Goal: Information Seeking & Learning: Learn about a topic

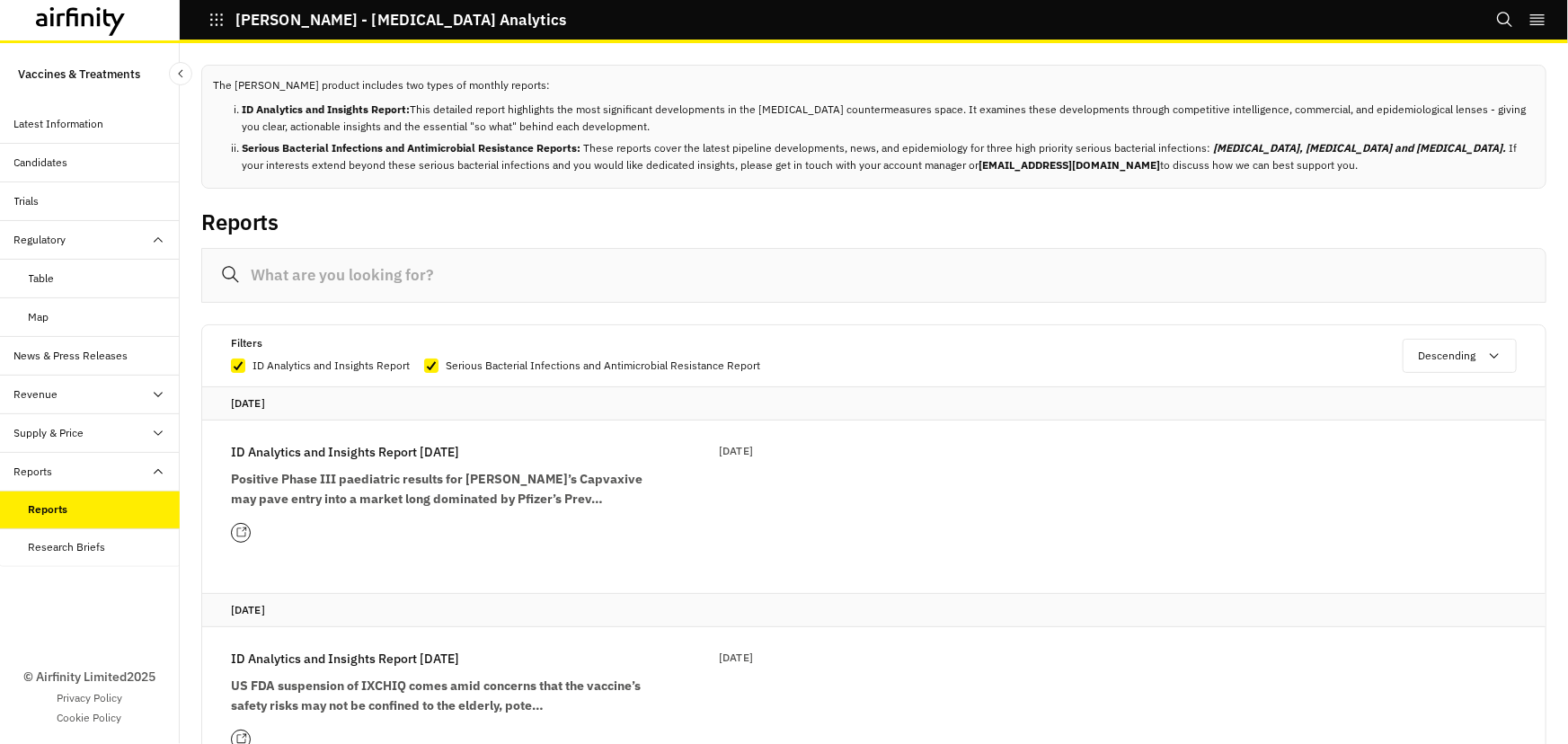
click at [215, 15] on icon "button" at bounding box center [217, 20] width 13 height 13
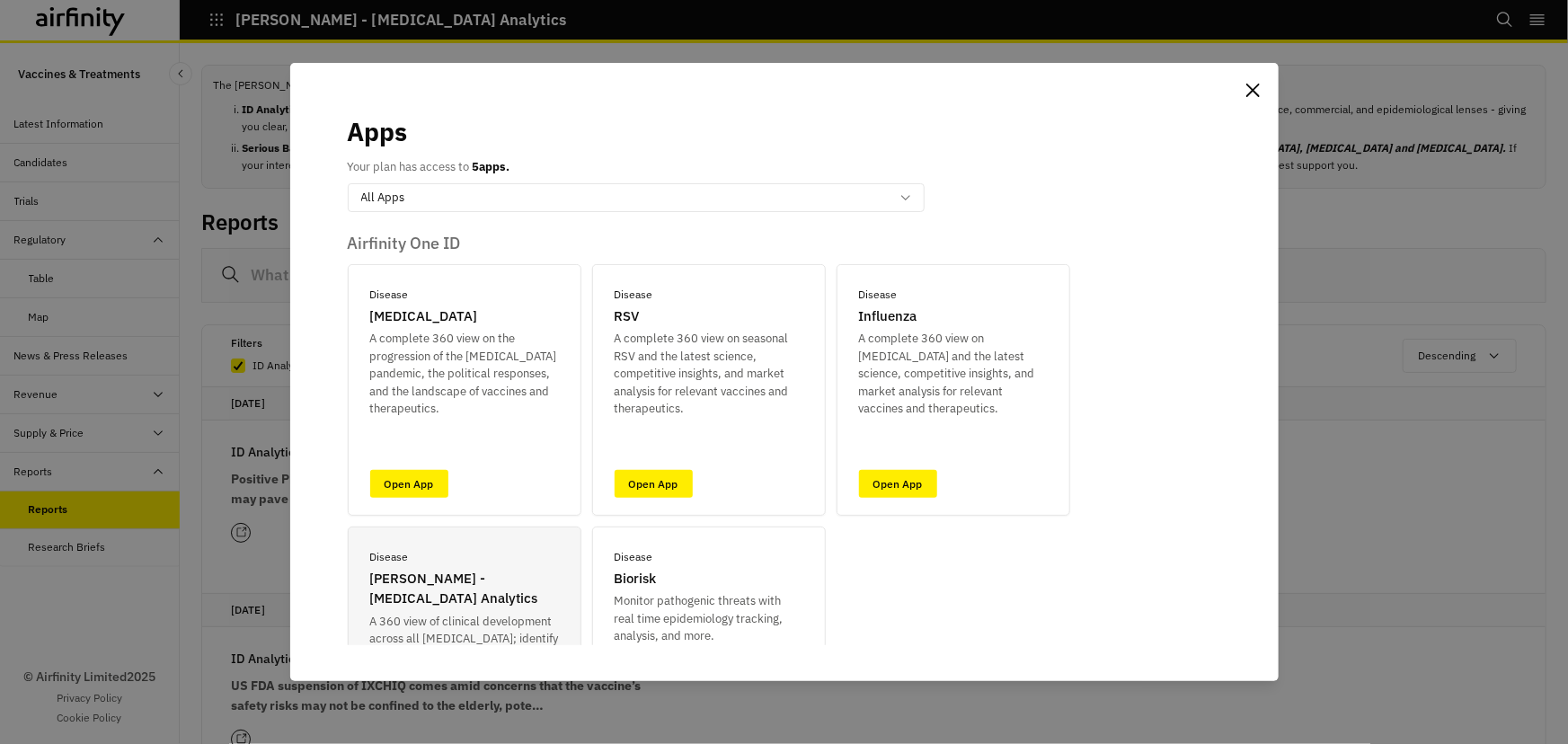
click at [96, 22] on div "Apps Your plan has access to 5 apps. option All Apps, selected. Select is focus…" at bounding box center [784, 372] width 1568 height 744
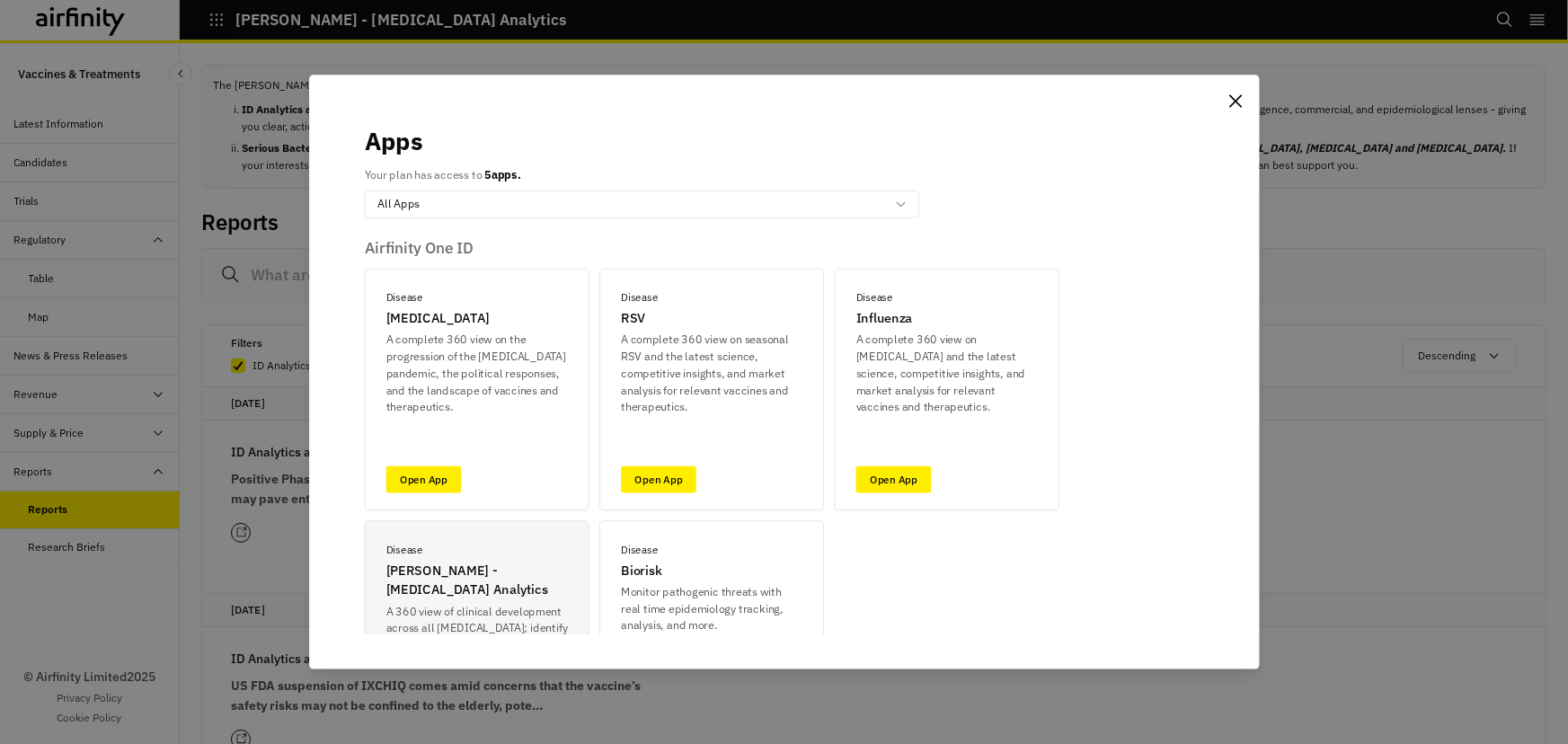
click at [78, 19] on icon at bounding box center [81, 21] width 90 height 29
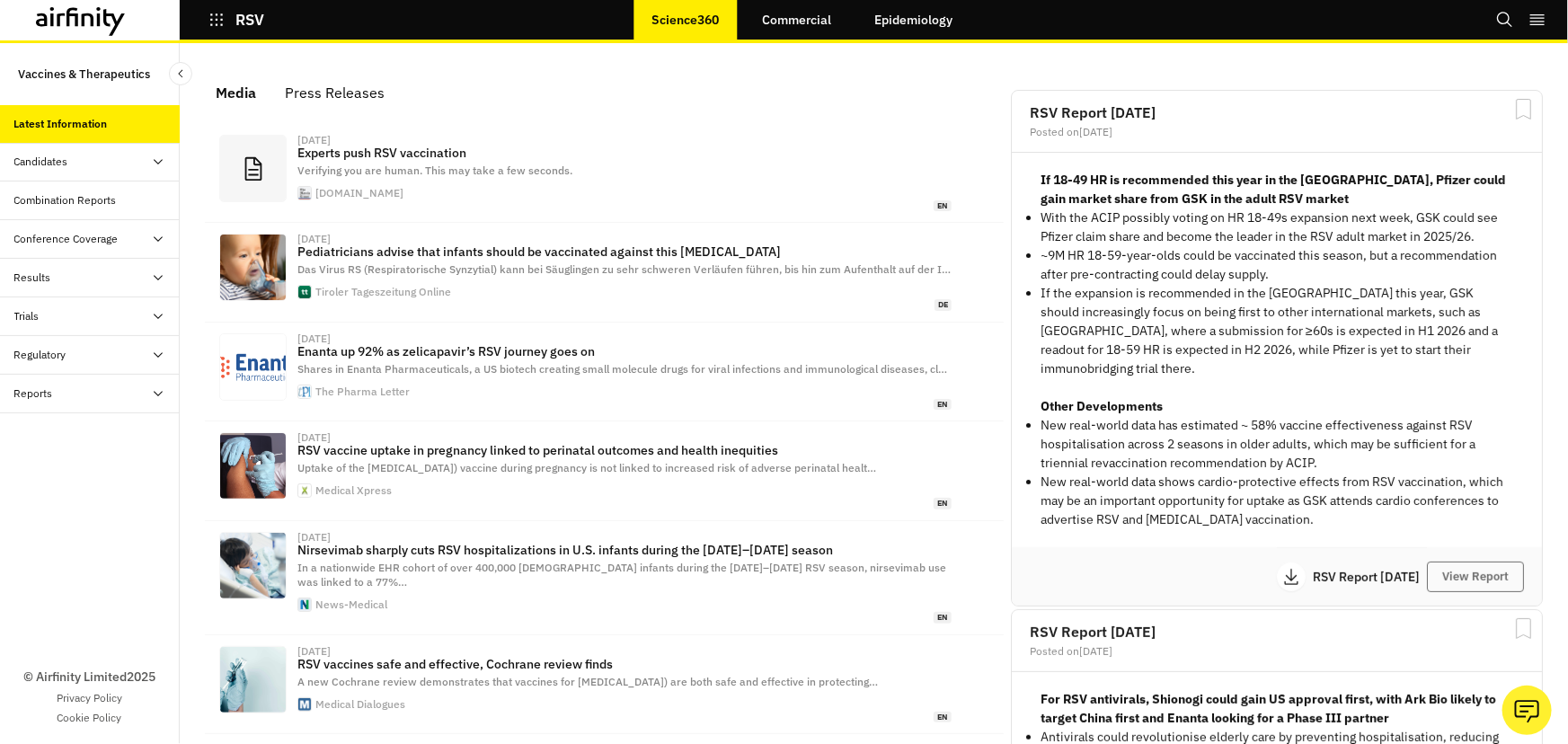
scroll to position [1108, 527]
click at [918, 19] on link "Epidemiology" at bounding box center [913, 19] width 114 height 43
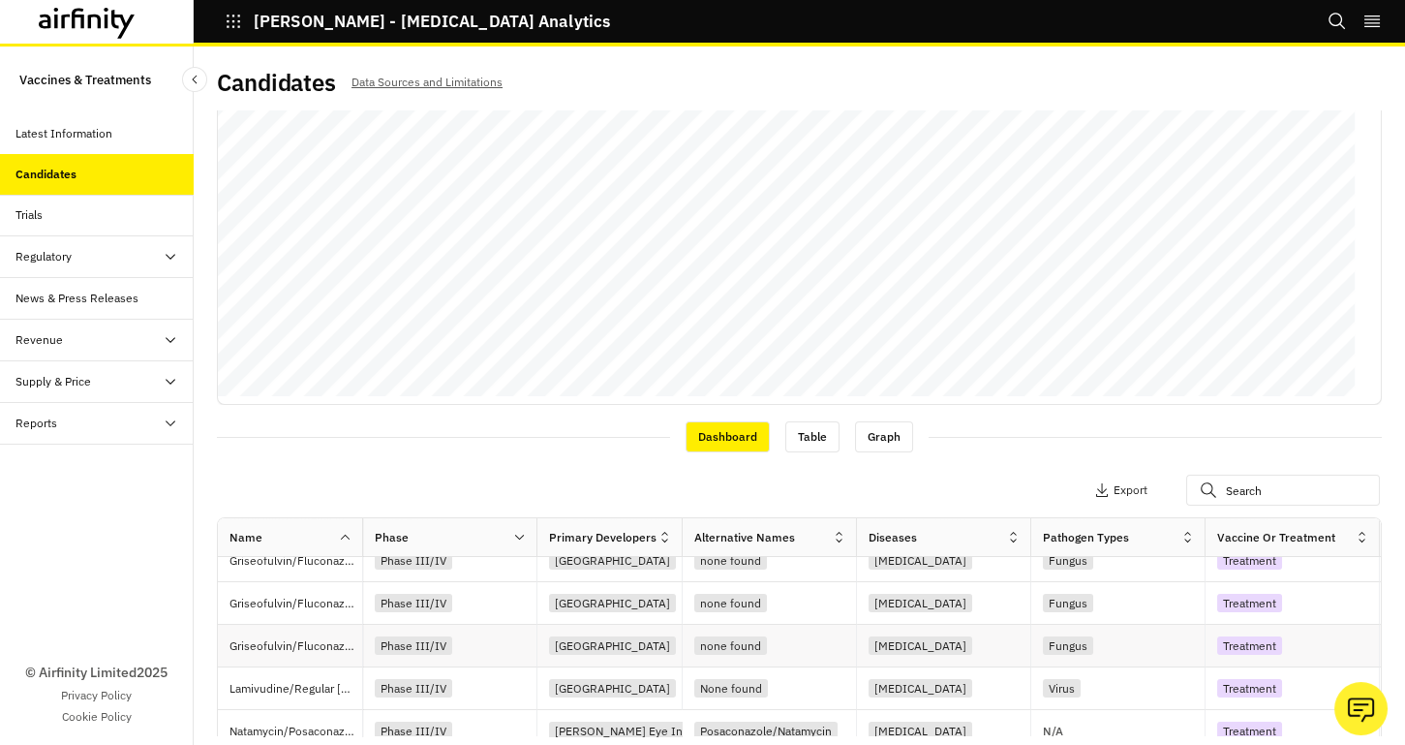
scroll to position [175, 0]
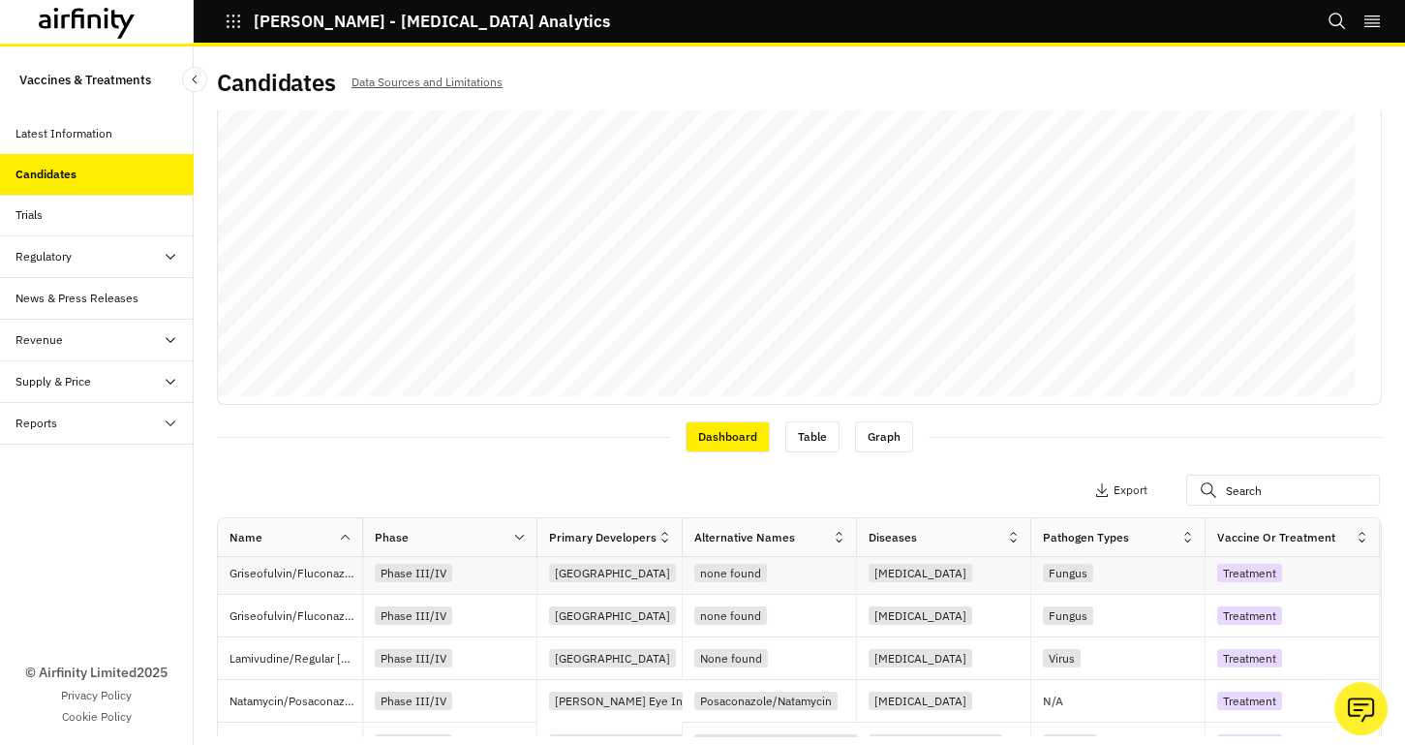
click at [300, 570] on p "Griseofulvin/Fluconazole" at bounding box center [296, 573] width 133 height 19
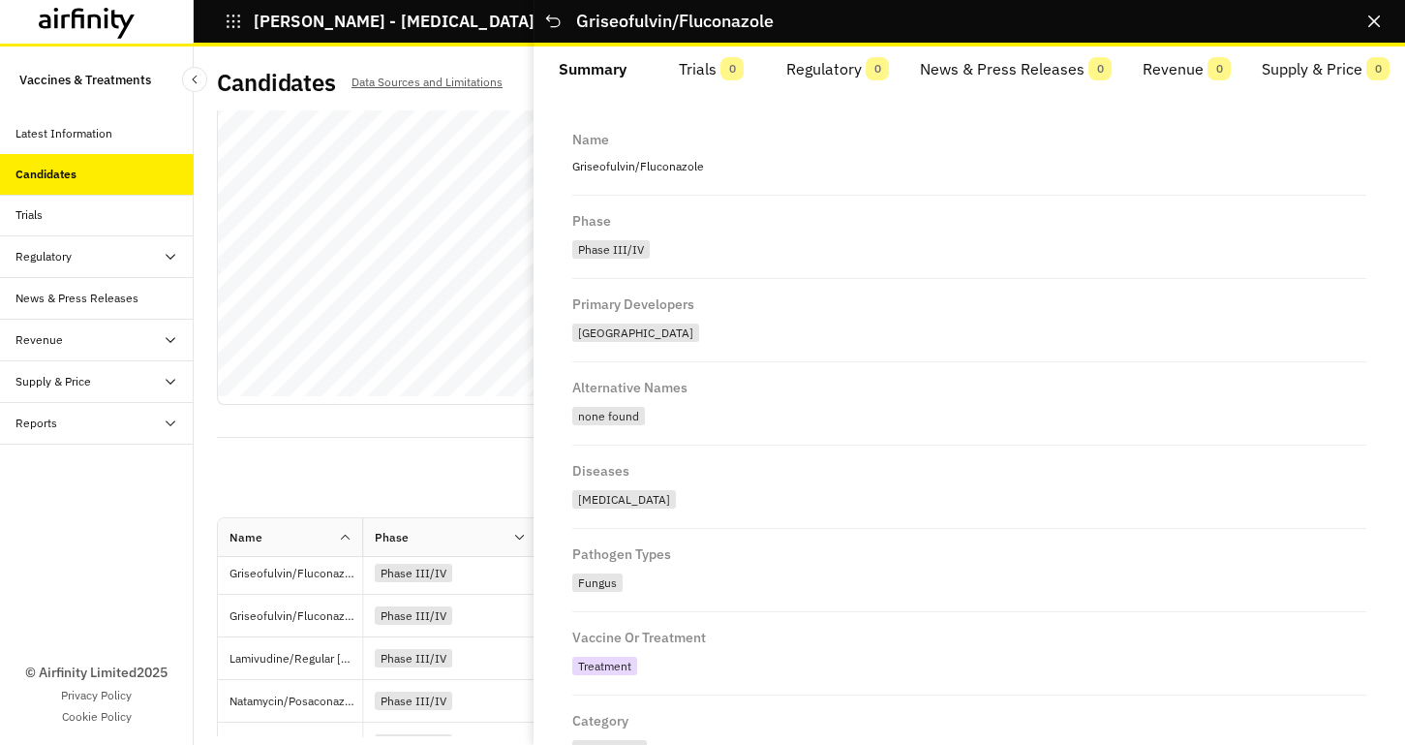
click at [338, 441] on div "Dashboard Table Graph" at bounding box center [799, 435] width 1165 height 33
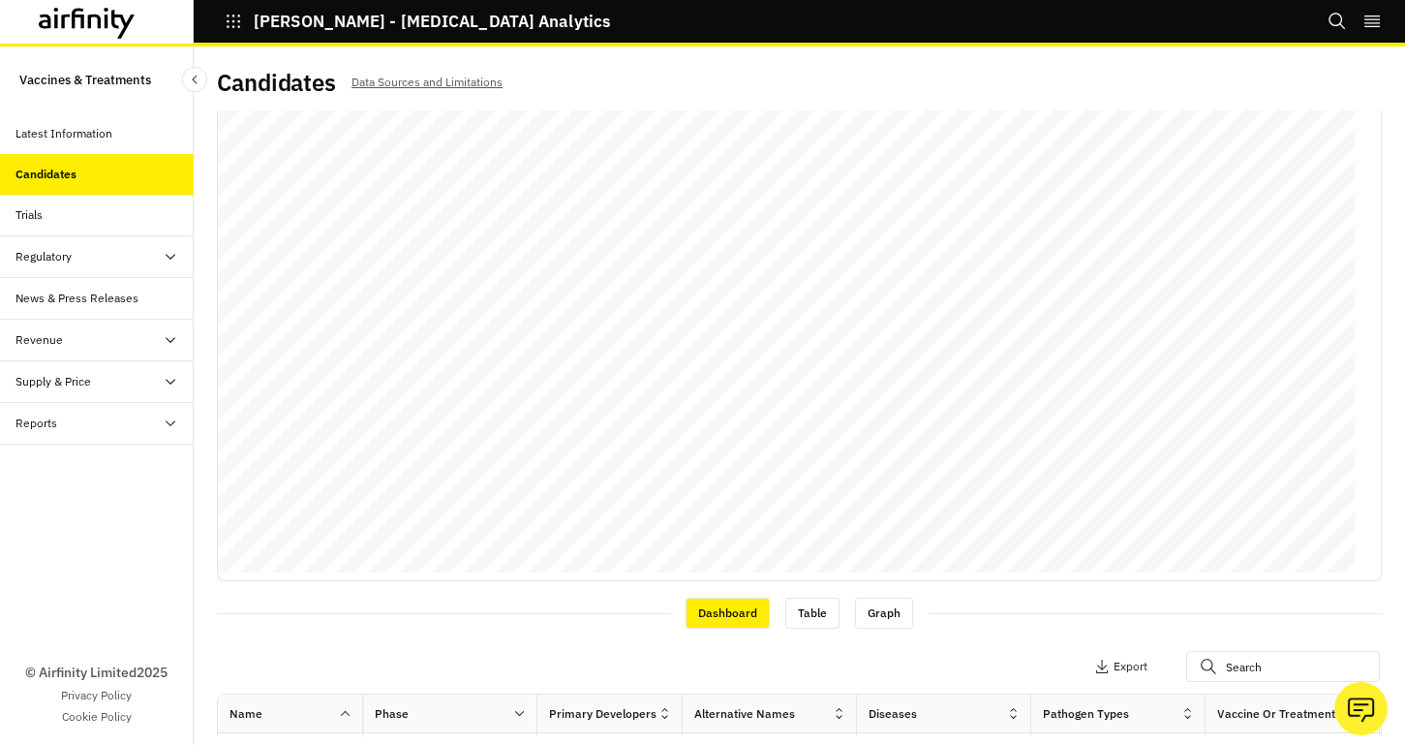
scroll to position [0, 0]
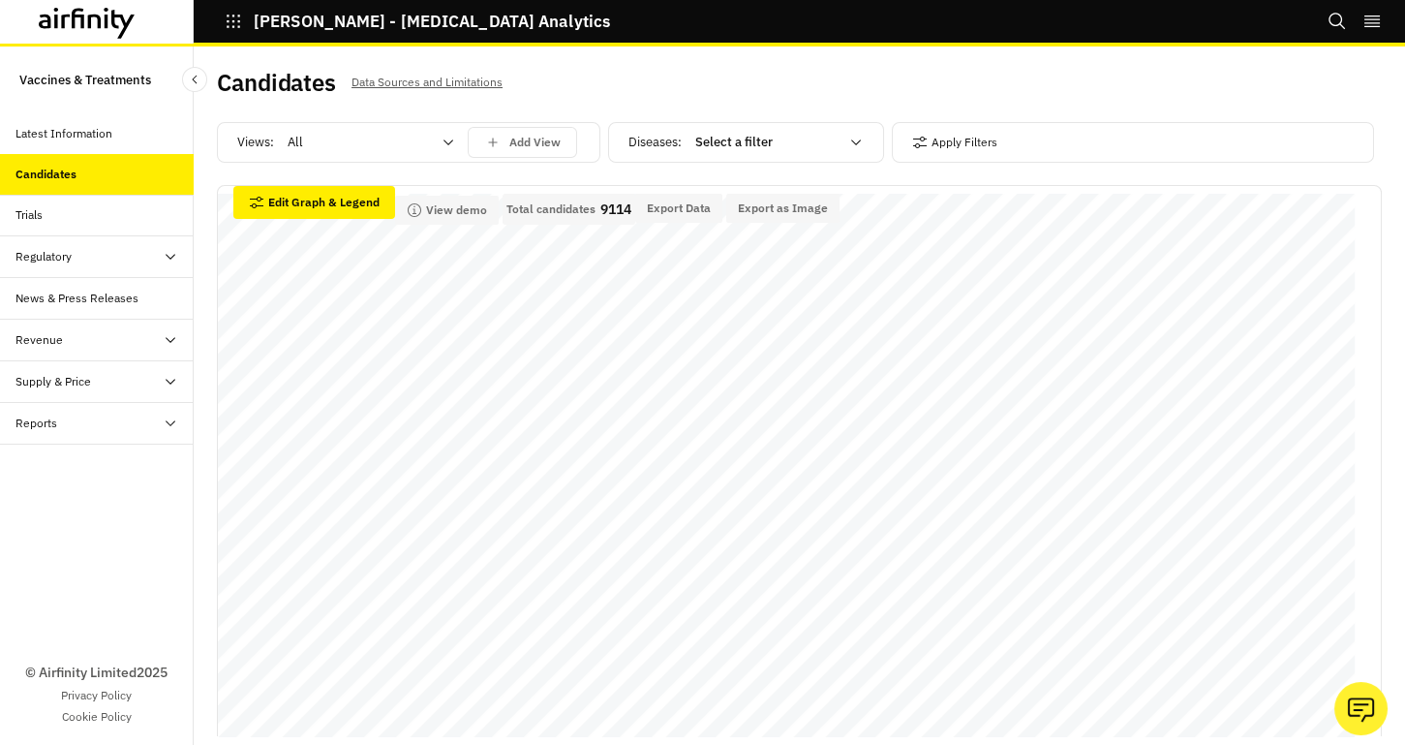
click at [322, 137] on div at bounding box center [359, 142] width 143 height 23
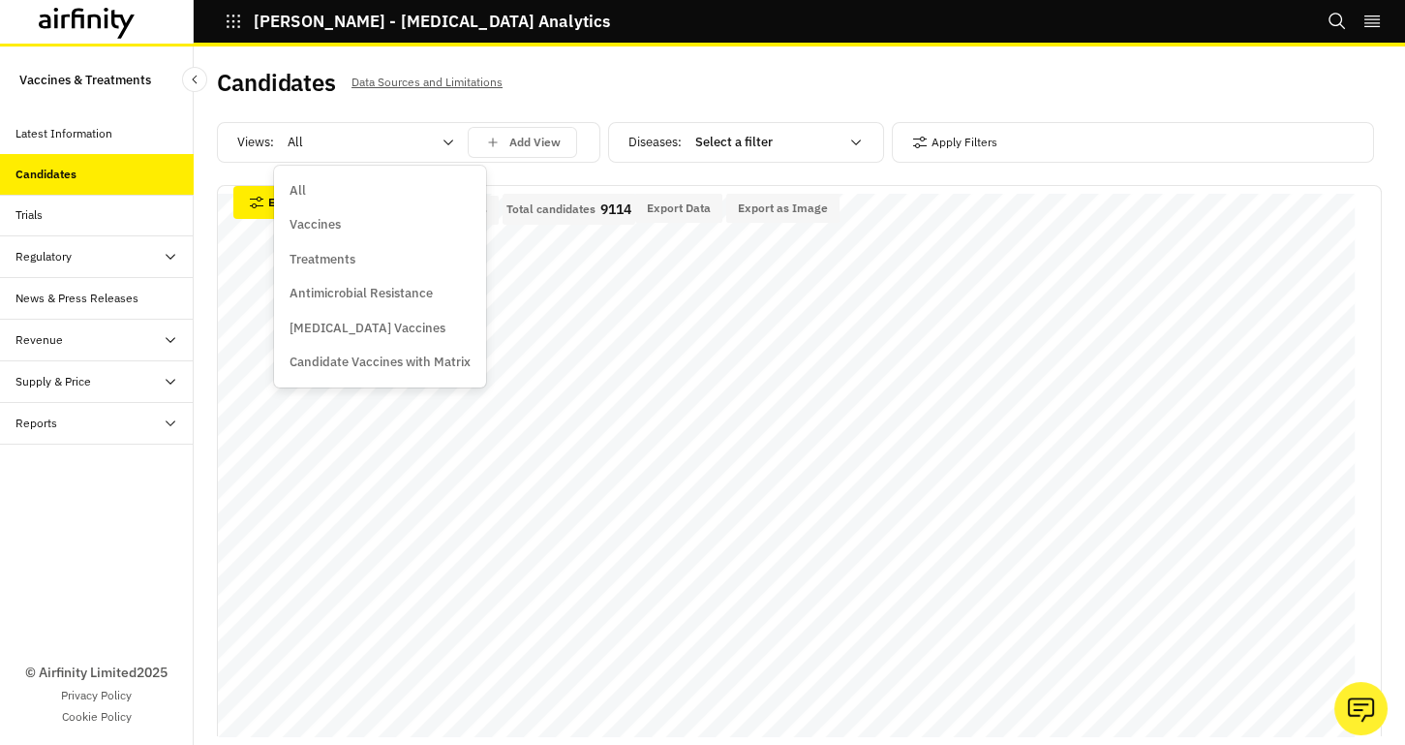
click at [323, 228] on p "Vaccines" at bounding box center [315, 224] width 51 height 19
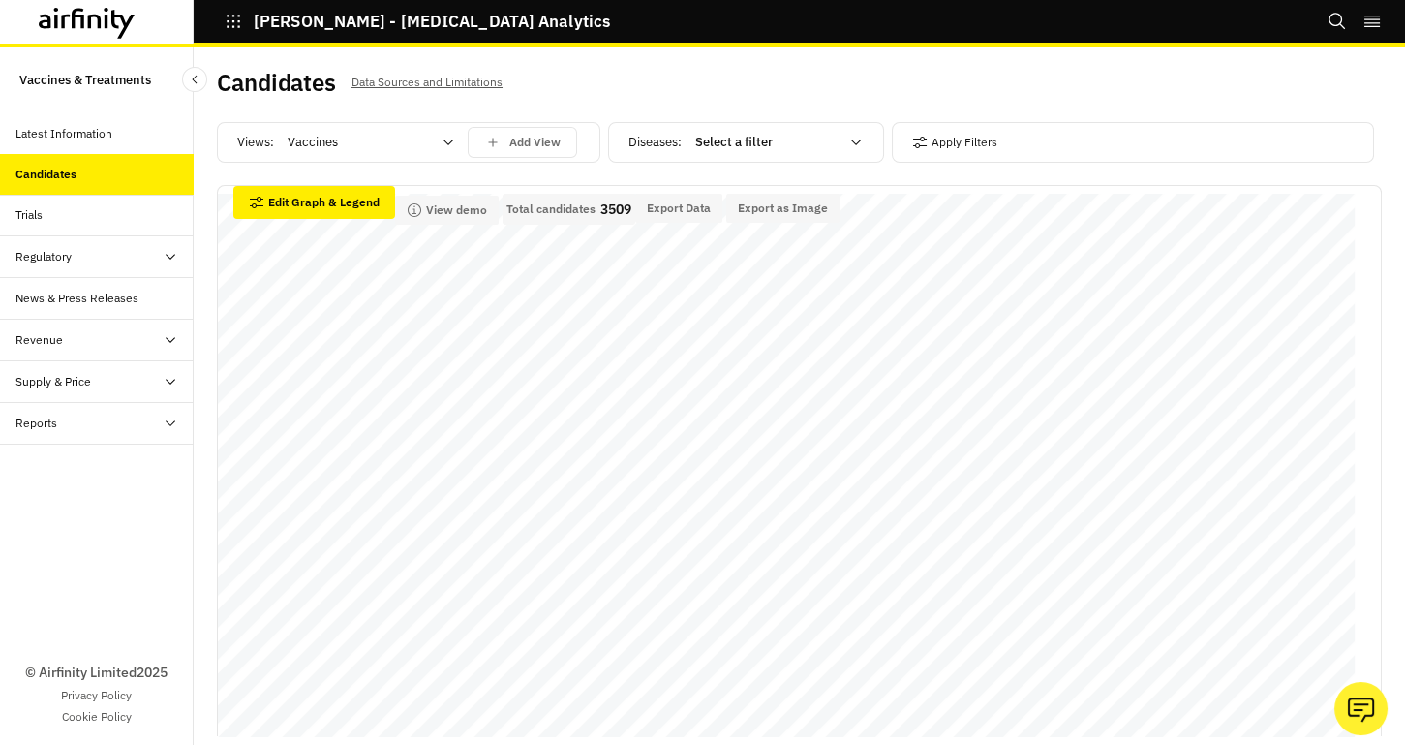
click at [750, 139] on div at bounding box center [766, 142] width 143 height 23
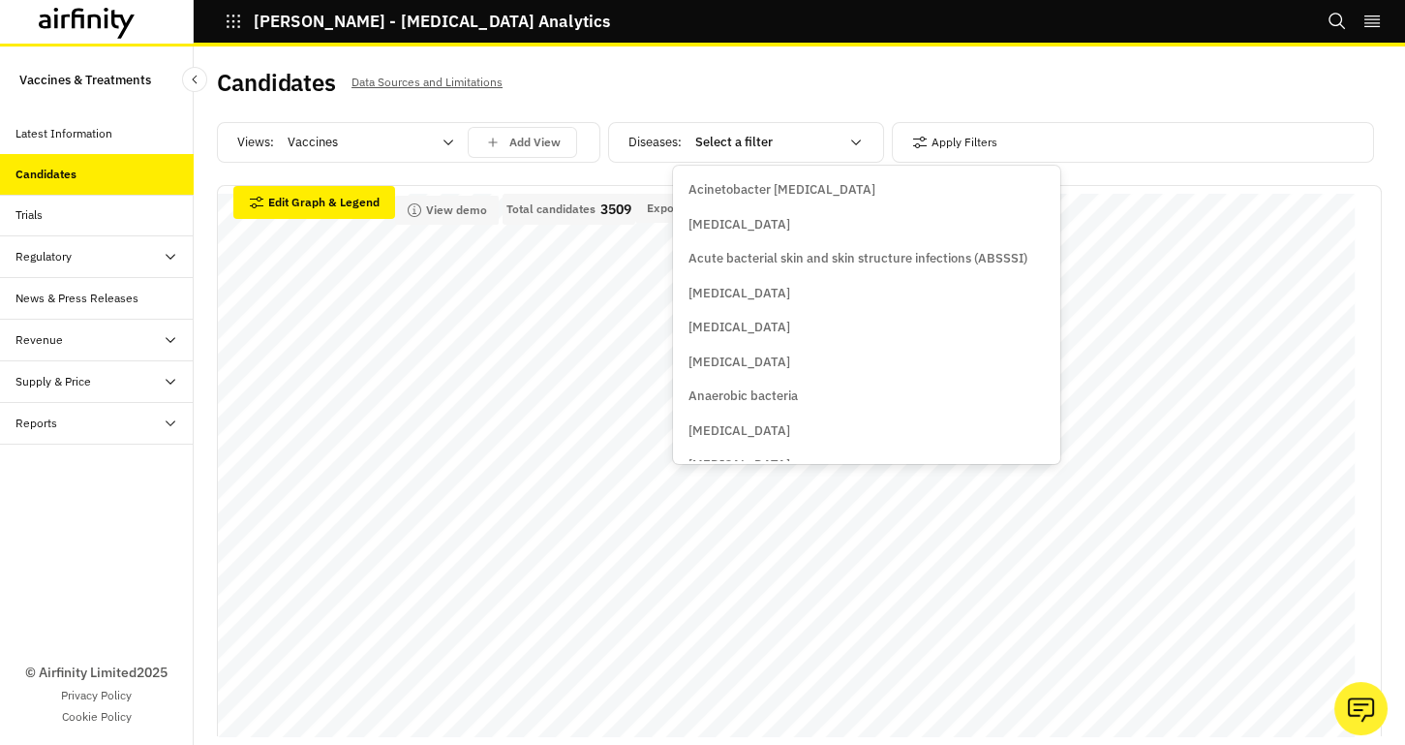
scroll to position [175, 0]
type input "v"
type input "zos"
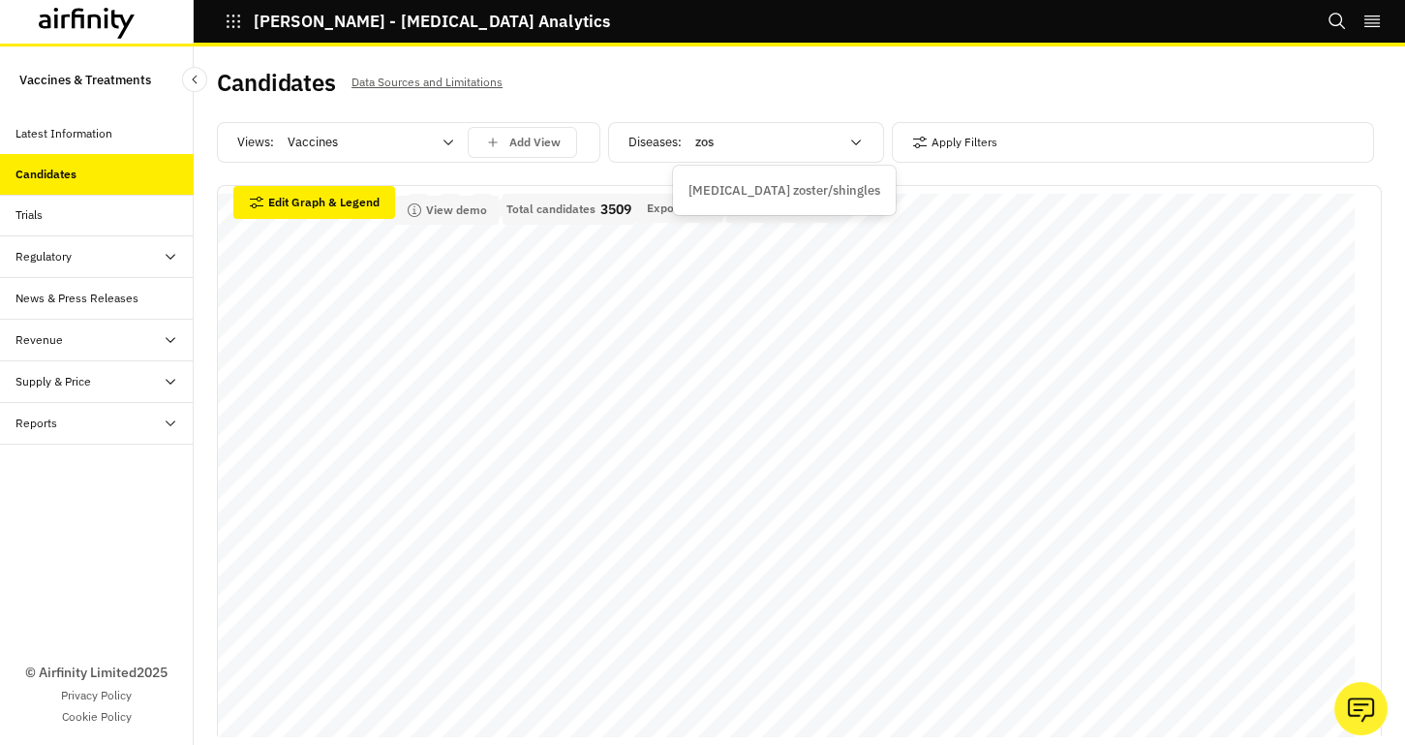
click at [796, 192] on p "Herpes zoster/shingles" at bounding box center [785, 190] width 192 height 19
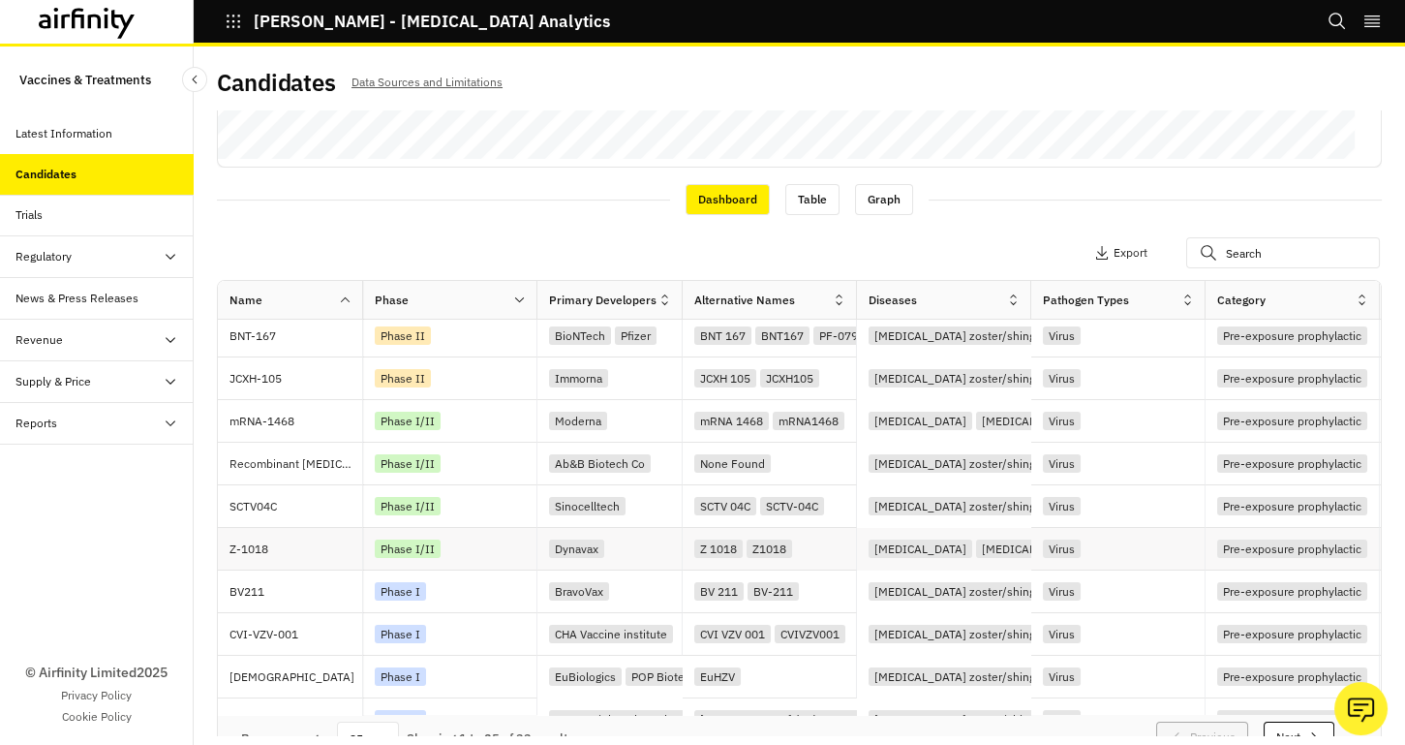
scroll to position [616, 0]
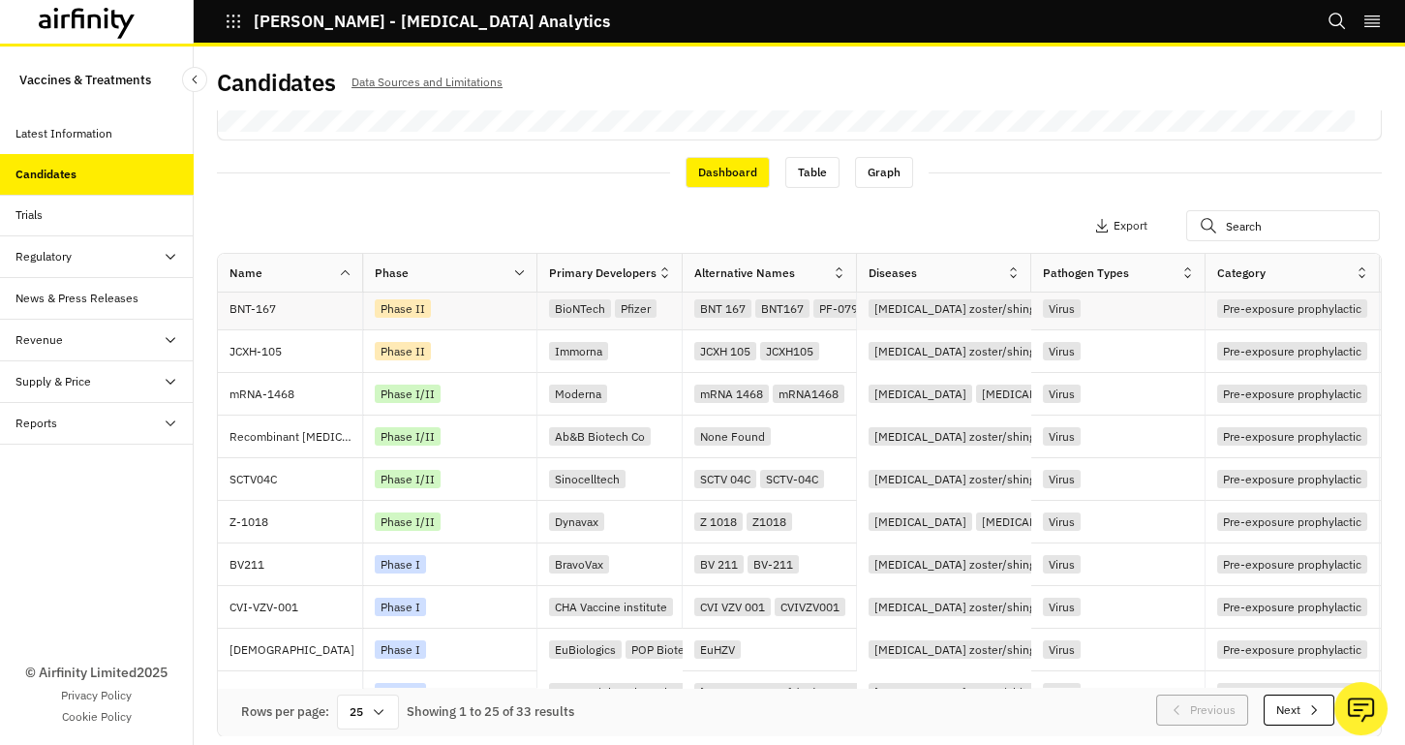
click at [264, 309] on p "BNT-167" at bounding box center [296, 308] width 133 height 19
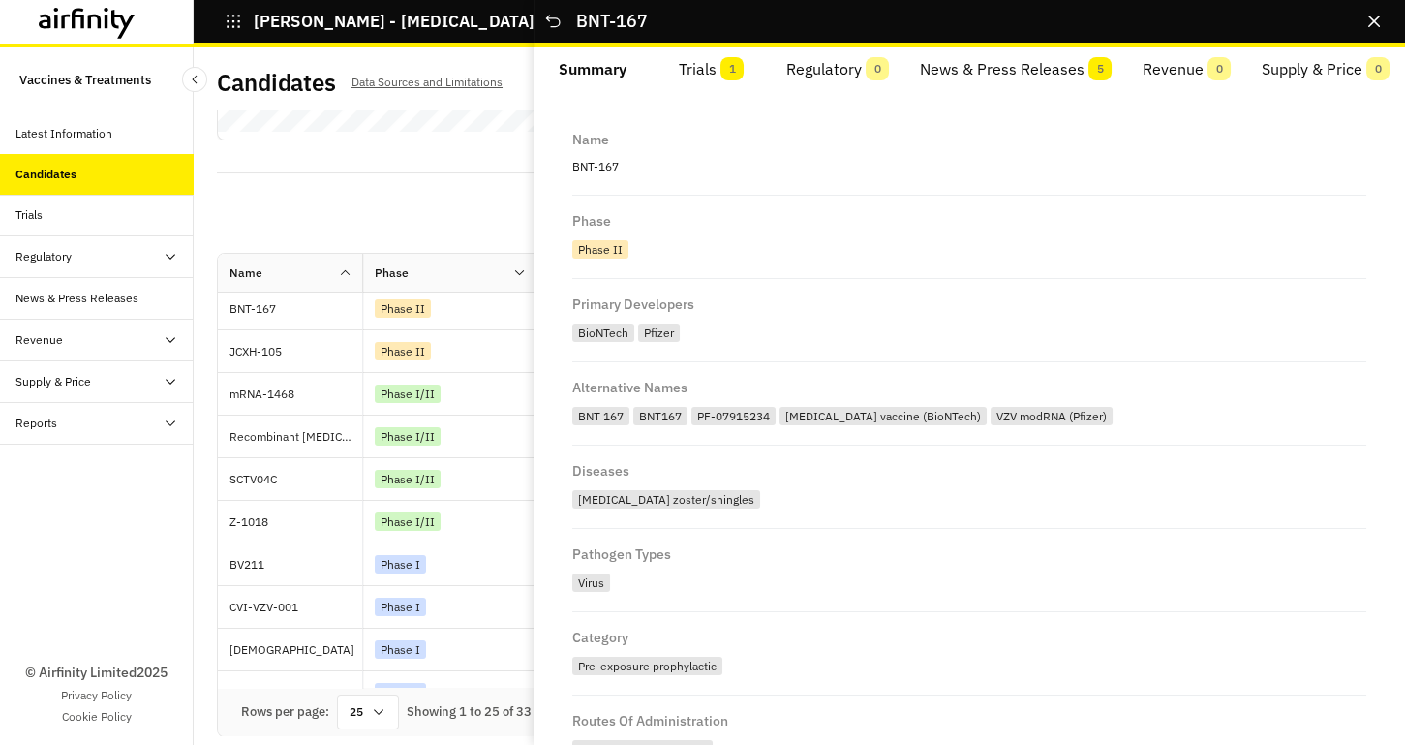
click at [702, 68] on button "Trials 1" at bounding box center [712, 69] width 119 height 46
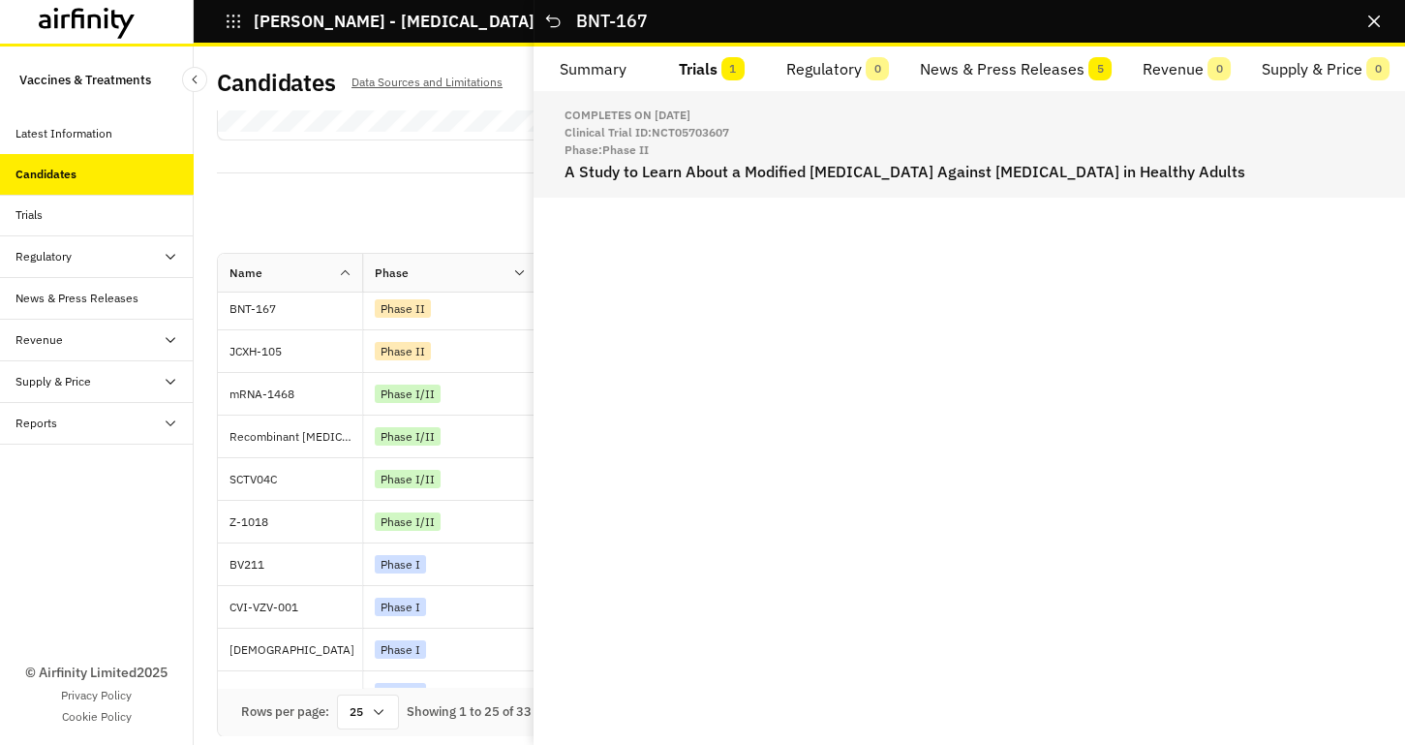
click at [716, 170] on h2 "A Study to Learn About a Modified RNA Vaccine Against Shingles in Healthy Adults" at bounding box center [970, 172] width 810 height 18
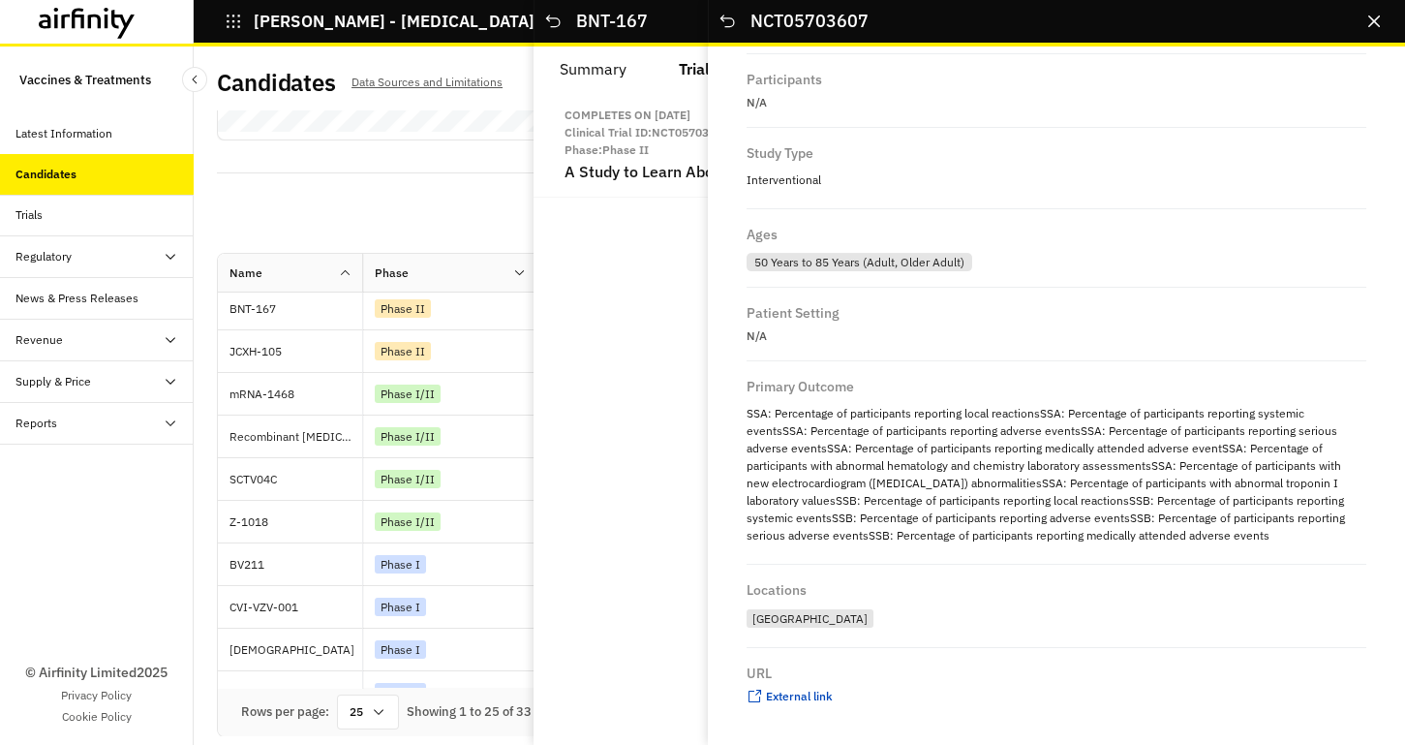
scroll to position [1391, 0]
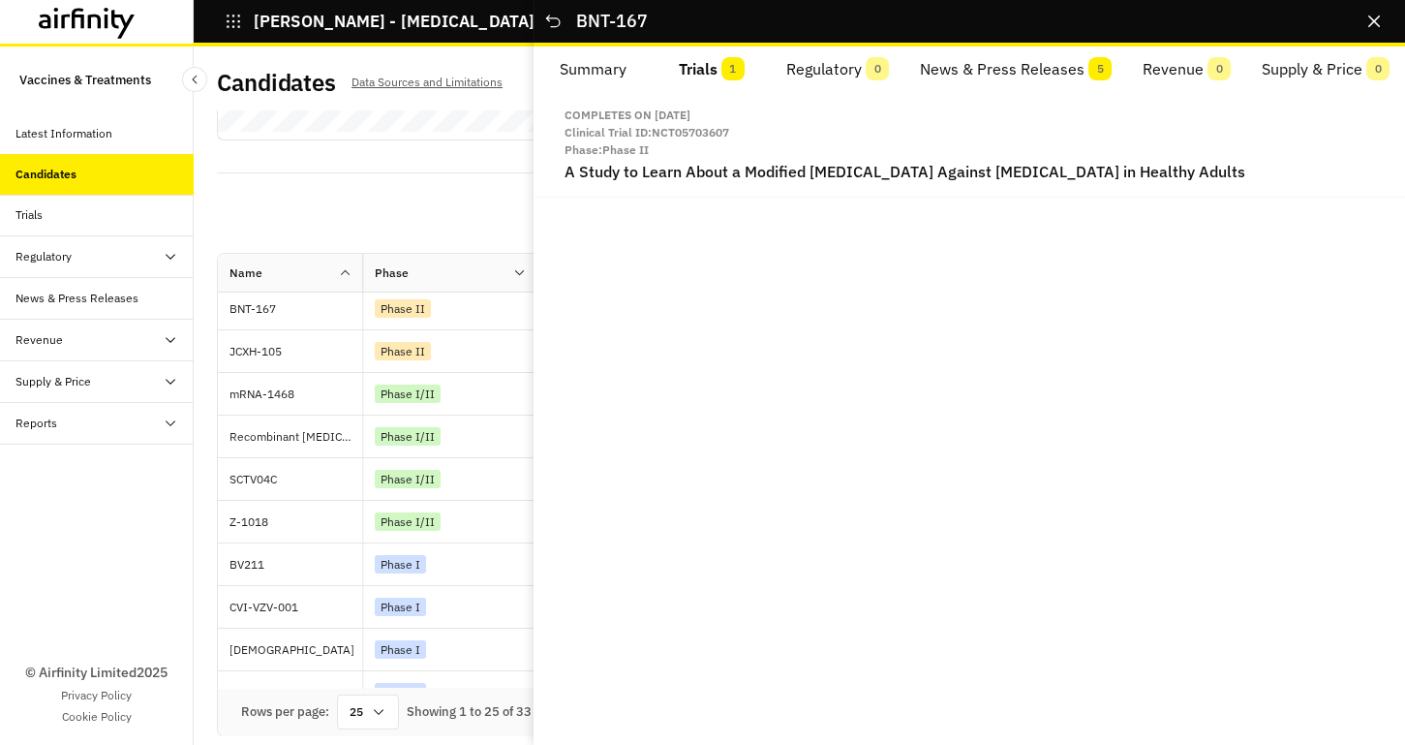
click at [624, 462] on div "Completes on Aug 20, 2030 Clinical Trial ID: NCT05703607 Phase: Phase II A Stud…" at bounding box center [970, 418] width 872 height 654
click at [1018, 71] on button "News & Press Releases 5" at bounding box center [1016, 69] width 223 height 46
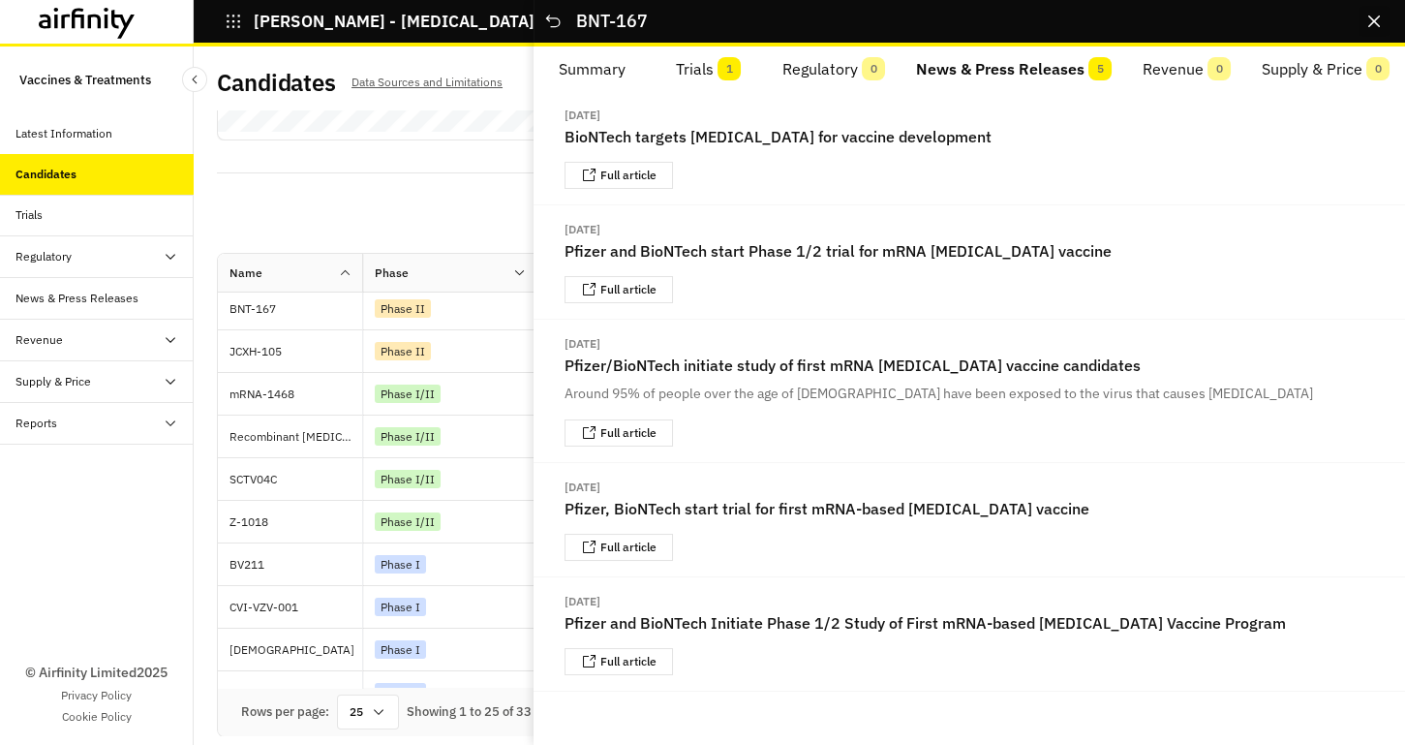
click at [1374, 15] on icon "Close" at bounding box center [1375, 21] width 12 height 12
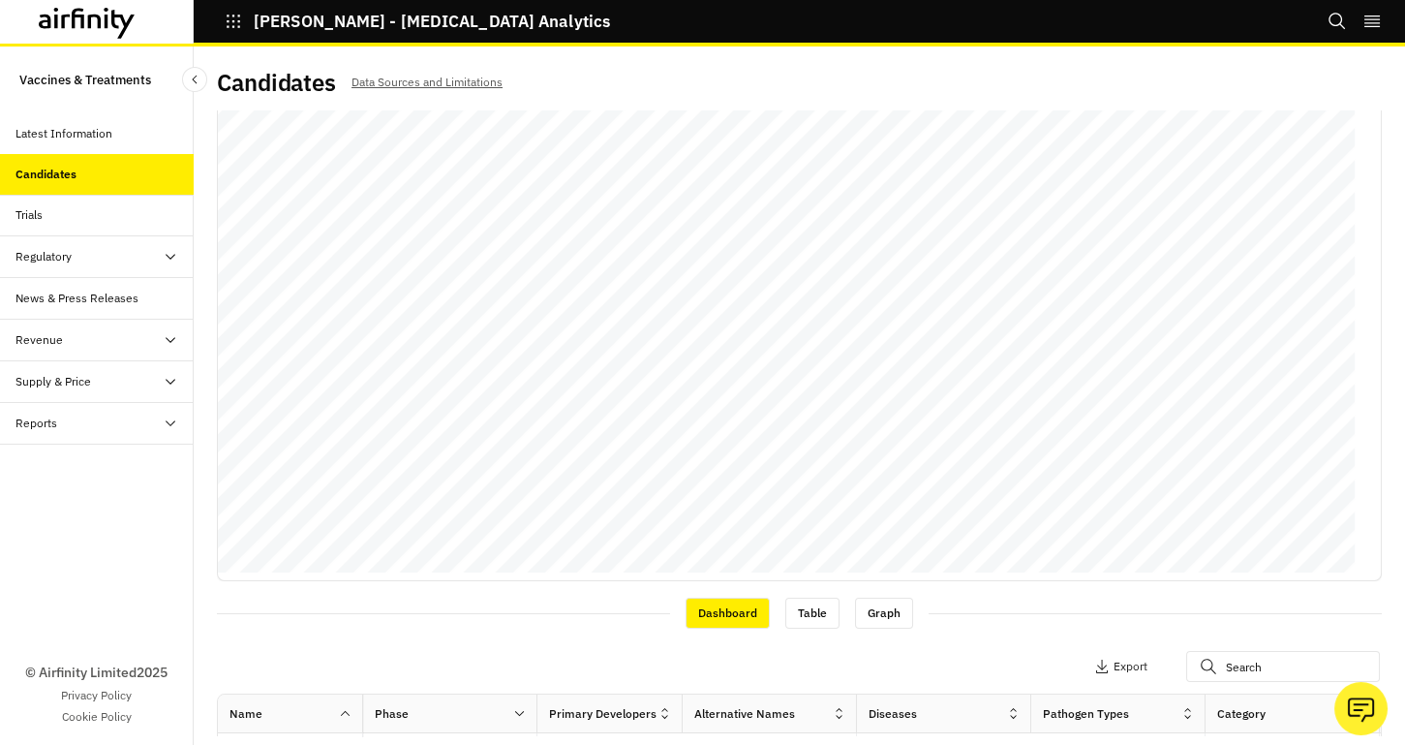
scroll to position [0, 0]
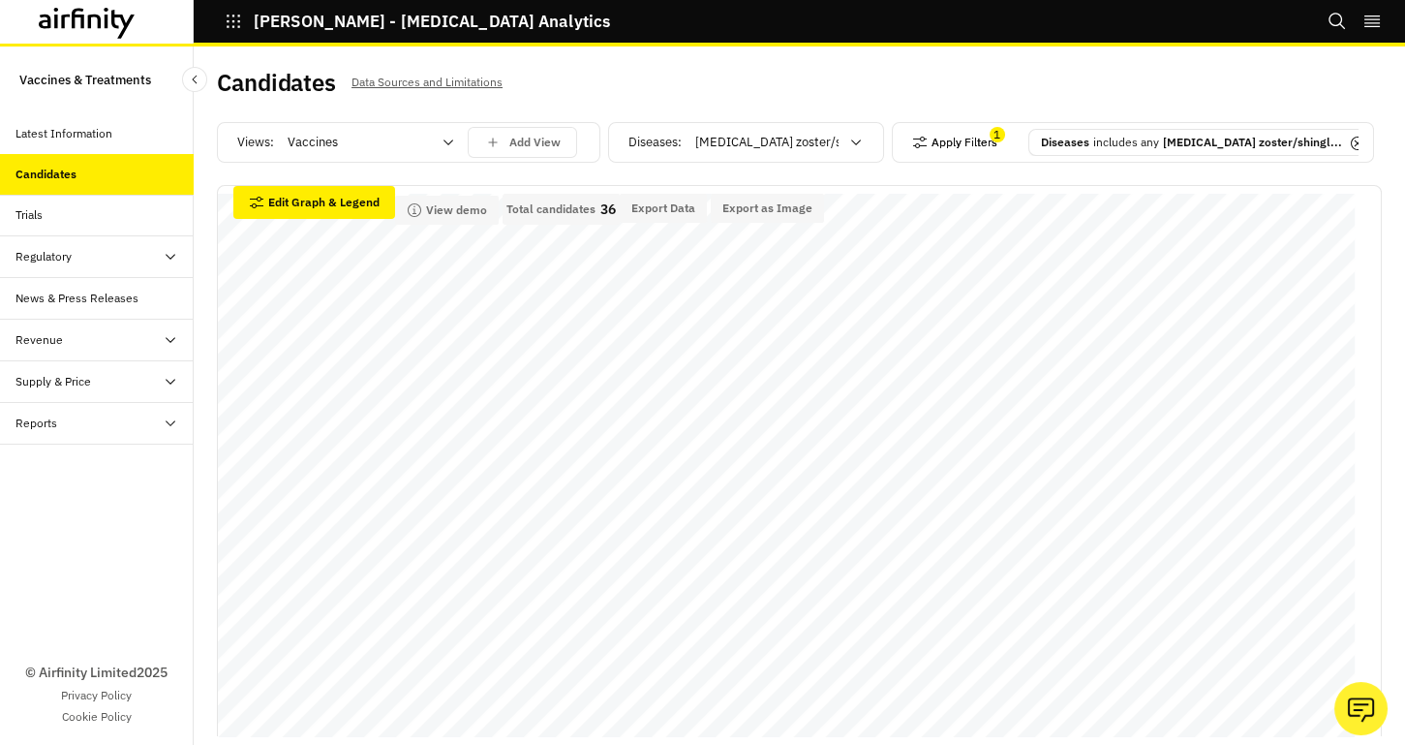
click at [960, 142] on button "Apply Filters" at bounding box center [954, 142] width 85 height 31
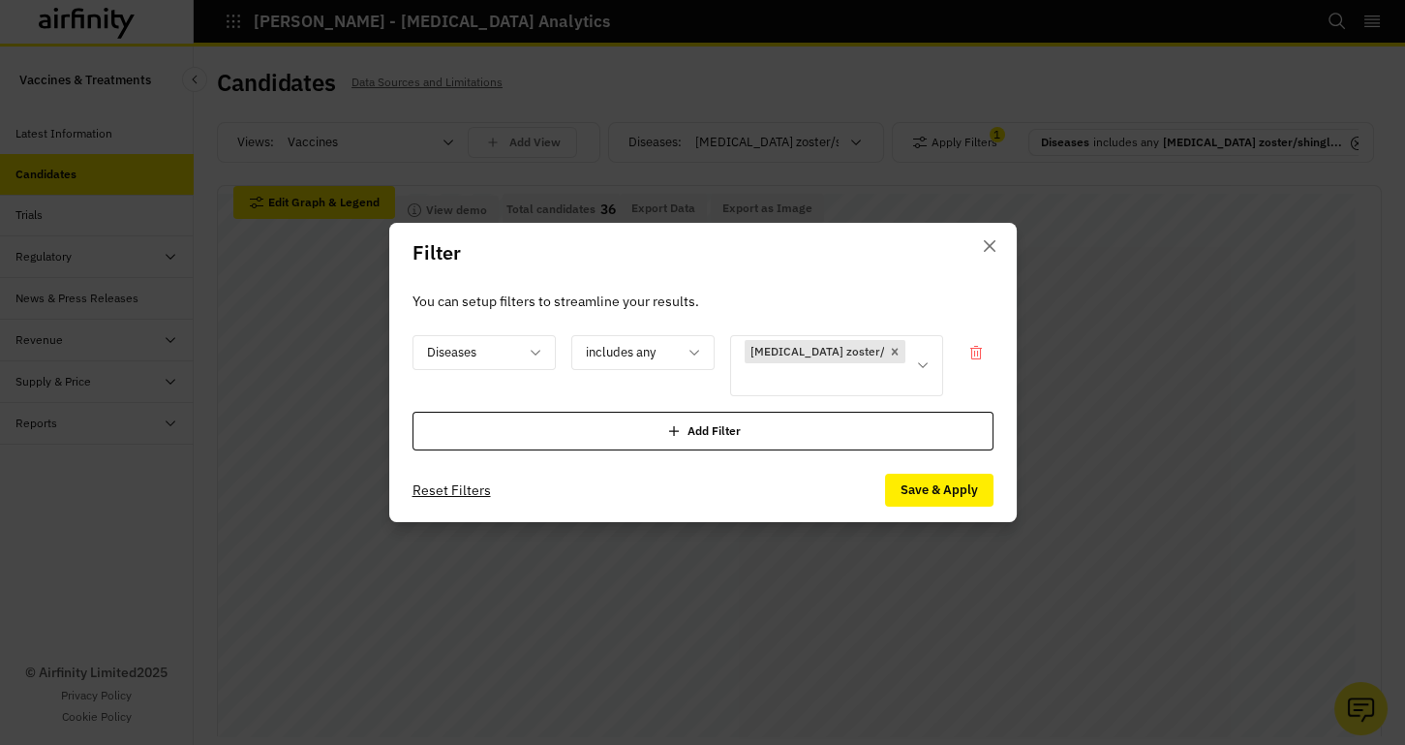
drag, startPoint x: 978, startPoint y: 351, endPoint x: 917, endPoint y: 379, distance: 67.2
click at [978, 351] on icon at bounding box center [976, 352] width 15 height 15
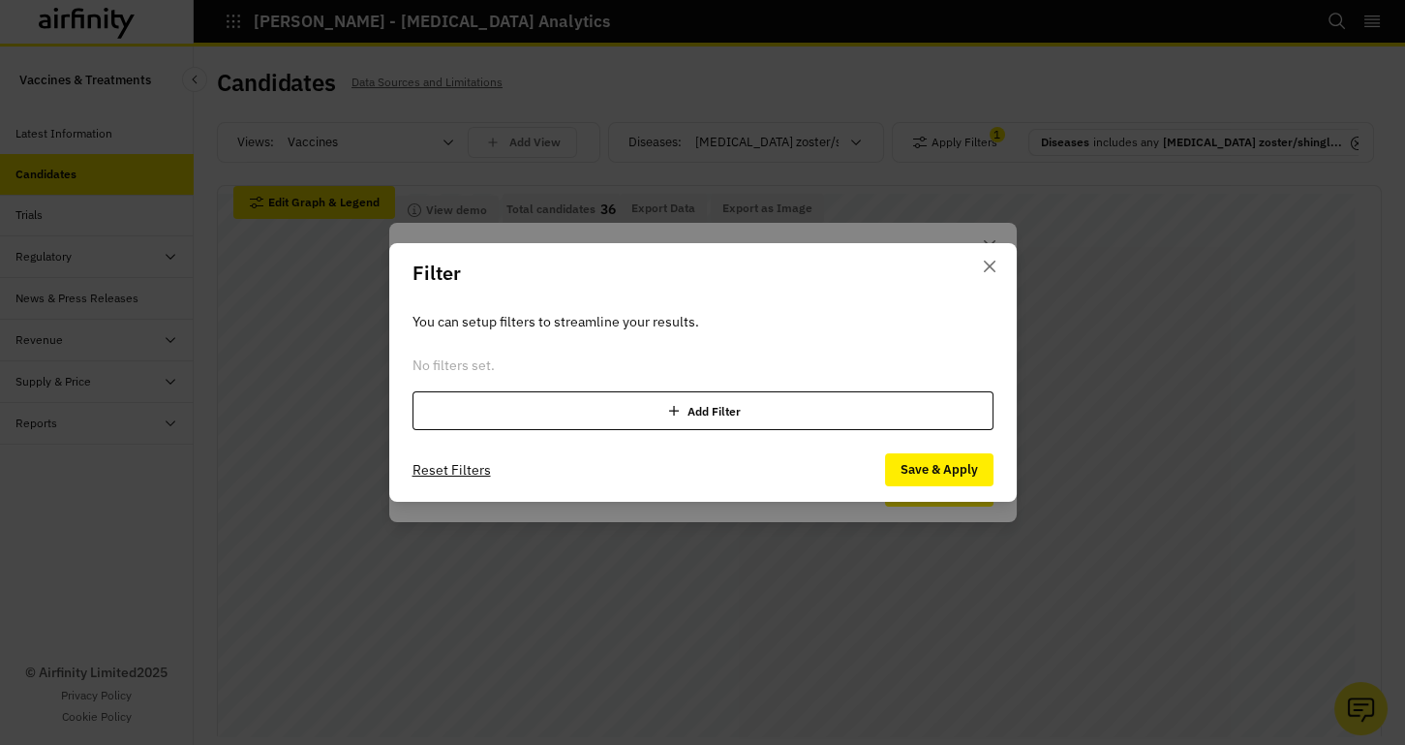
click at [544, 407] on div "Add Filter" at bounding box center [703, 410] width 581 height 39
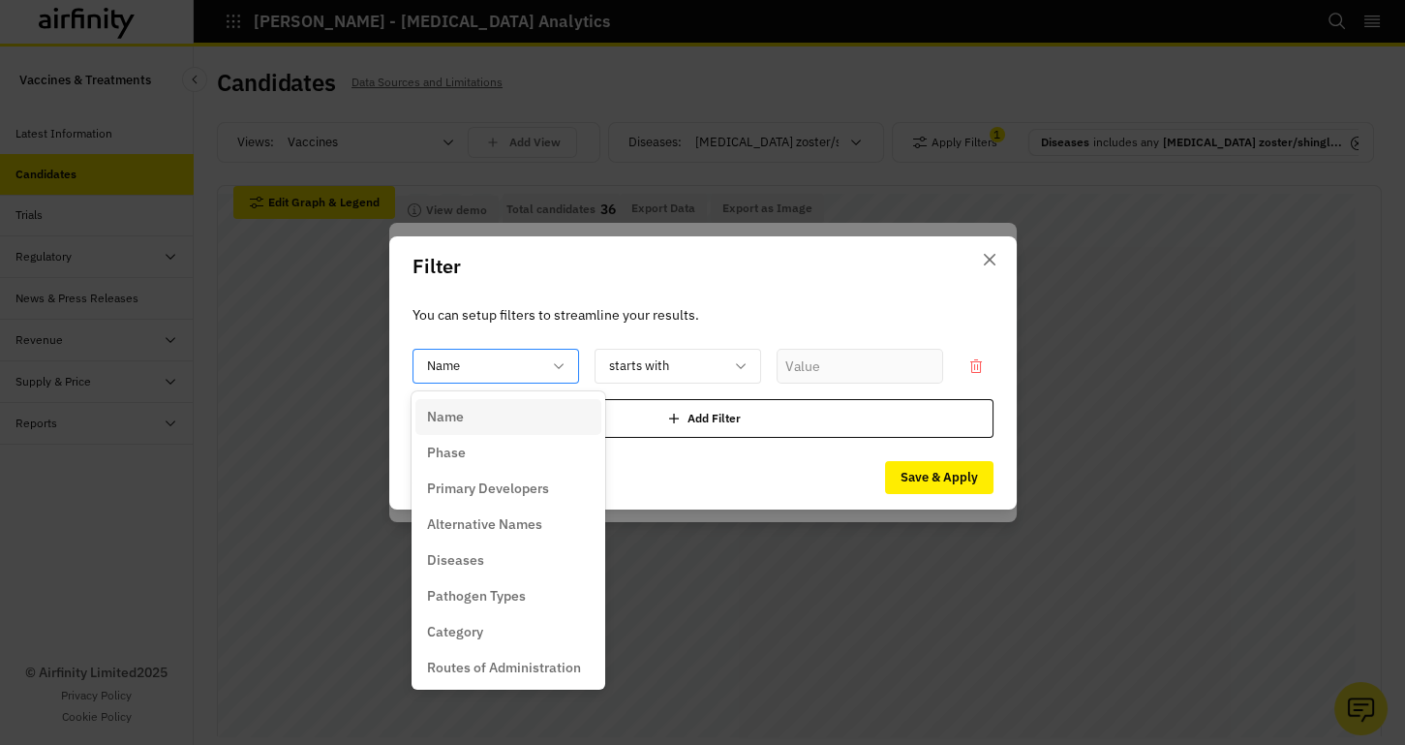
click at [452, 364] on div at bounding box center [484, 366] width 114 height 24
click at [471, 452] on div "Phase" at bounding box center [508, 453] width 163 height 20
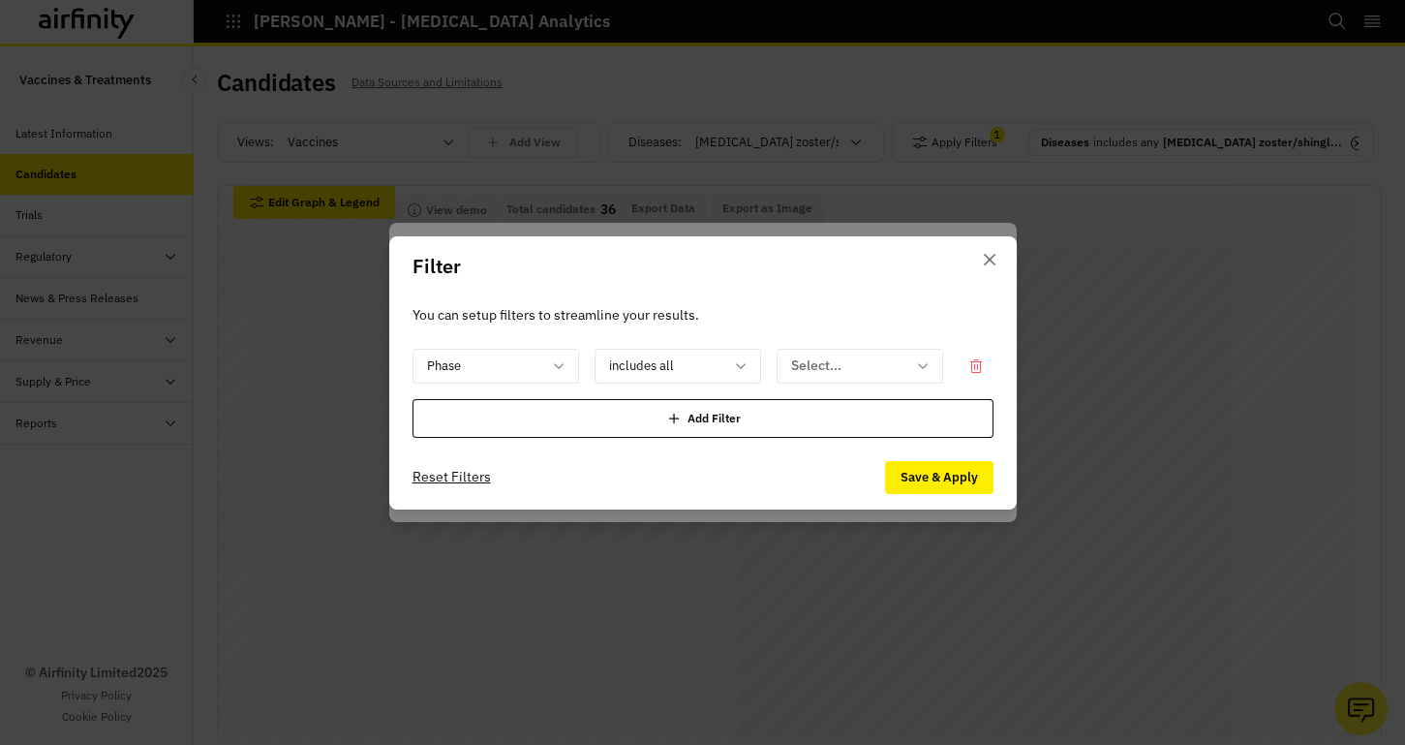
click at [520, 423] on div "Add Filter" at bounding box center [703, 418] width 581 height 39
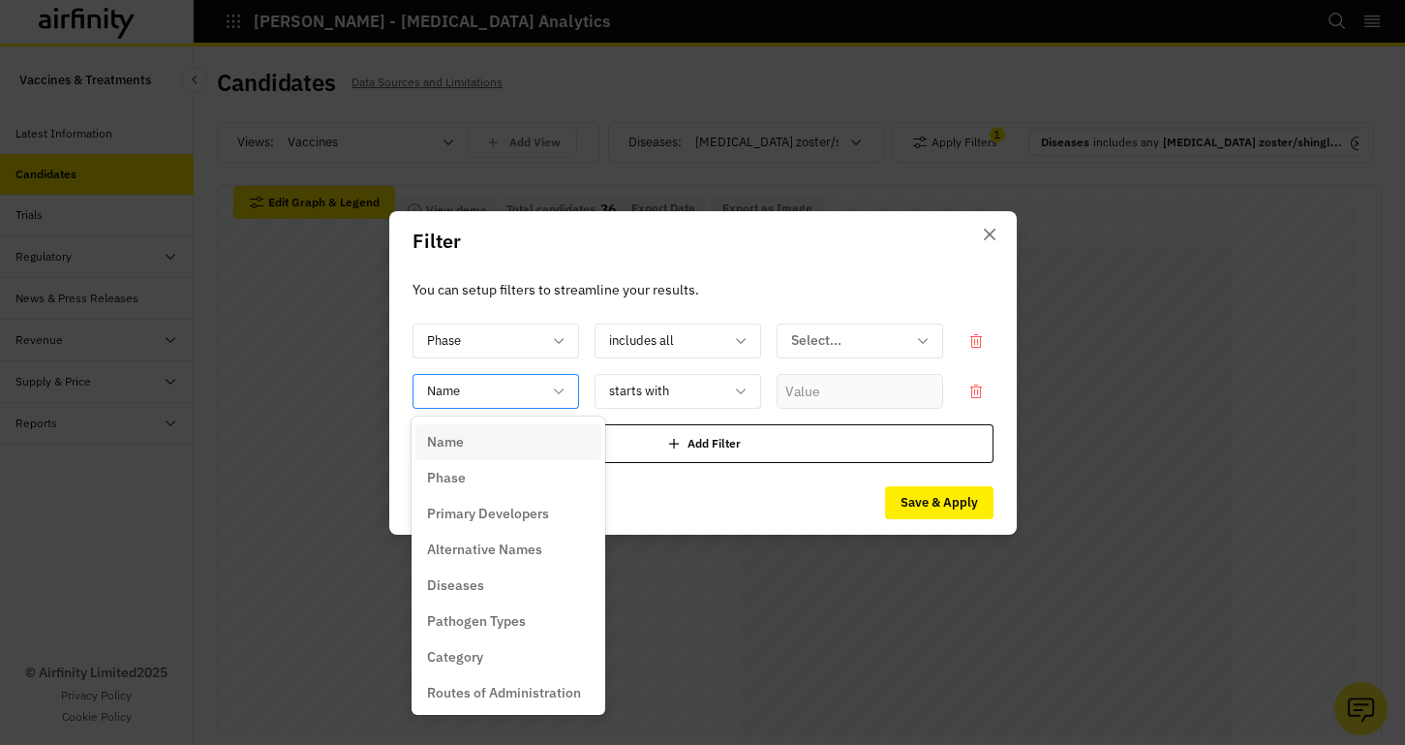
click at [484, 391] on div at bounding box center [484, 391] width 114 height 24
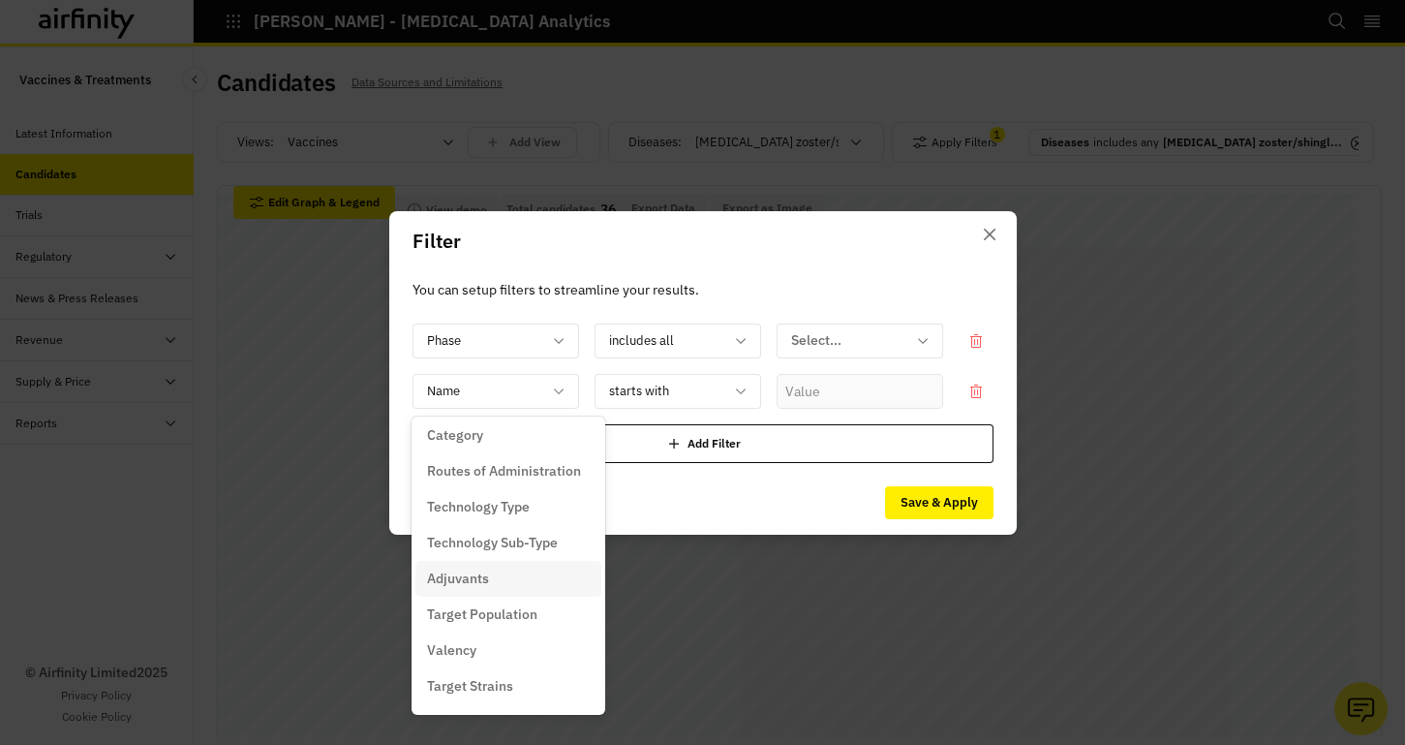
scroll to position [263, 0]
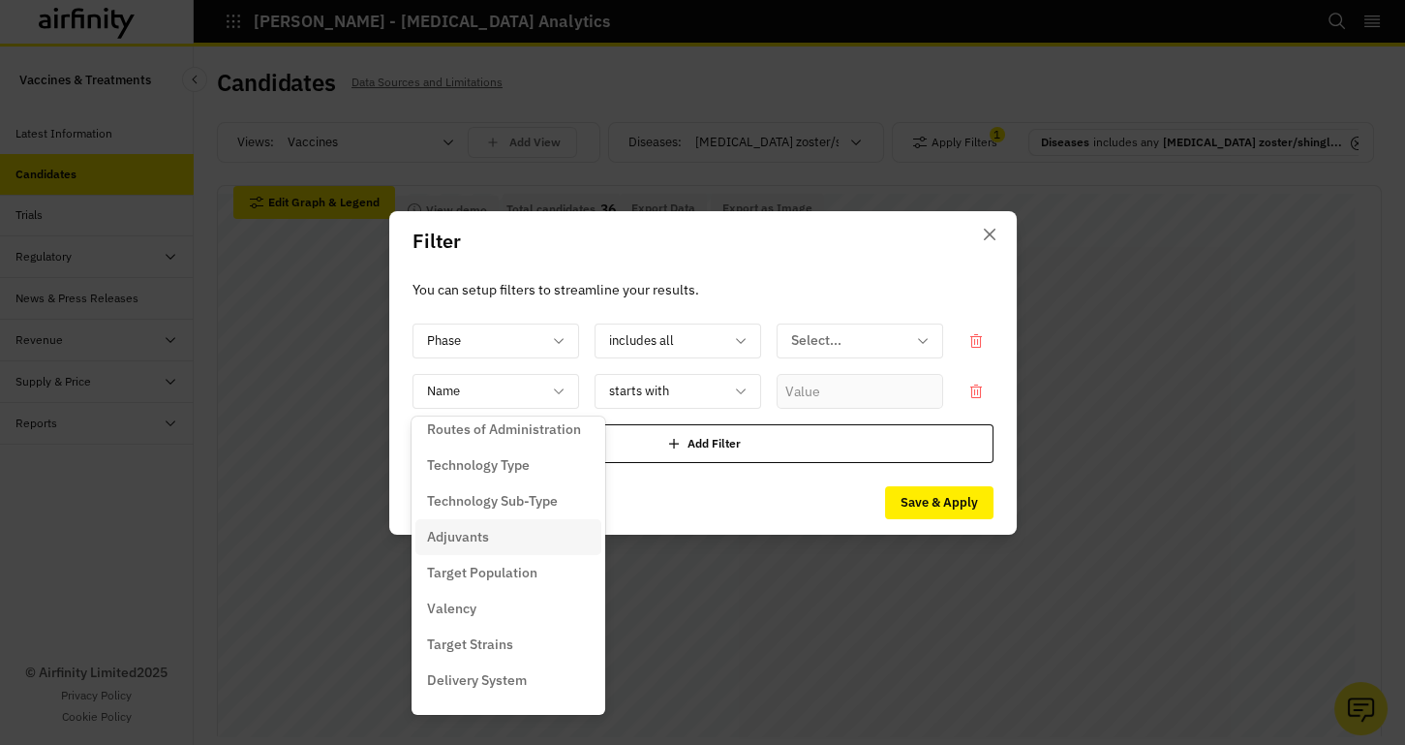
click at [485, 530] on p "Adjuvants" at bounding box center [458, 537] width 62 height 20
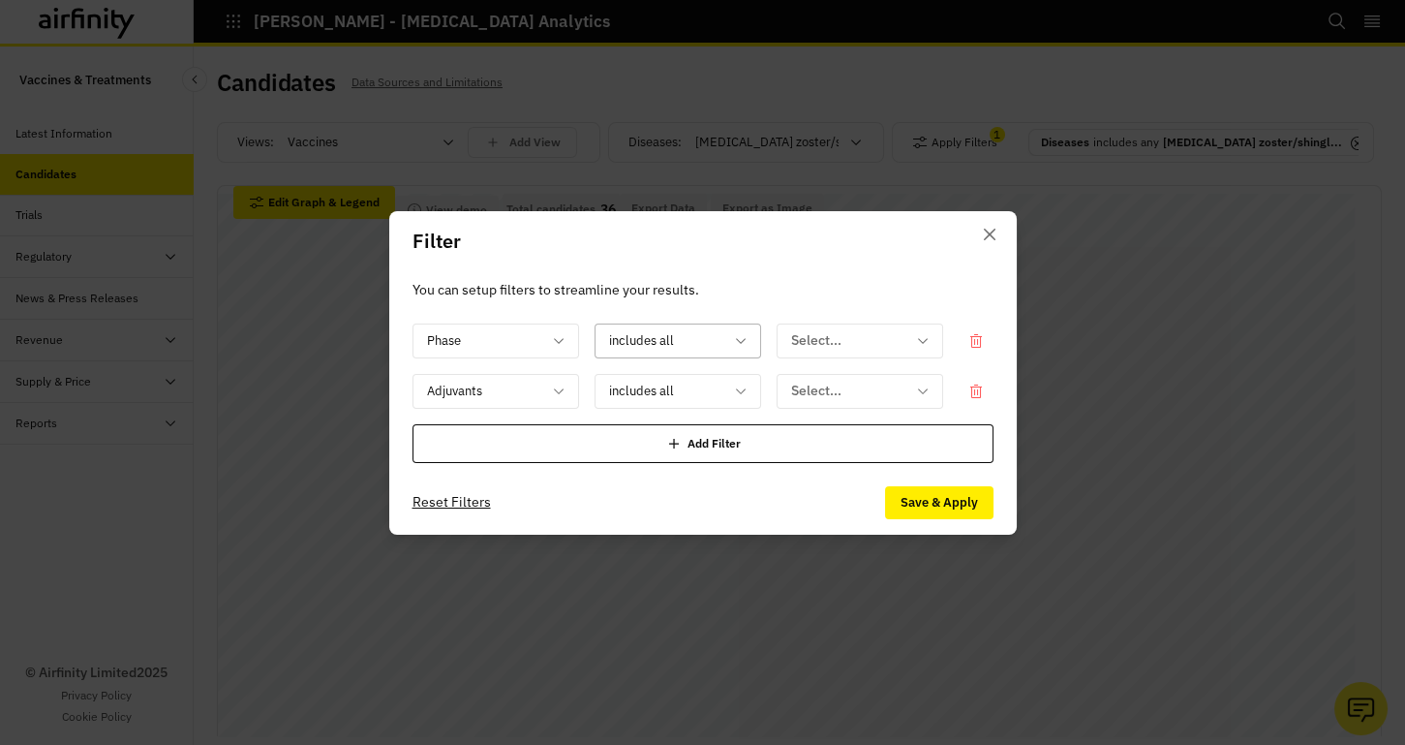
click at [697, 341] on div at bounding box center [666, 340] width 114 height 24
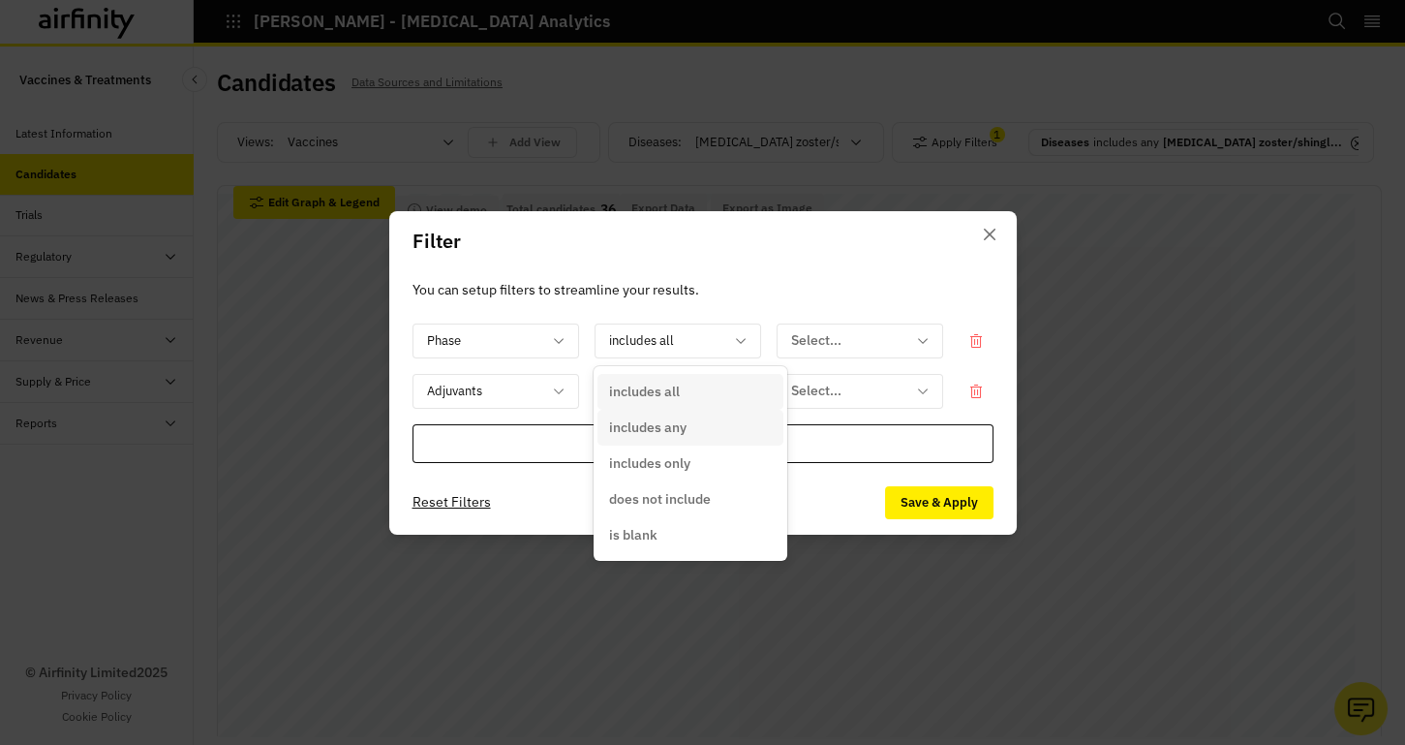
click at [681, 423] on p "includes any" at bounding box center [647, 427] width 77 height 20
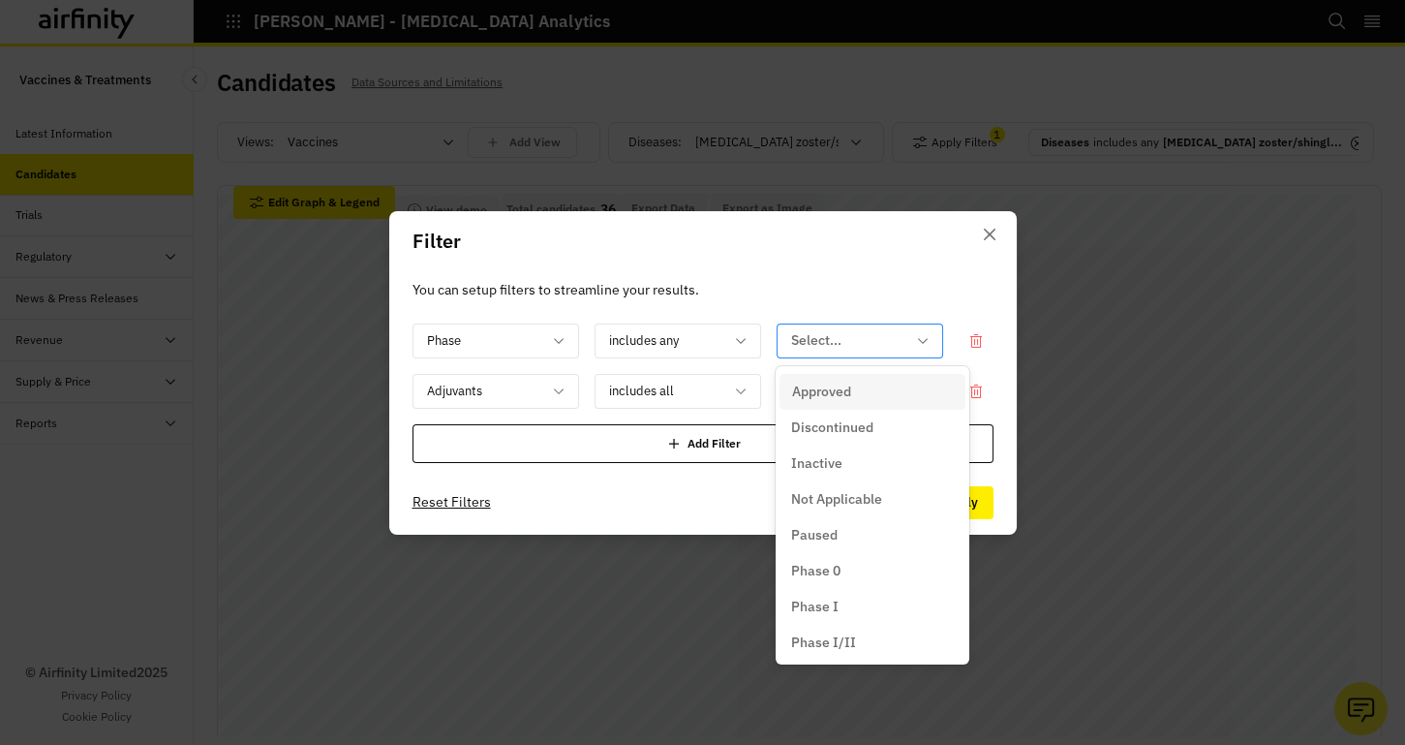
click at [780, 339] on div "Select..." at bounding box center [847, 340] width 138 height 32
drag, startPoint x: 826, startPoint y: 425, endPoint x: 760, endPoint y: 410, distance: 67.7
click at [826, 425] on p "Discontinued" at bounding box center [832, 427] width 82 height 20
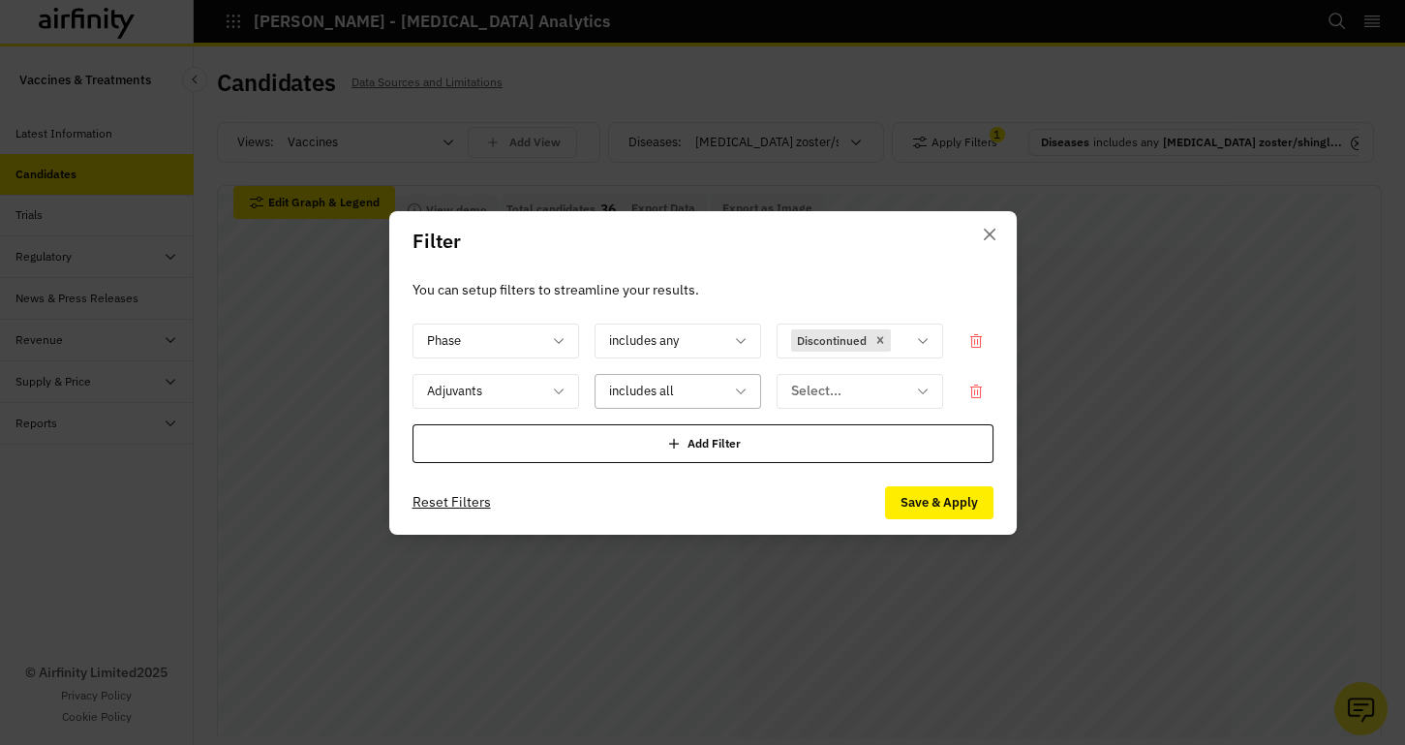
click at [668, 387] on div at bounding box center [666, 391] width 114 height 24
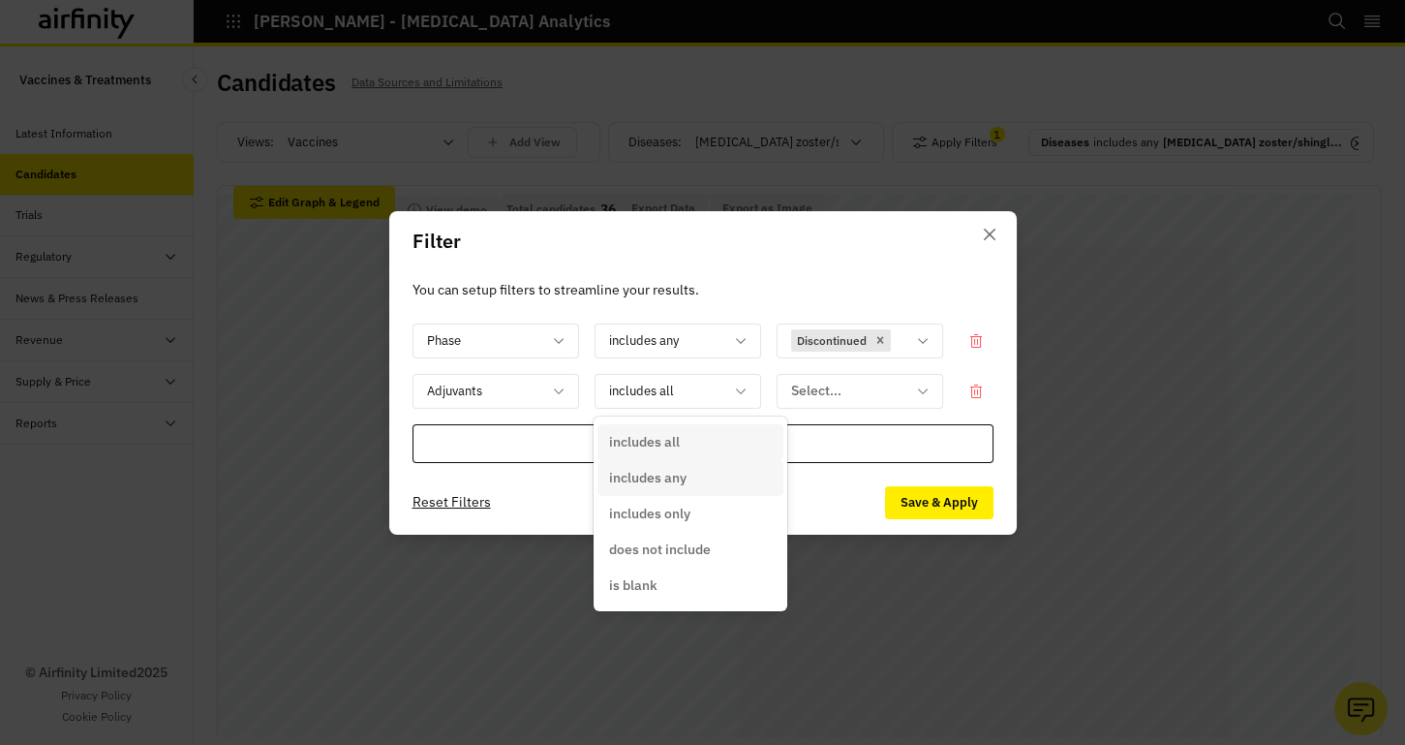
click at [663, 473] on p "includes any" at bounding box center [647, 478] width 77 height 20
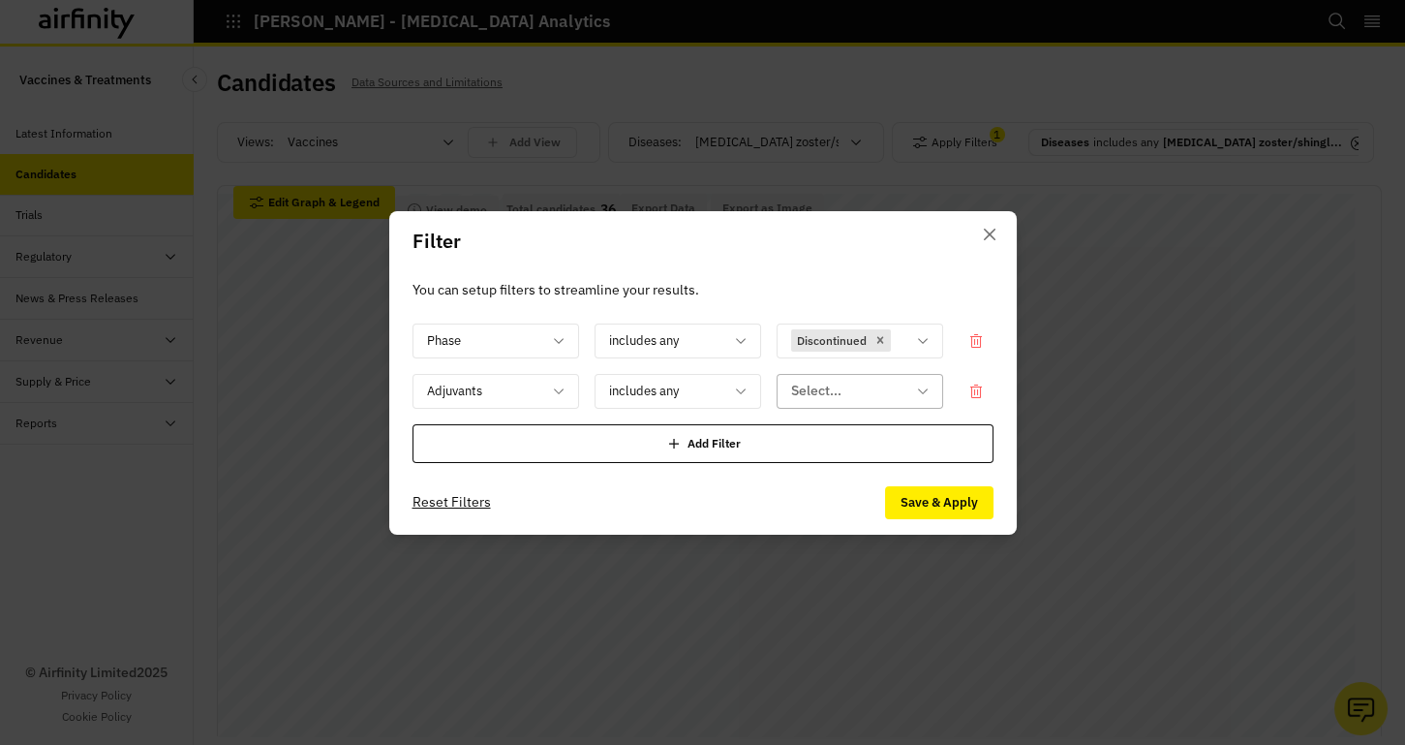
click at [813, 401] on div at bounding box center [848, 391] width 114 height 24
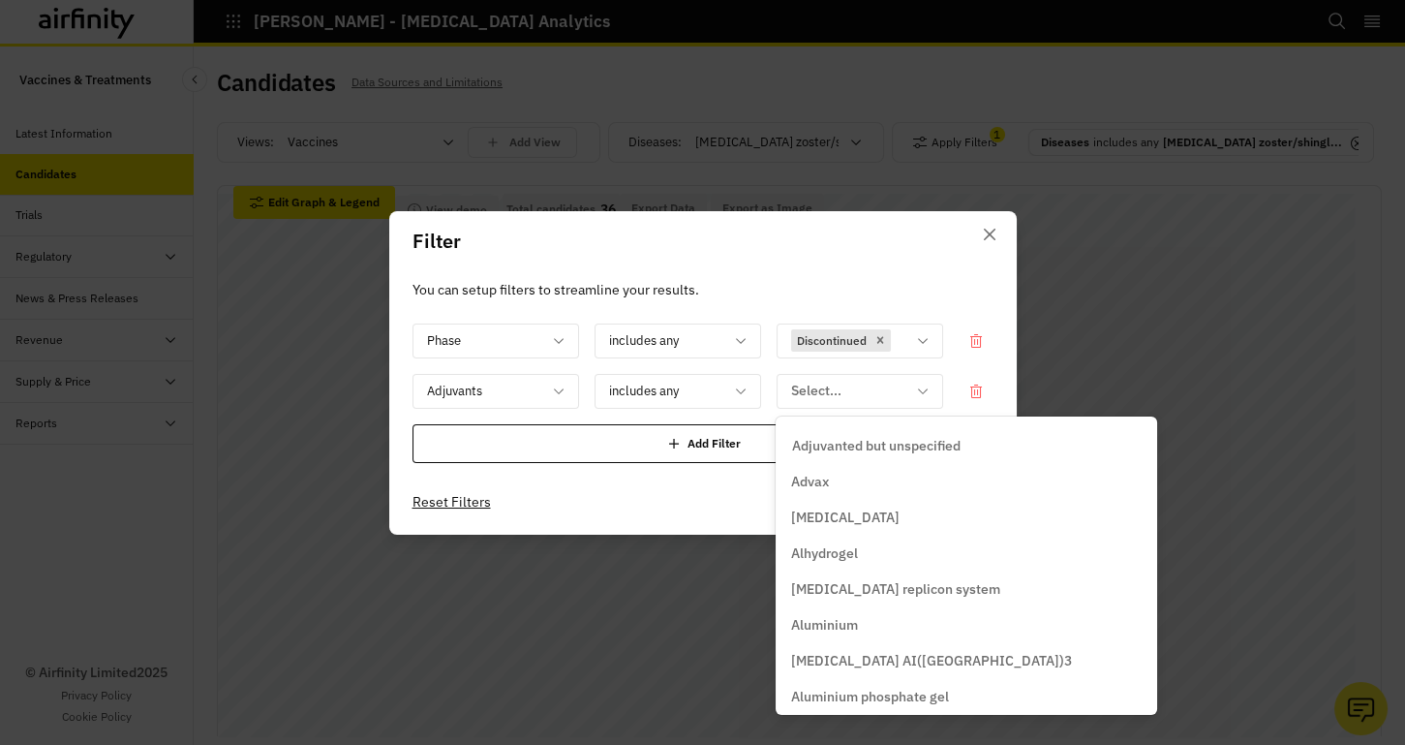
scroll to position [792, 0]
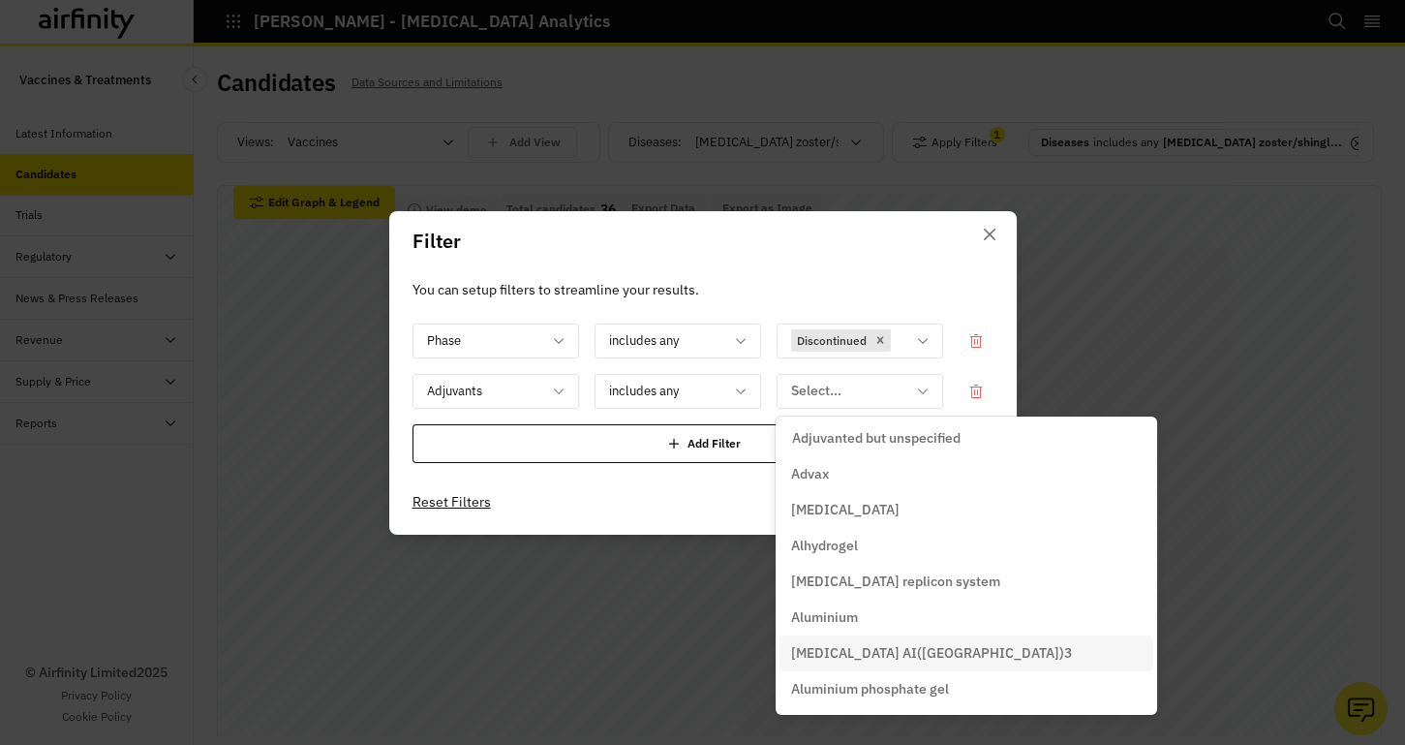
click at [879, 658] on p "Aluminium hydroxide AI(OH)3" at bounding box center [931, 653] width 281 height 20
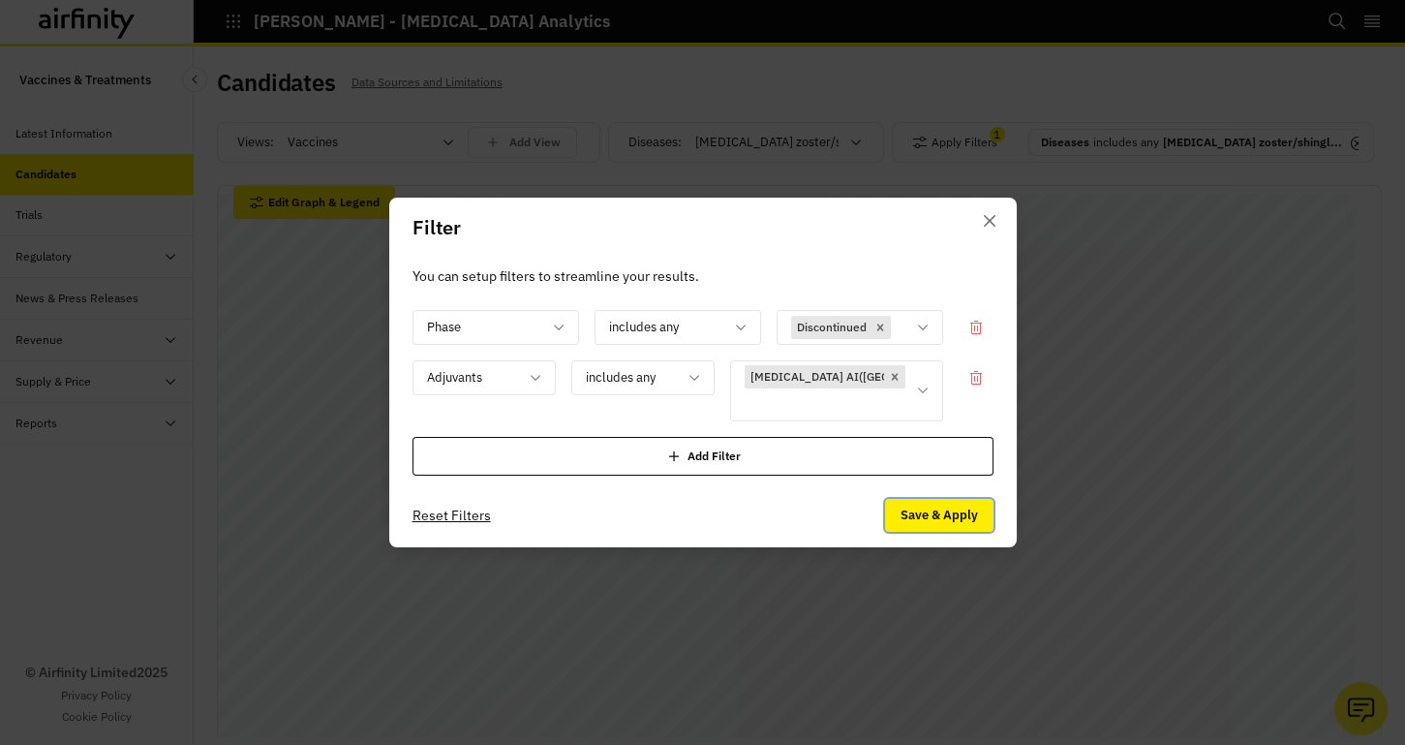
click at [938, 510] on button "Save & Apply" at bounding box center [939, 515] width 108 height 33
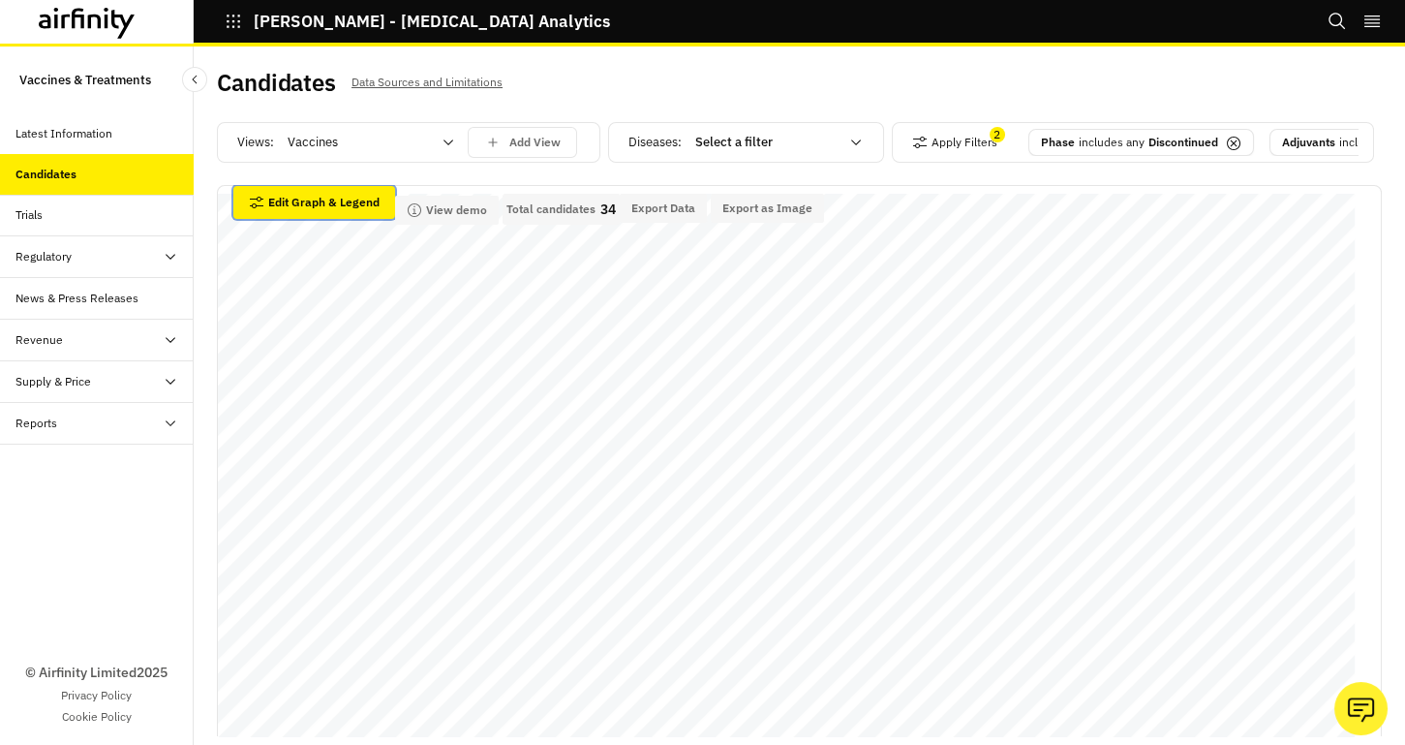
click at [315, 219] on button "Edit Graph & Legend" at bounding box center [314, 202] width 162 height 33
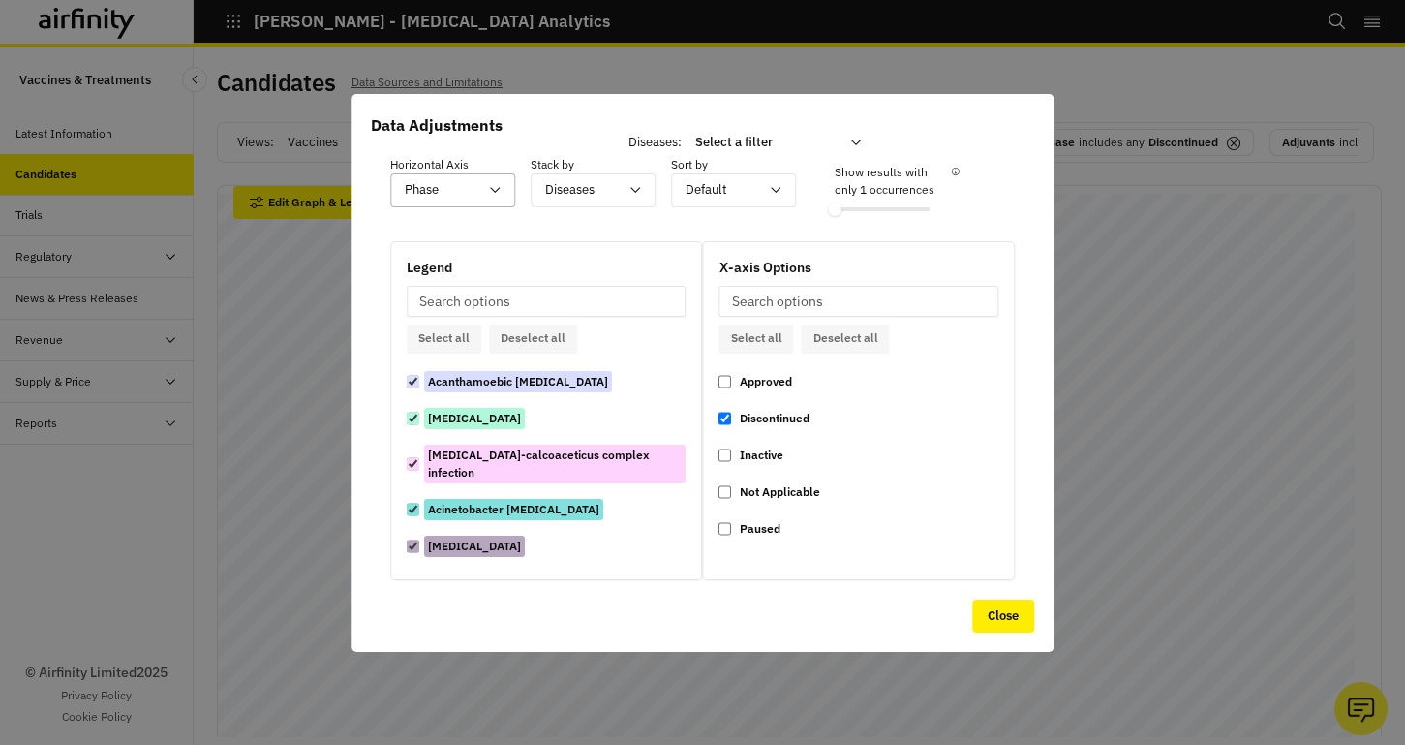
click at [474, 186] on div at bounding box center [441, 190] width 73 height 24
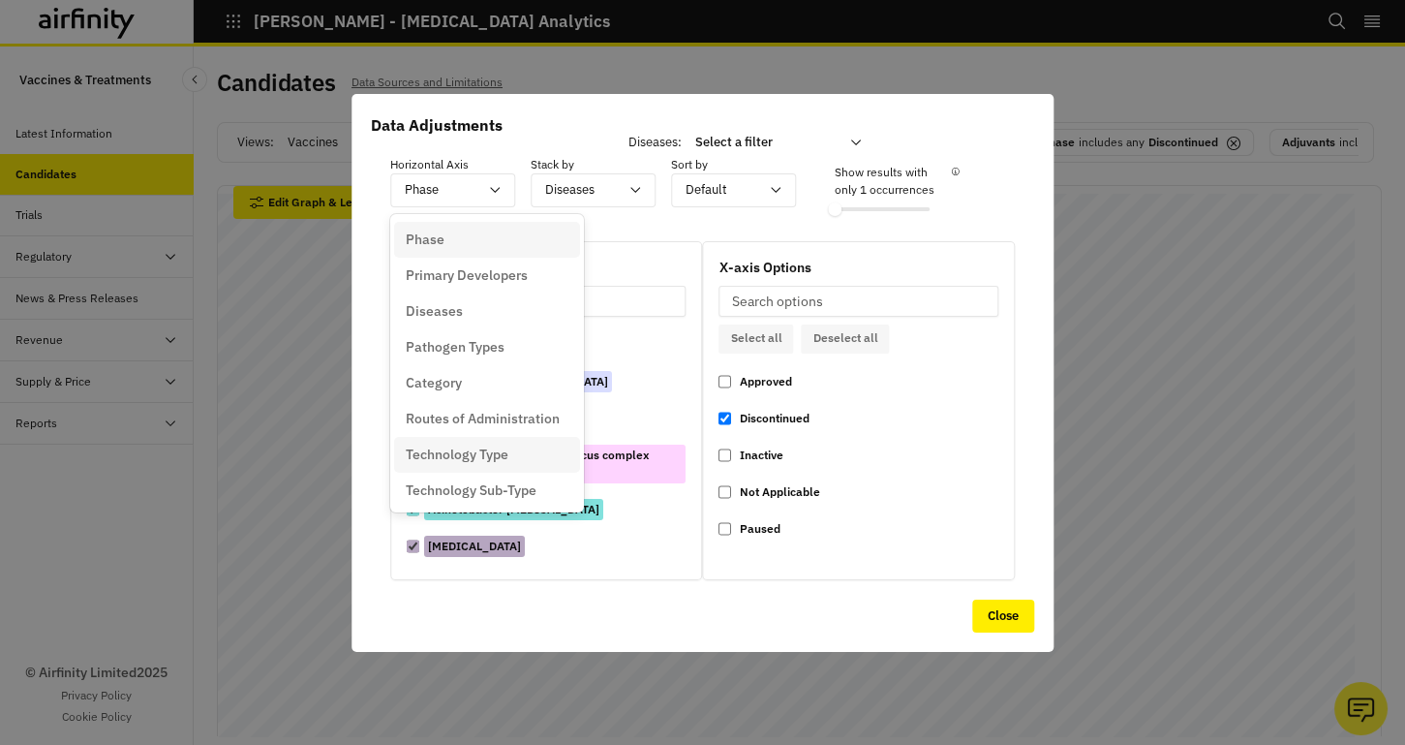
click at [474, 449] on p "Technology Type" at bounding box center [457, 455] width 103 height 20
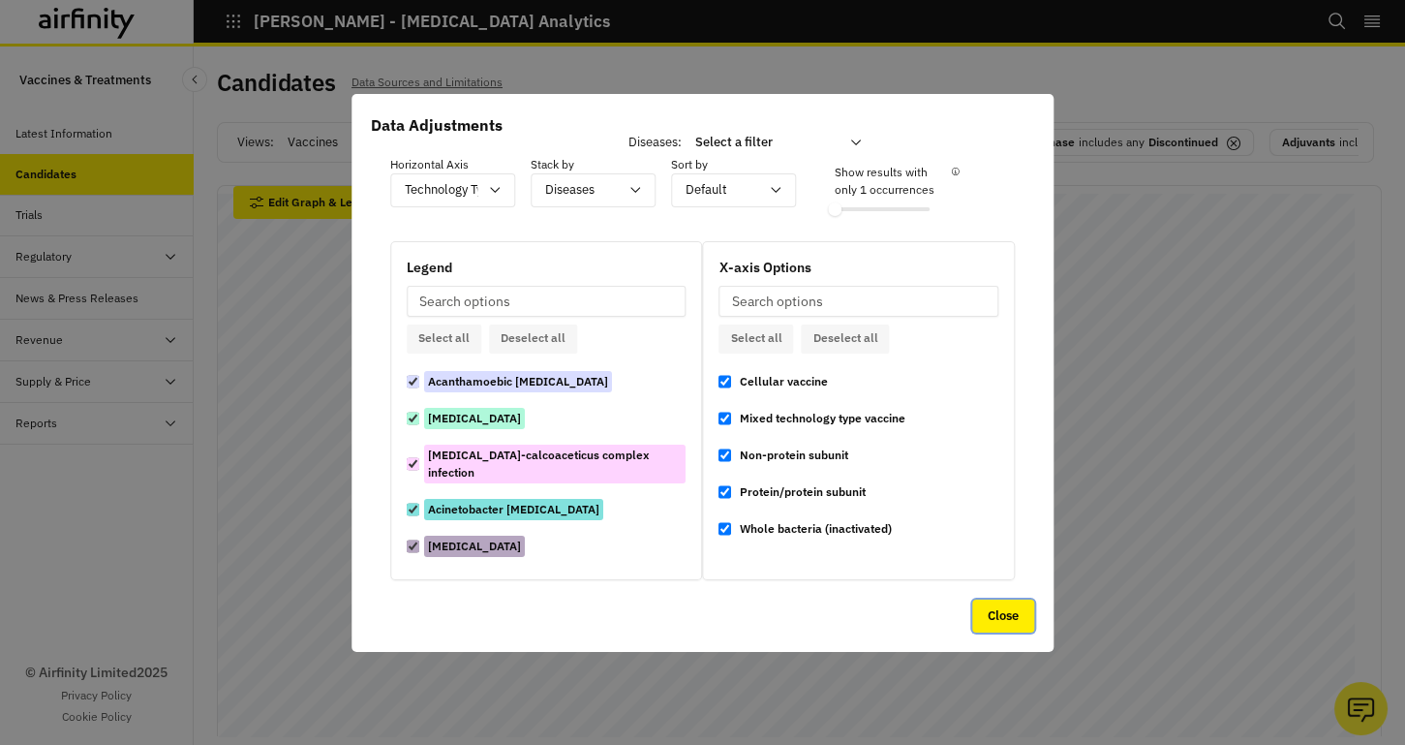
click at [1008, 621] on button "Close" at bounding box center [1003, 616] width 62 height 33
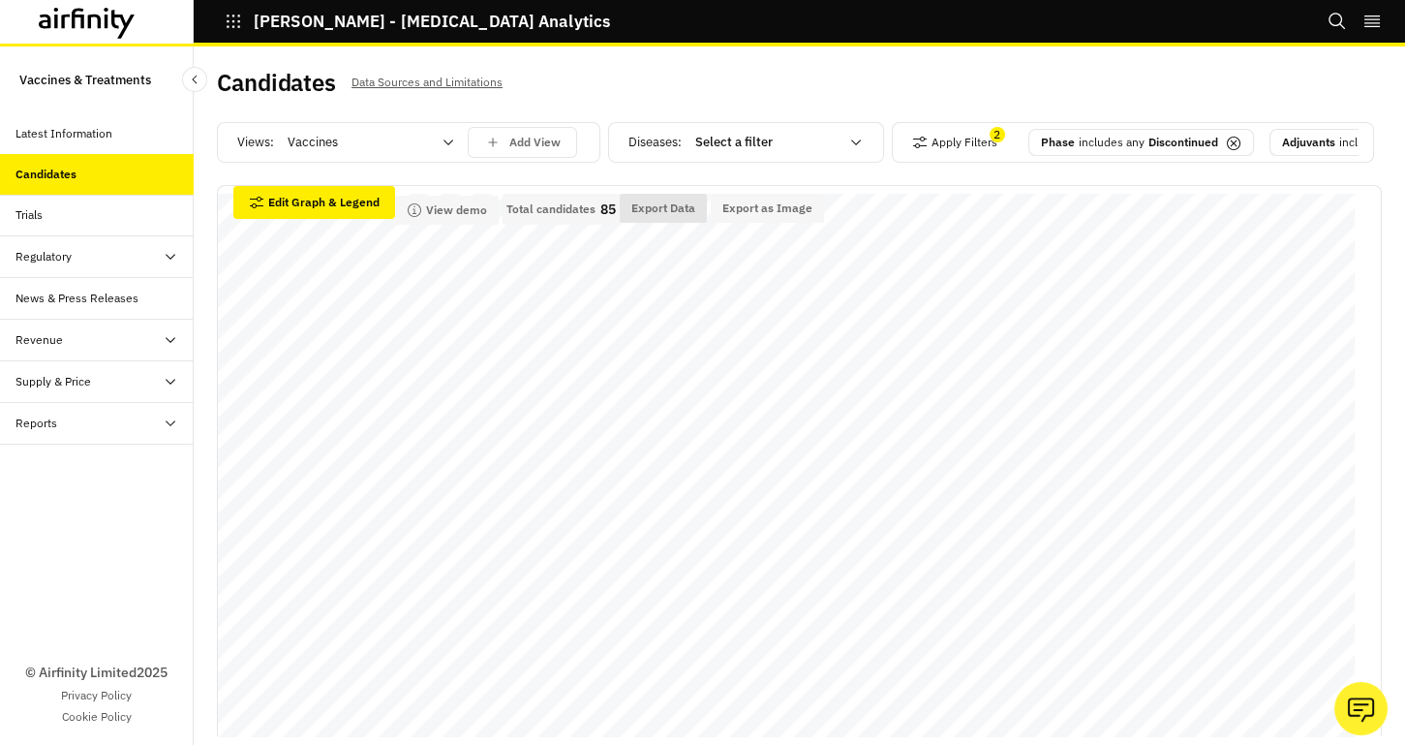
scroll to position [0, 0]
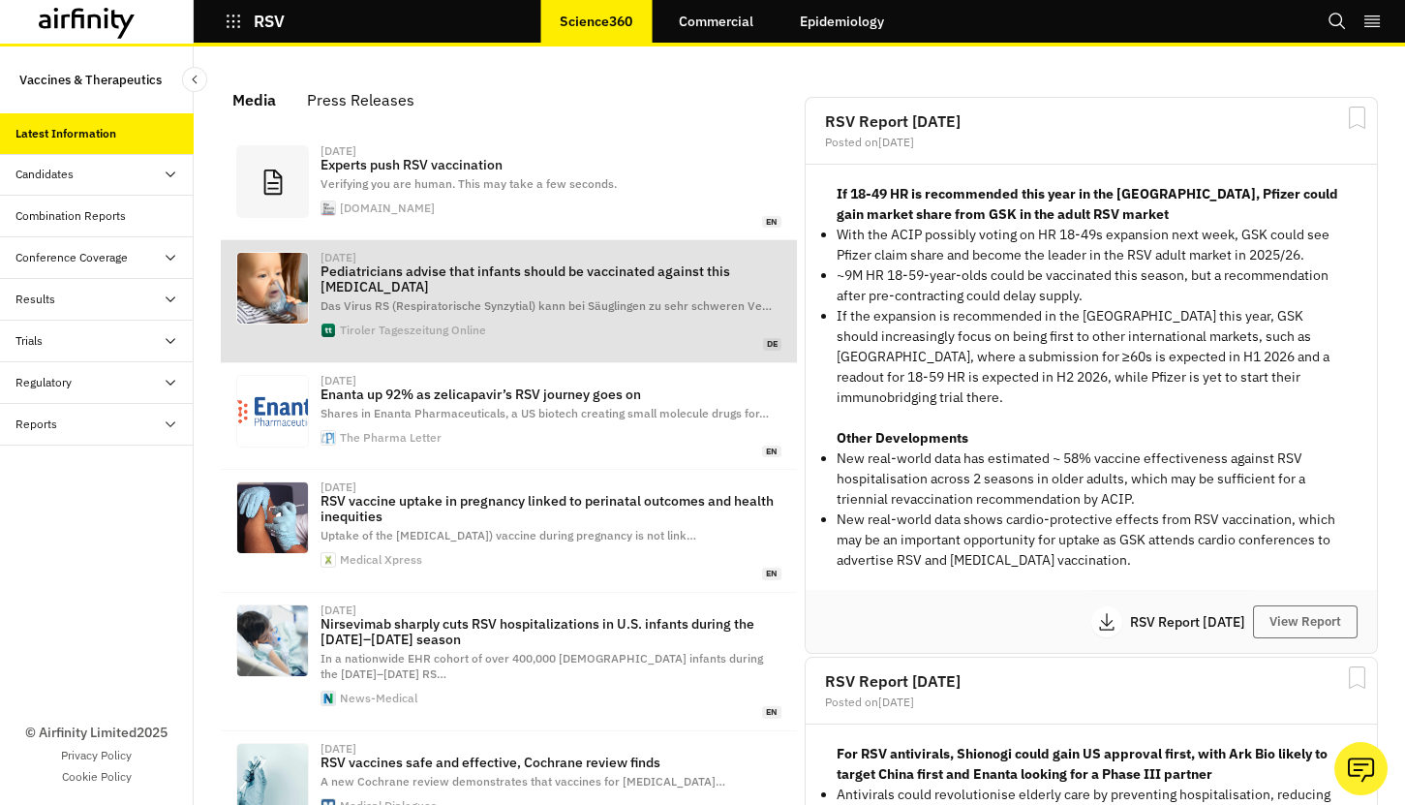
scroll to position [1272, 568]
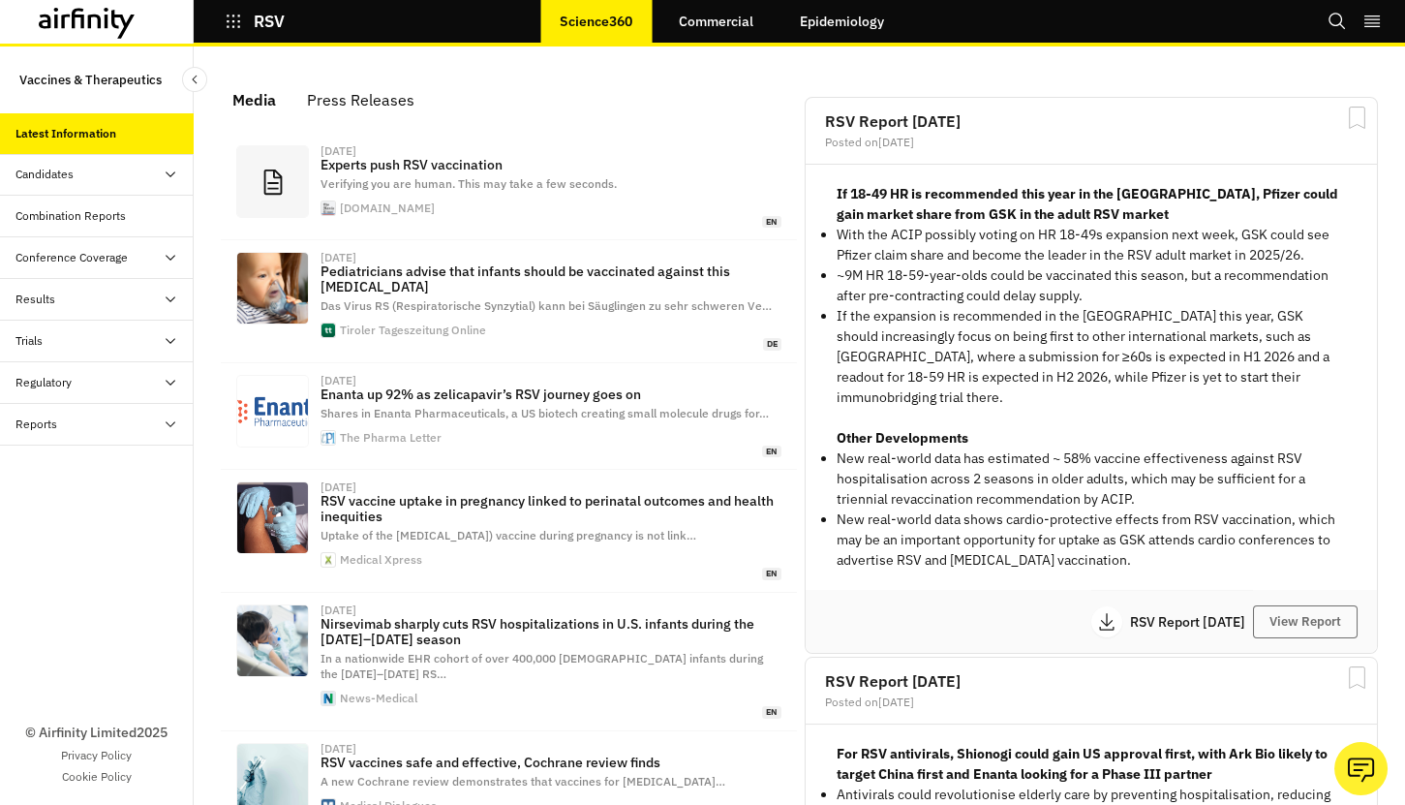
click at [95, 177] on div "Candidates" at bounding box center [104, 174] width 178 height 17
click at [88, 212] on div "Dashboard" at bounding box center [112, 215] width 163 height 17
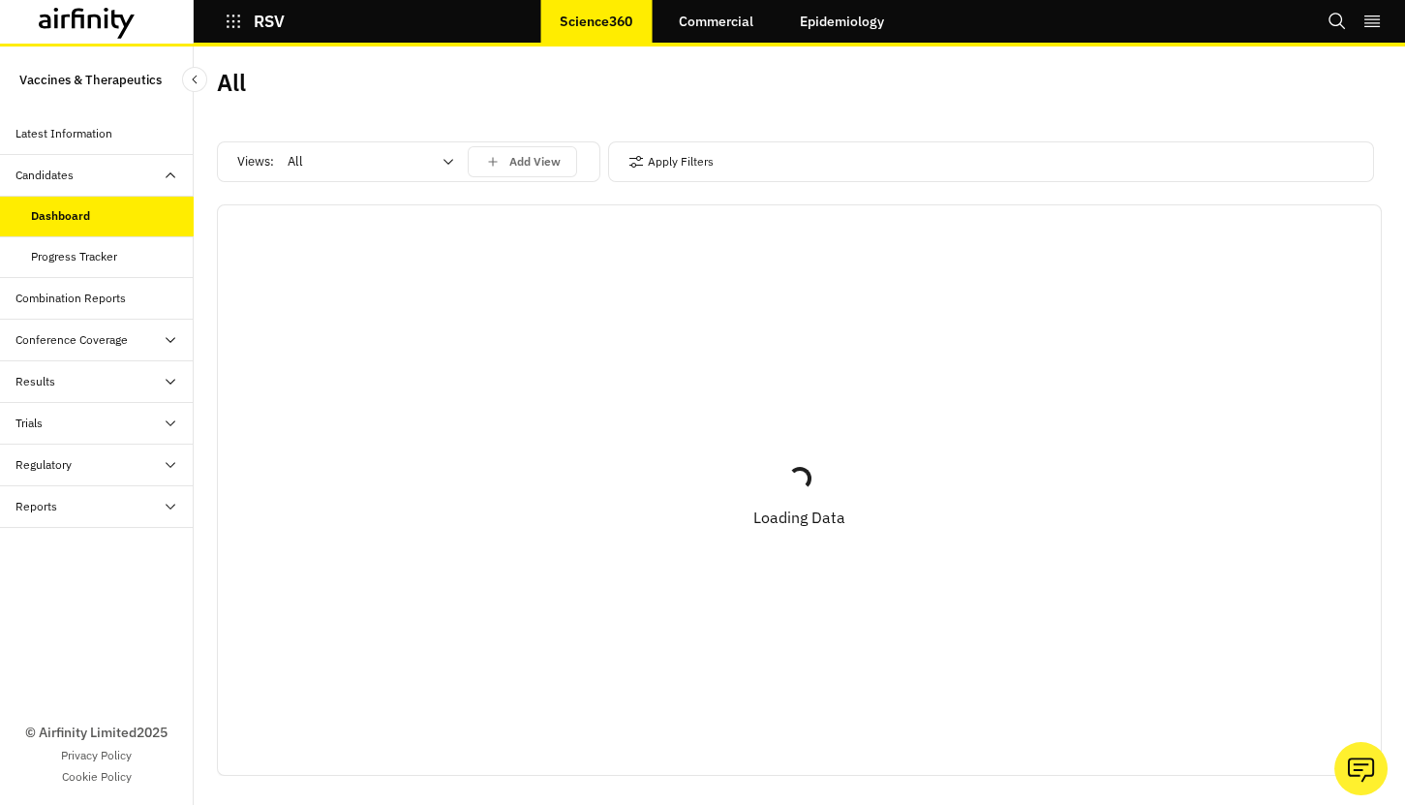
scroll to position [4, 0]
click at [387, 153] on div "All" at bounding box center [371, 157] width 194 height 31
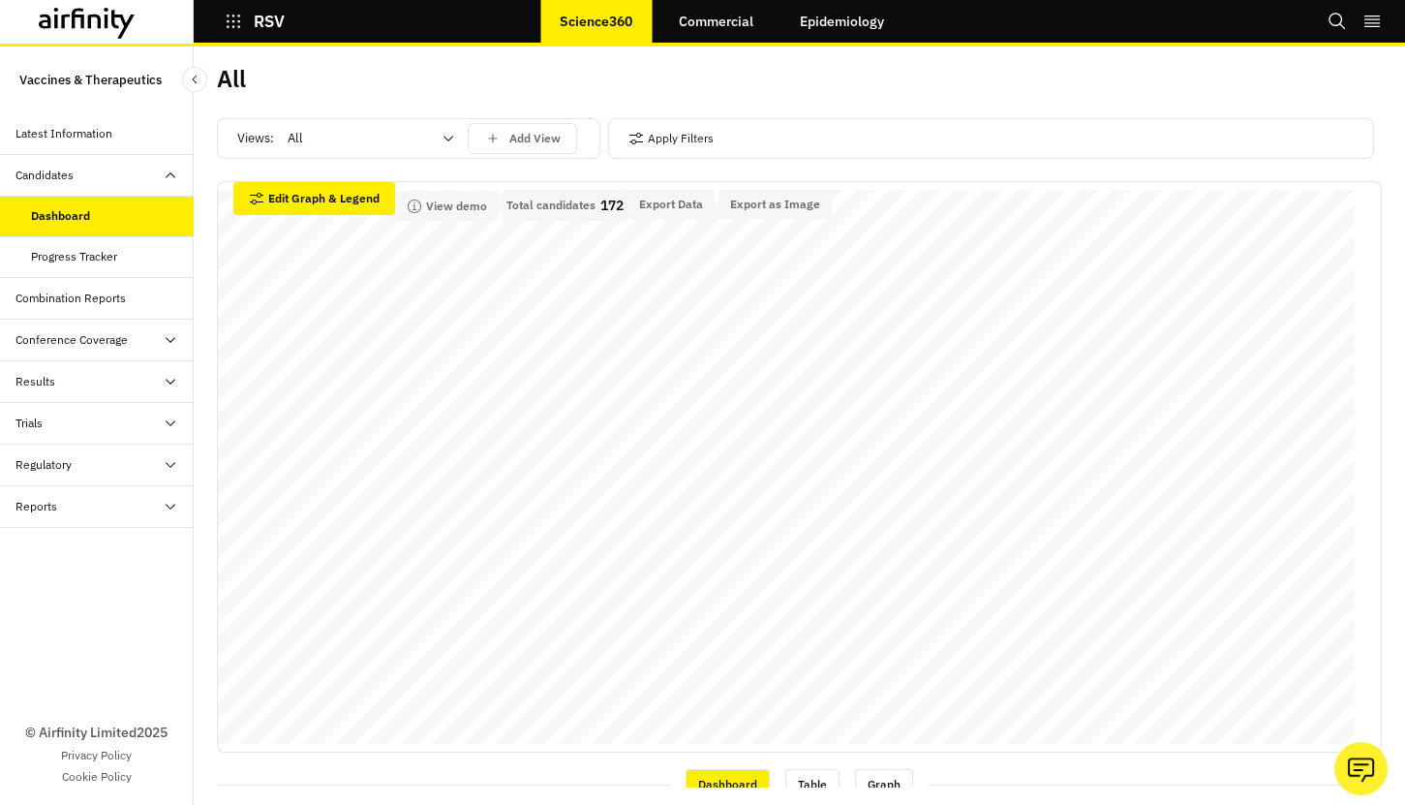
click at [395, 96] on div "All" at bounding box center [508, 86] width 583 height 41
click at [387, 140] on div at bounding box center [359, 138] width 143 height 23
drag, startPoint x: 362, startPoint y: 219, endPoint x: 358, endPoint y: 167, distance: 52.4
click at [362, 219] on div "Vaccines" at bounding box center [371, 220] width 163 height 19
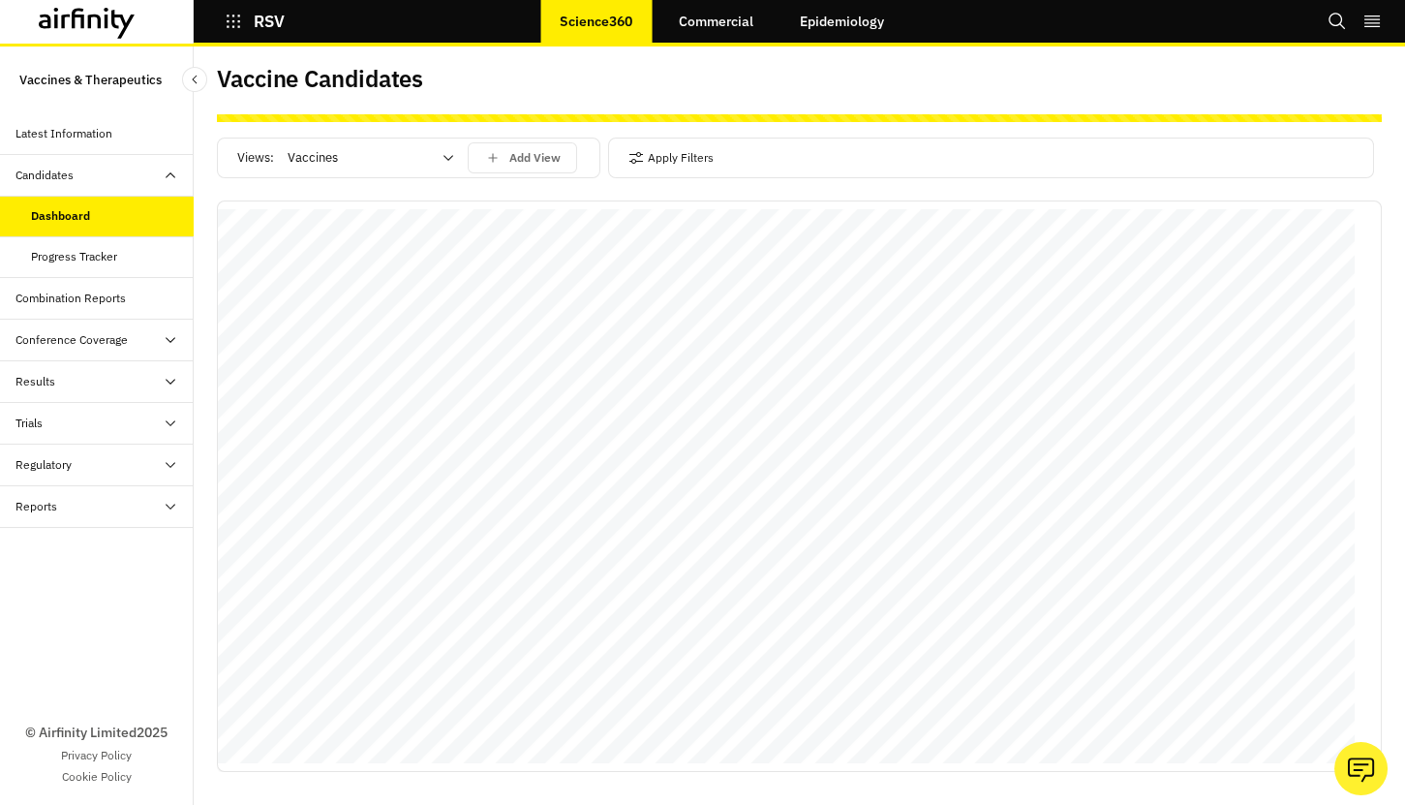
scroll to position [87, 0]
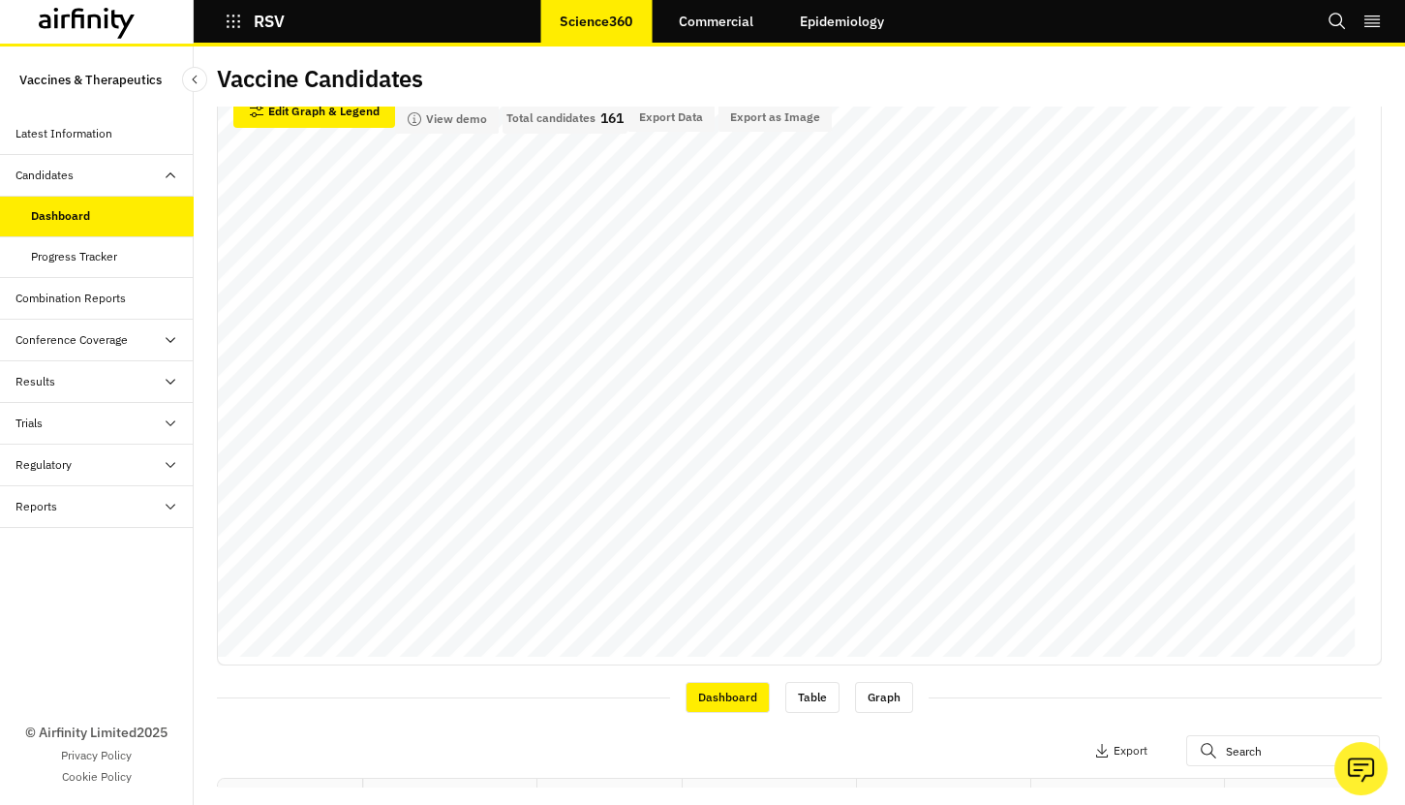
click at [88, 257] on div "Progress Tracker" at bounding box center [74, 256] width 86 height 17
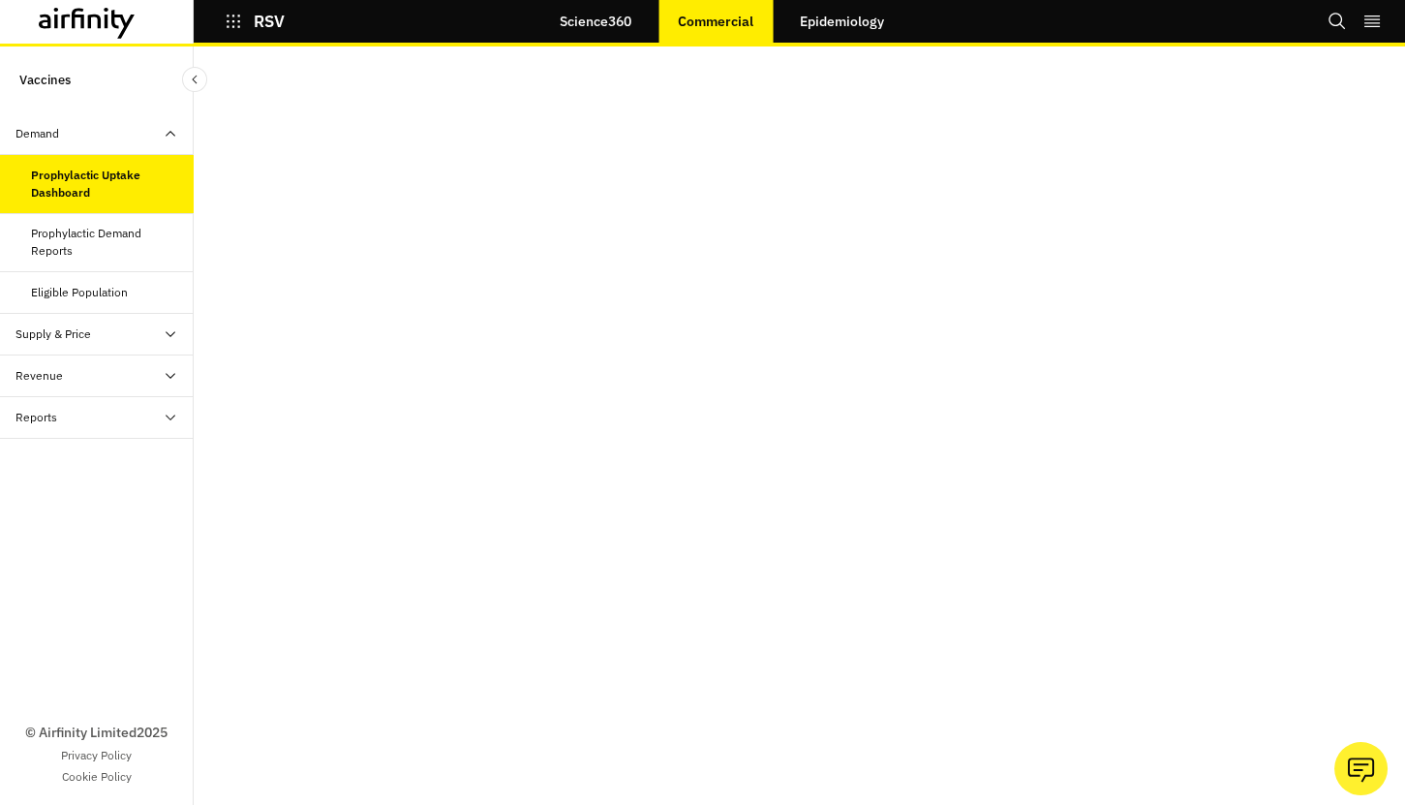
scroll to position [39, 0]
click at [105, 291] on div "Eligible Population" at bounding box center [79, 292] width 97 height 17
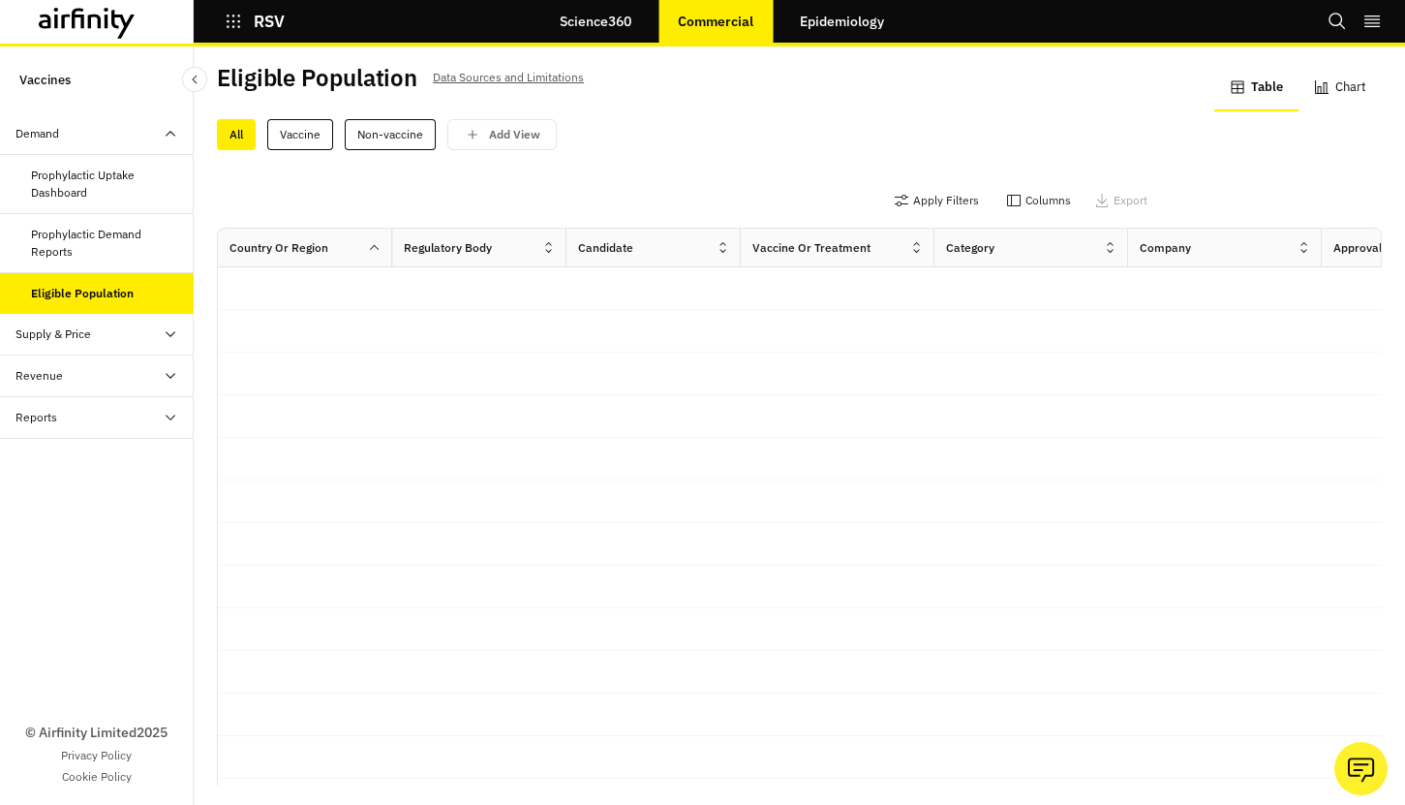
scroll to position [5, 0]
click at [854, 15] on link "Epidemiology" at bounding box center [842, 21] width 123 height 46
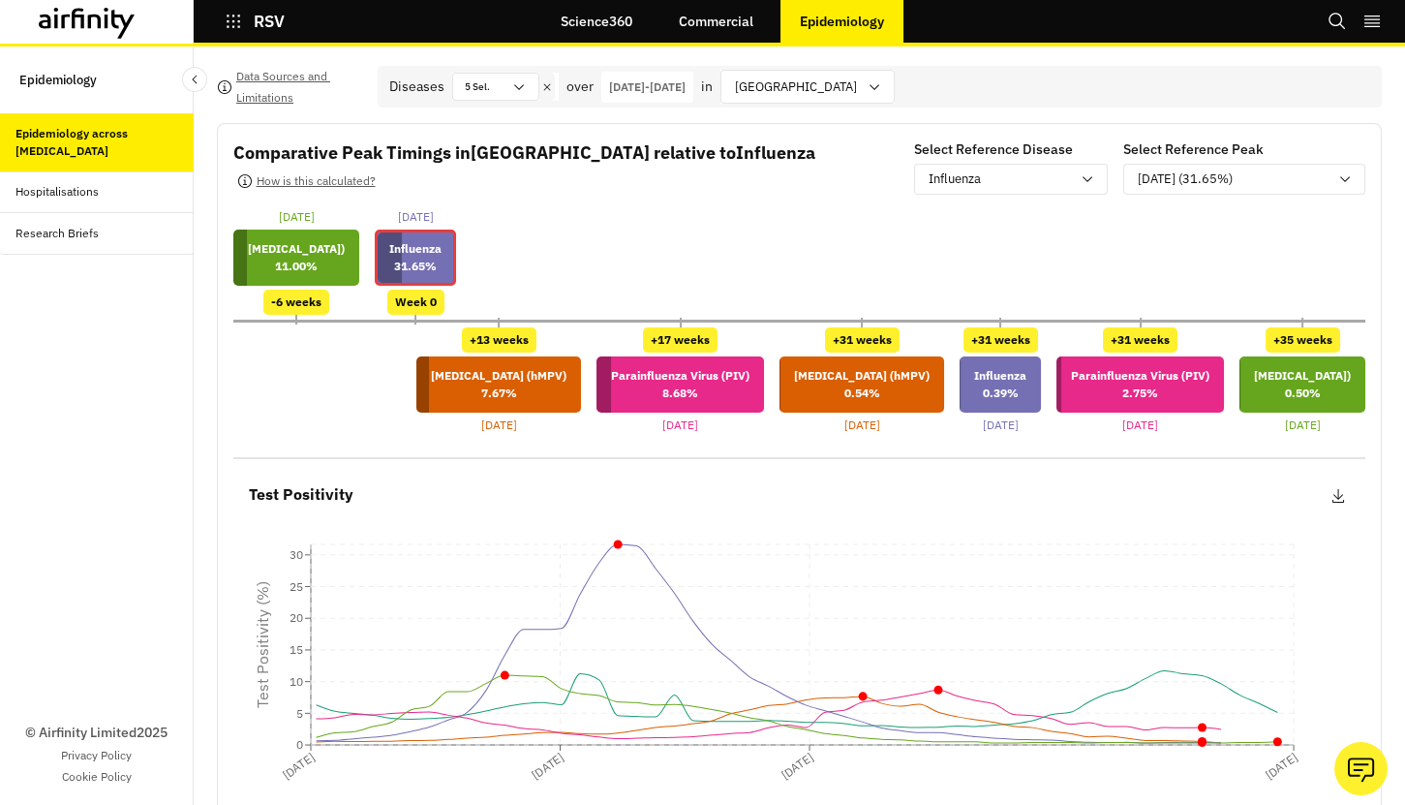
click at [231, 27] on icon "button" at bounding box center [233, 21] width 17 height 17
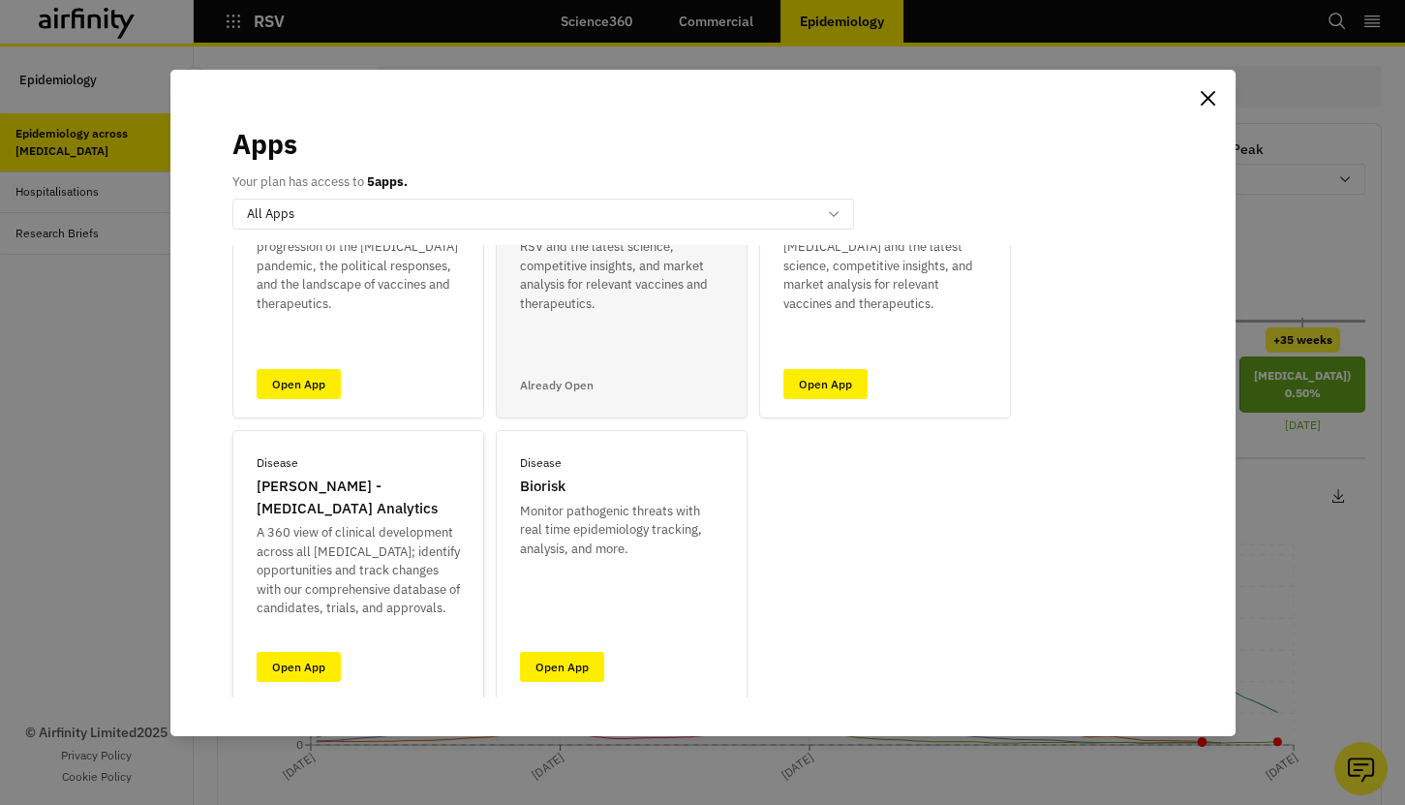
scroll to position [150, 0]
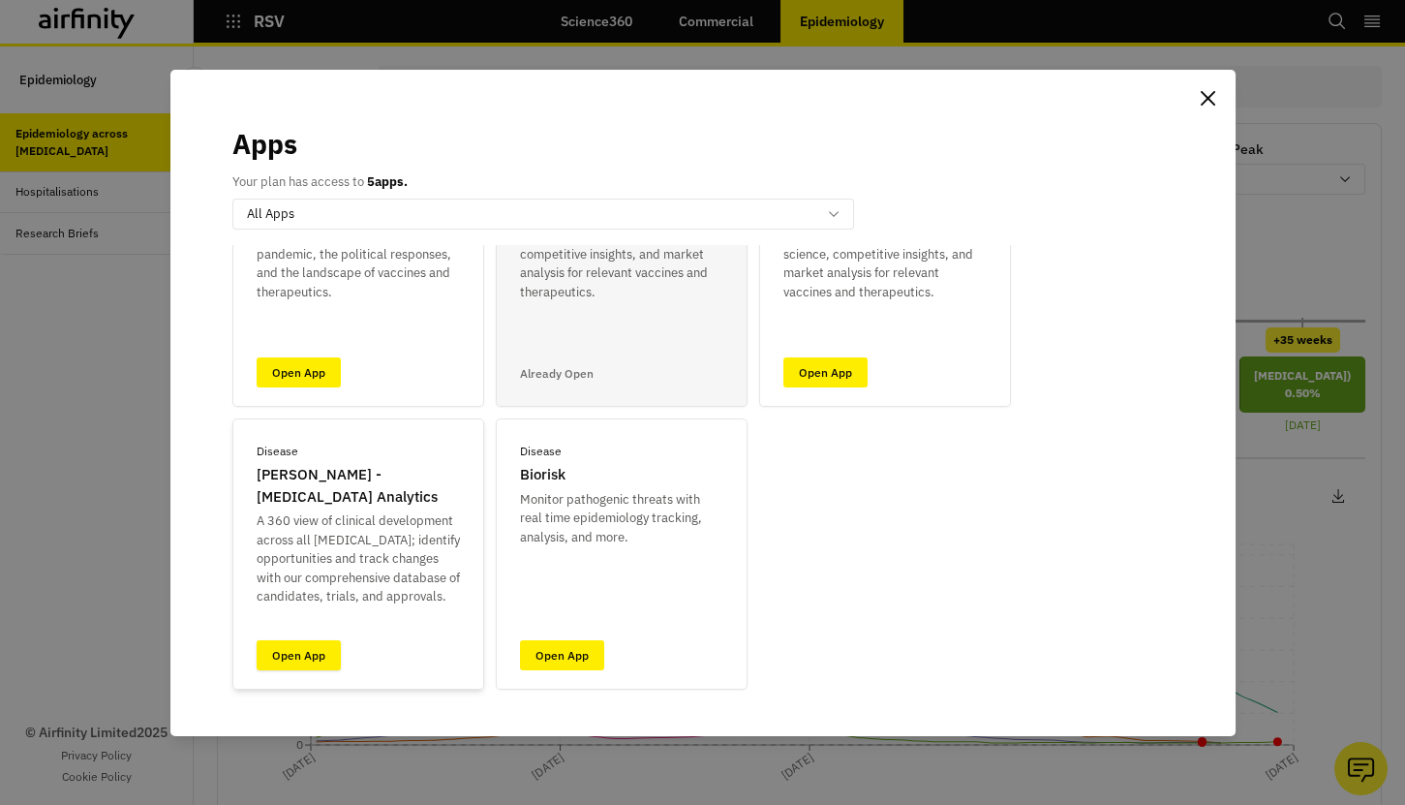
click at [323, 653] on link "Open App" at bounding box center [299, 655] width 84 height 30
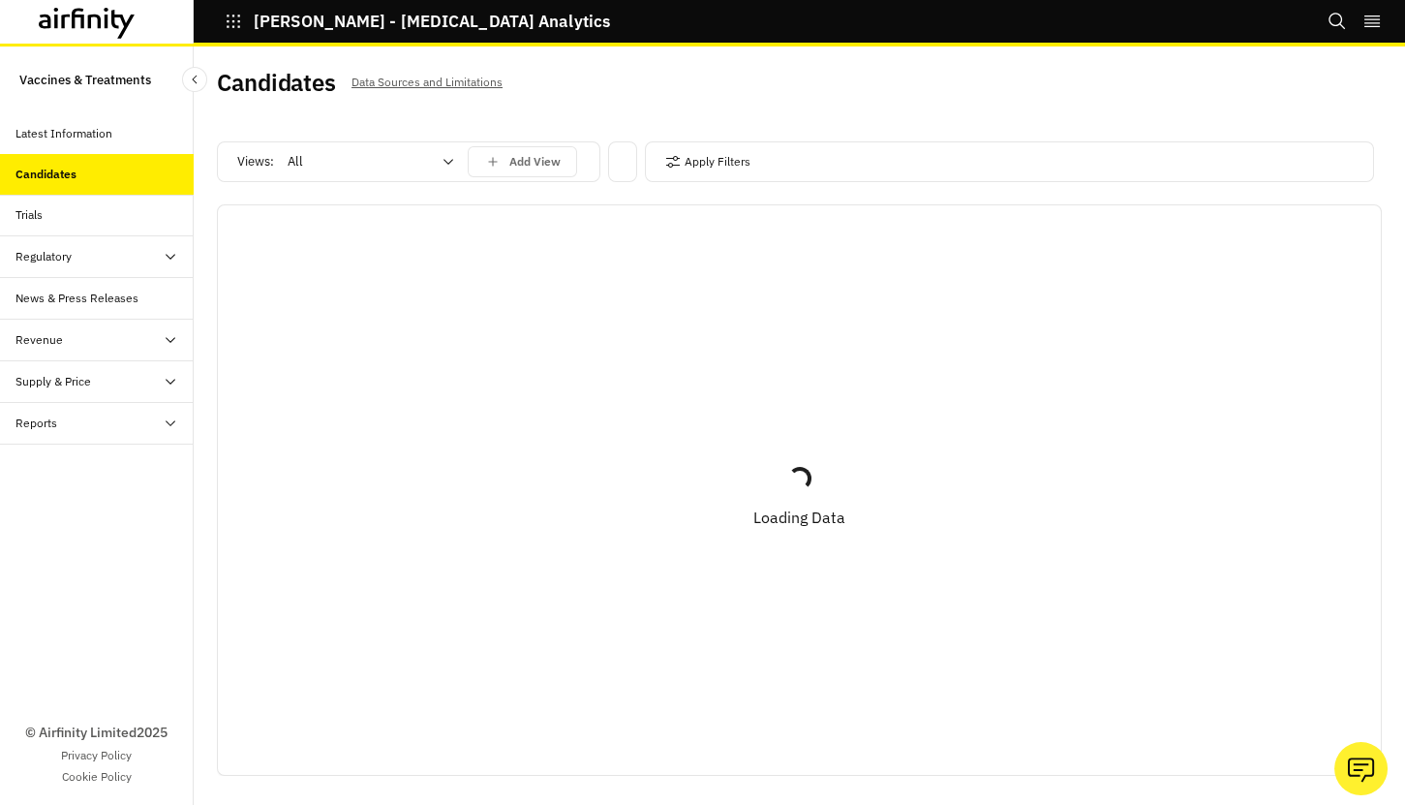
click at [334, 169] on div at bounding box center [359, 161] width 143 height 23
click at [336, 244] on p "Vaccines" at bounding box center [315, 243] width 51 height 19
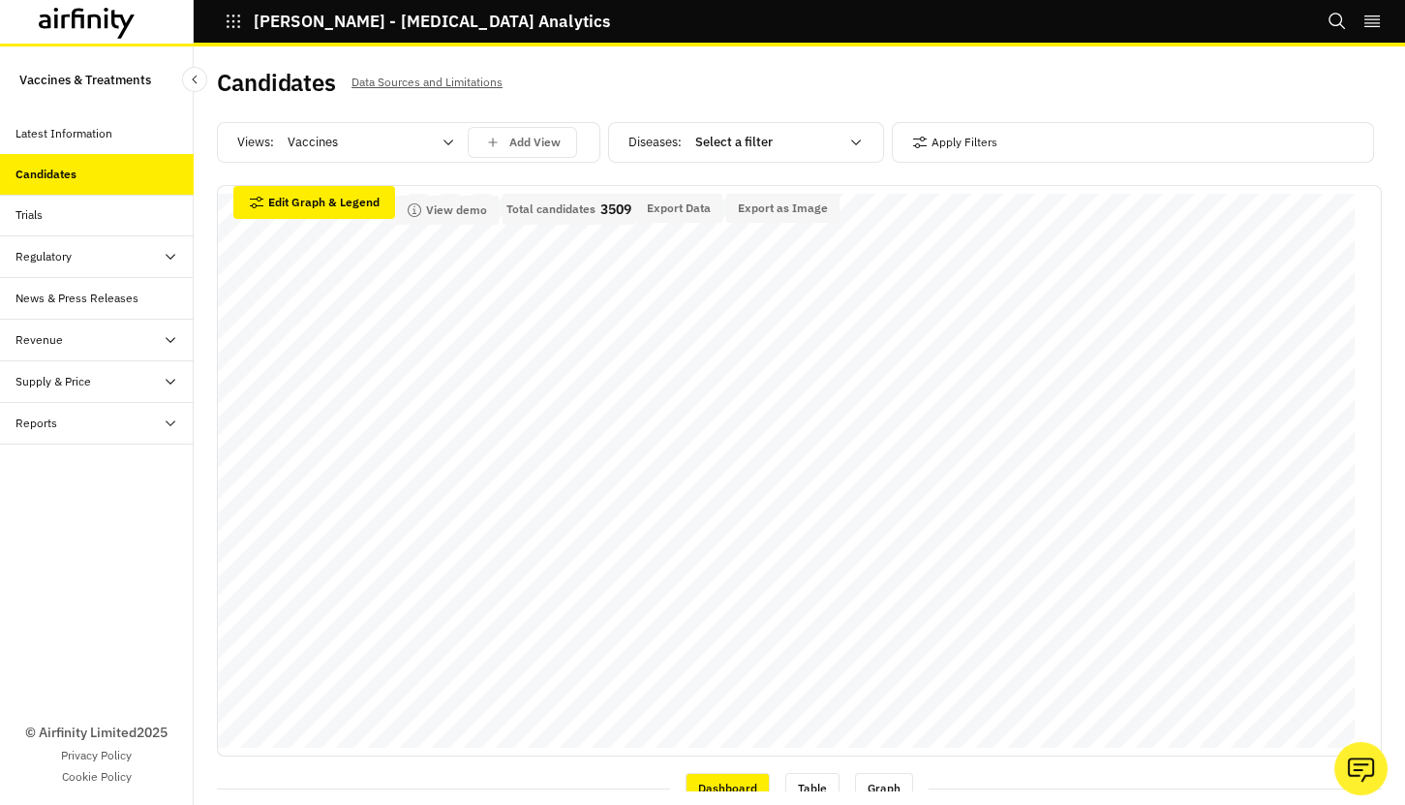
click at [750, 145] on div at bounding box center [766, 142] width 143 height 23
drag, startPoint x: 747, startPoint y: 94, endPoint x: 864, endPoint y: 116, distance: 119.3
click at [747, 94] on div "Candidates Data Sources and Limitations" at bounding box center [508, 90] width 583 height 41
click at [921, 135] on button "Apply Filters" at bounding box center [954, 142] width 85 height 31
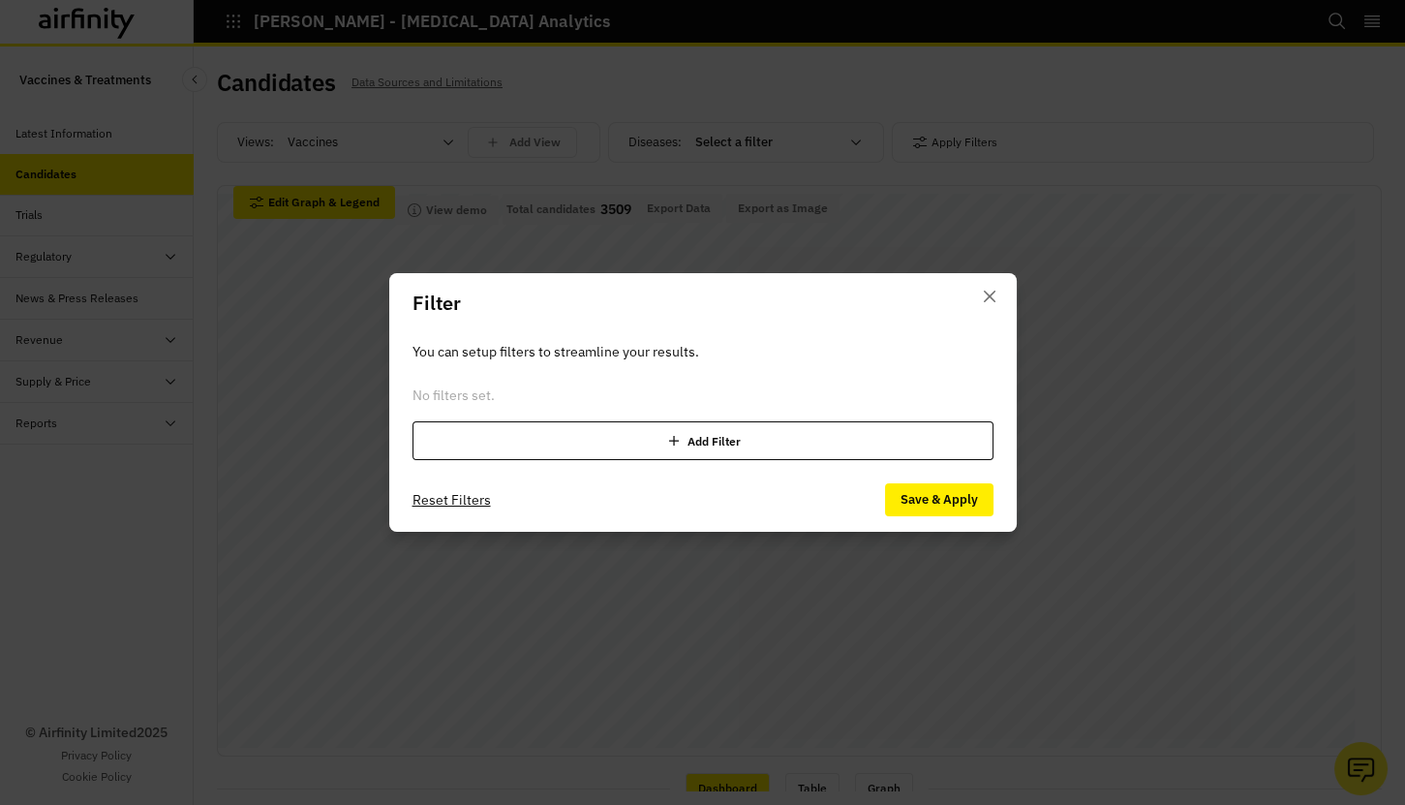
click at [530, 436] on div "Add Filter" at bounding box center [703, 440] width 581 height 39
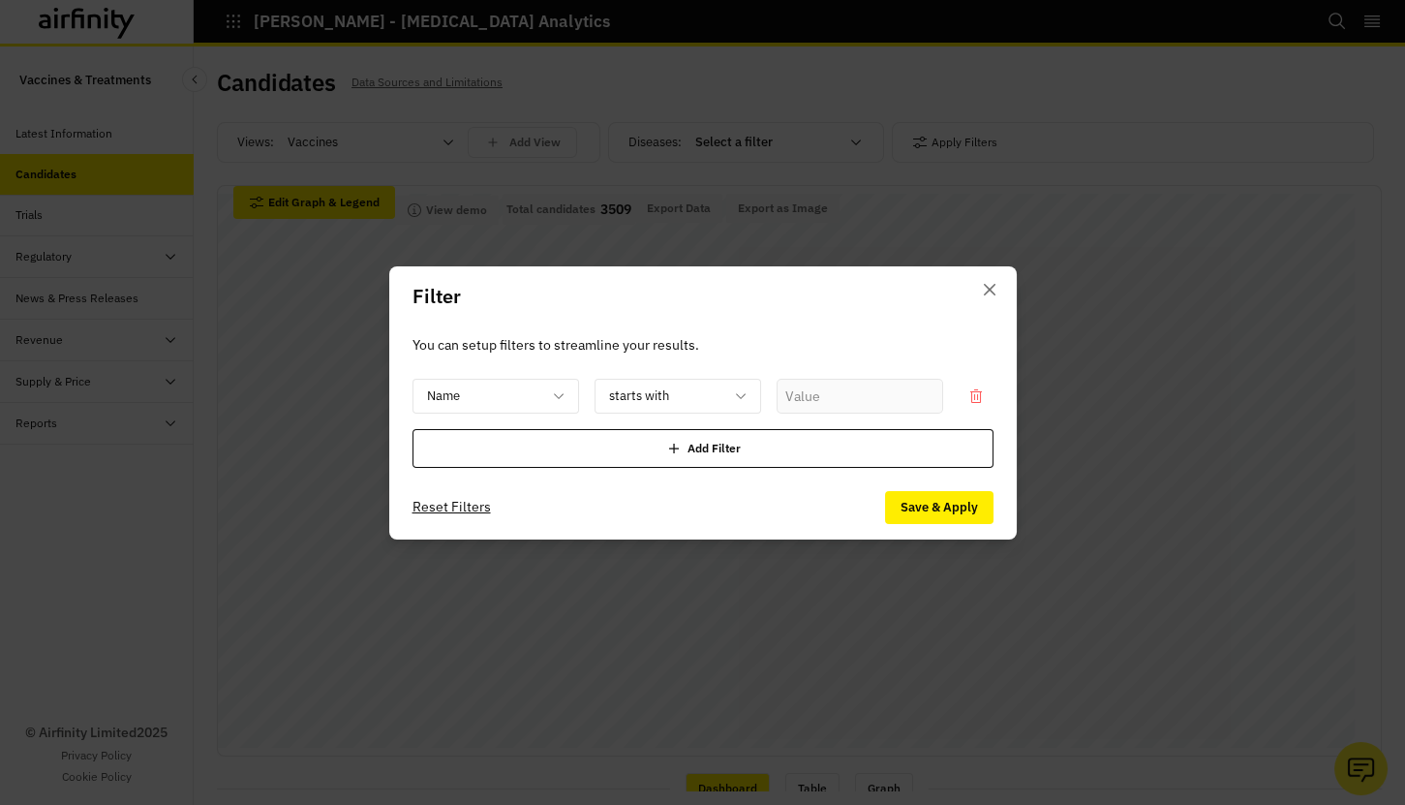
click at [523, 460] on div "Add Filter" at bounding box center [703, 448] width 581 height 39
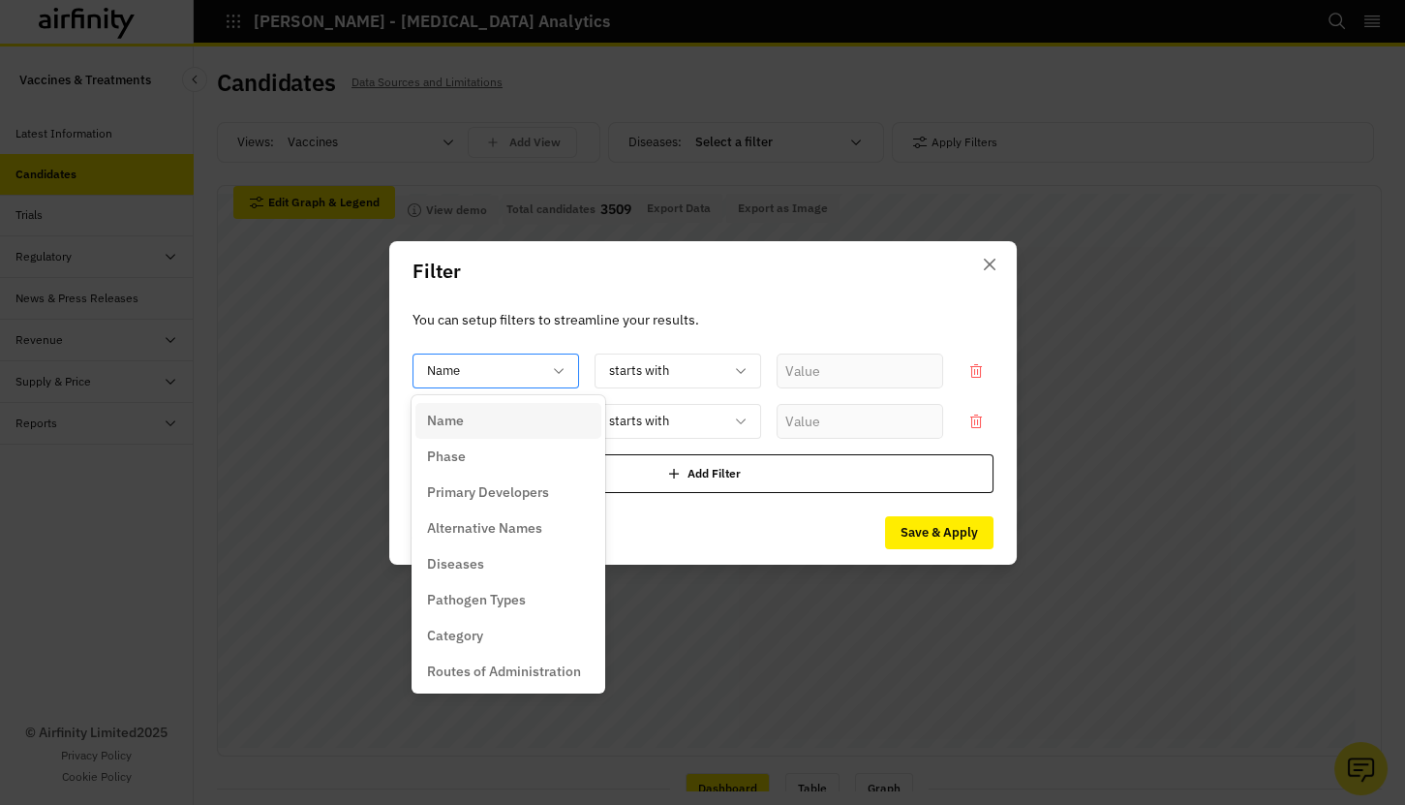
click at [516, 374] on div at bounding box center [484, 370] width 114 height 24
drag, startPoint x: 486, startPoint y: 458, endPoint x: 504, endPoint y: 451, distance: 18.7
click at [486, 458] on div "Phase" at bounding box center [508, 456] width 163 height 20
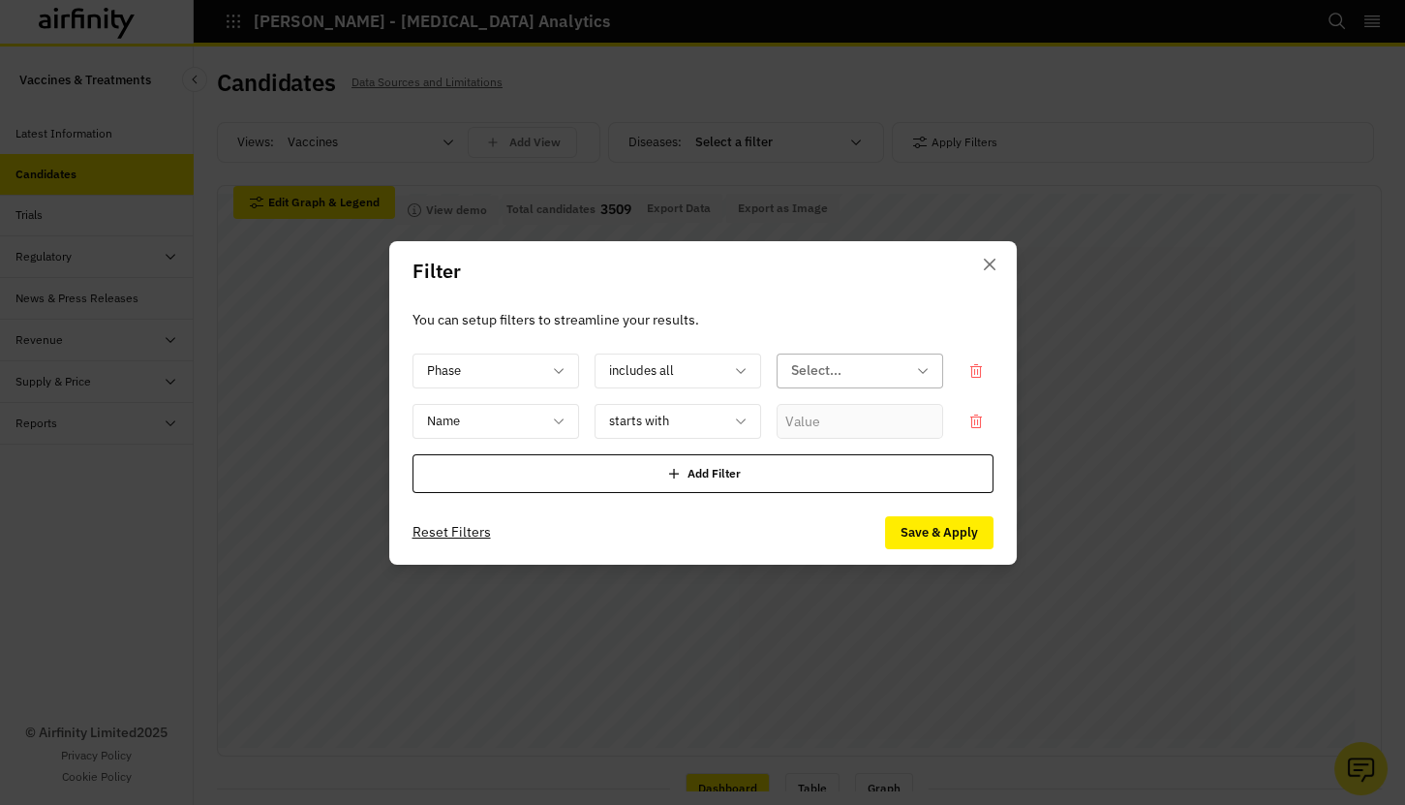
click at [804, 367] on div at bounding box center [848, 370] width 114 height 24
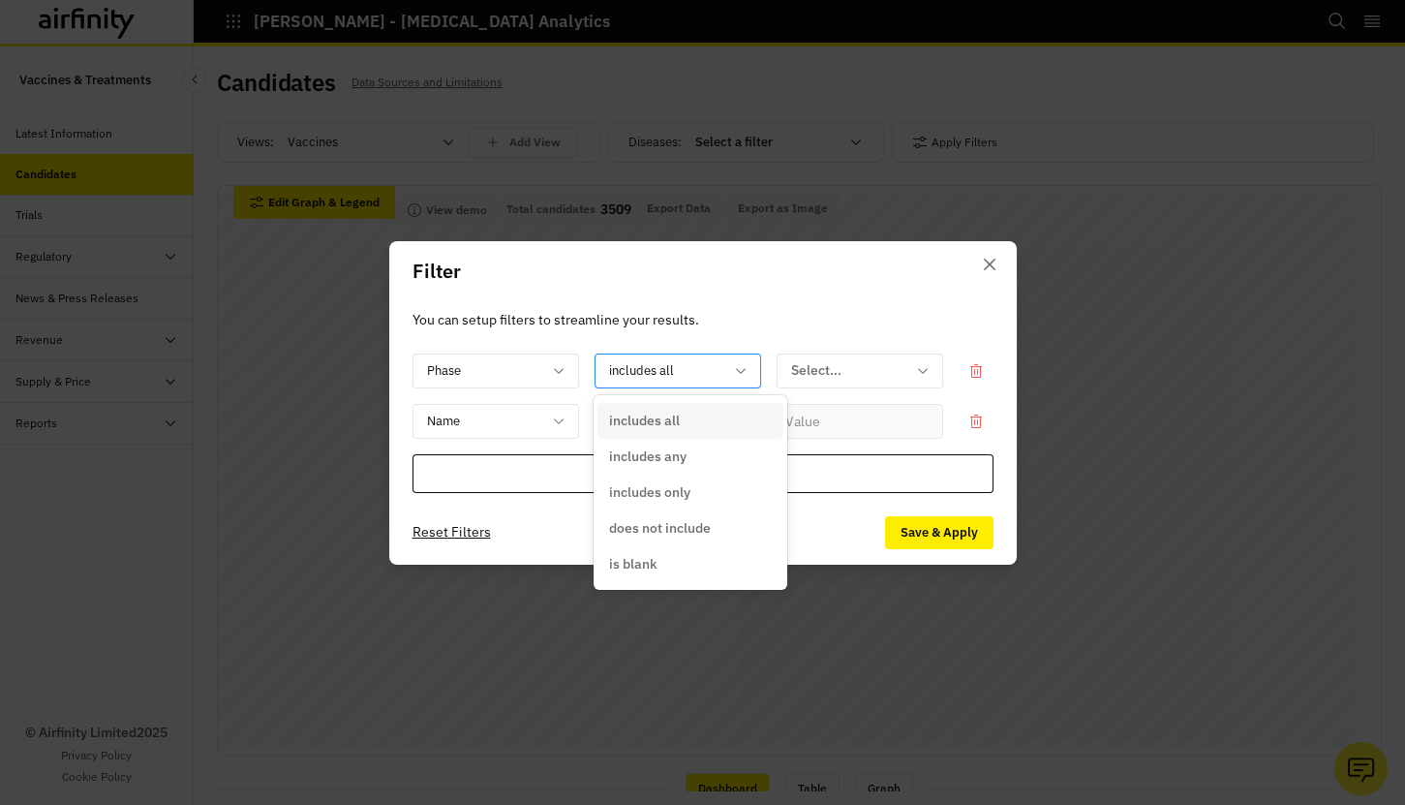
click at [725, 374] on div "includes all" at bounding box center [665, 370] width 138 height 32
drag, startPoint x: 692, startPoint y: 460, endPoint x: 705, endPoint y: 448, distance: 17.9
click at [691, 460] on div "includes any" at bounding box center [690, 456] width 163 height 20
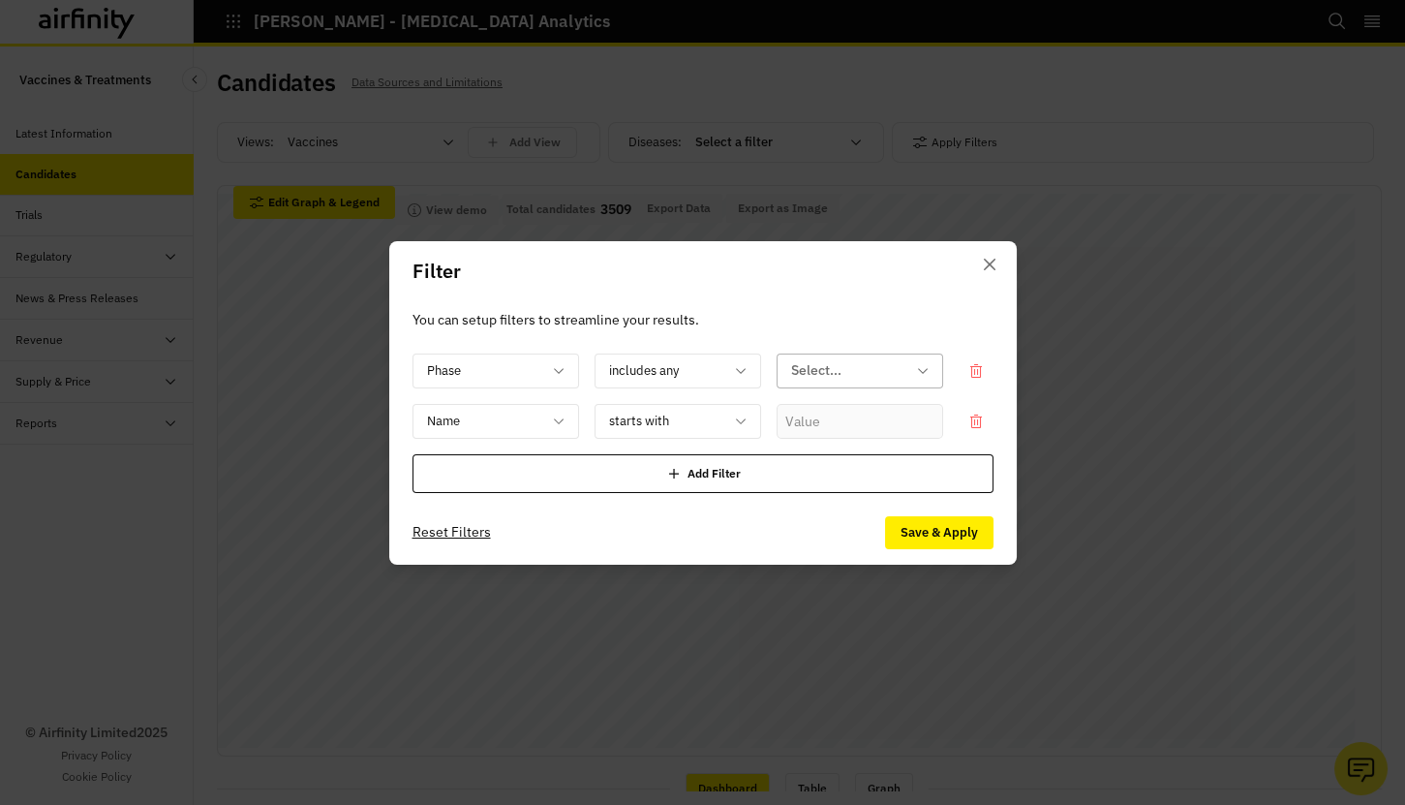
click at [871, 354] on div "Select..." at bounding box center [860, 371] width 167 height 35
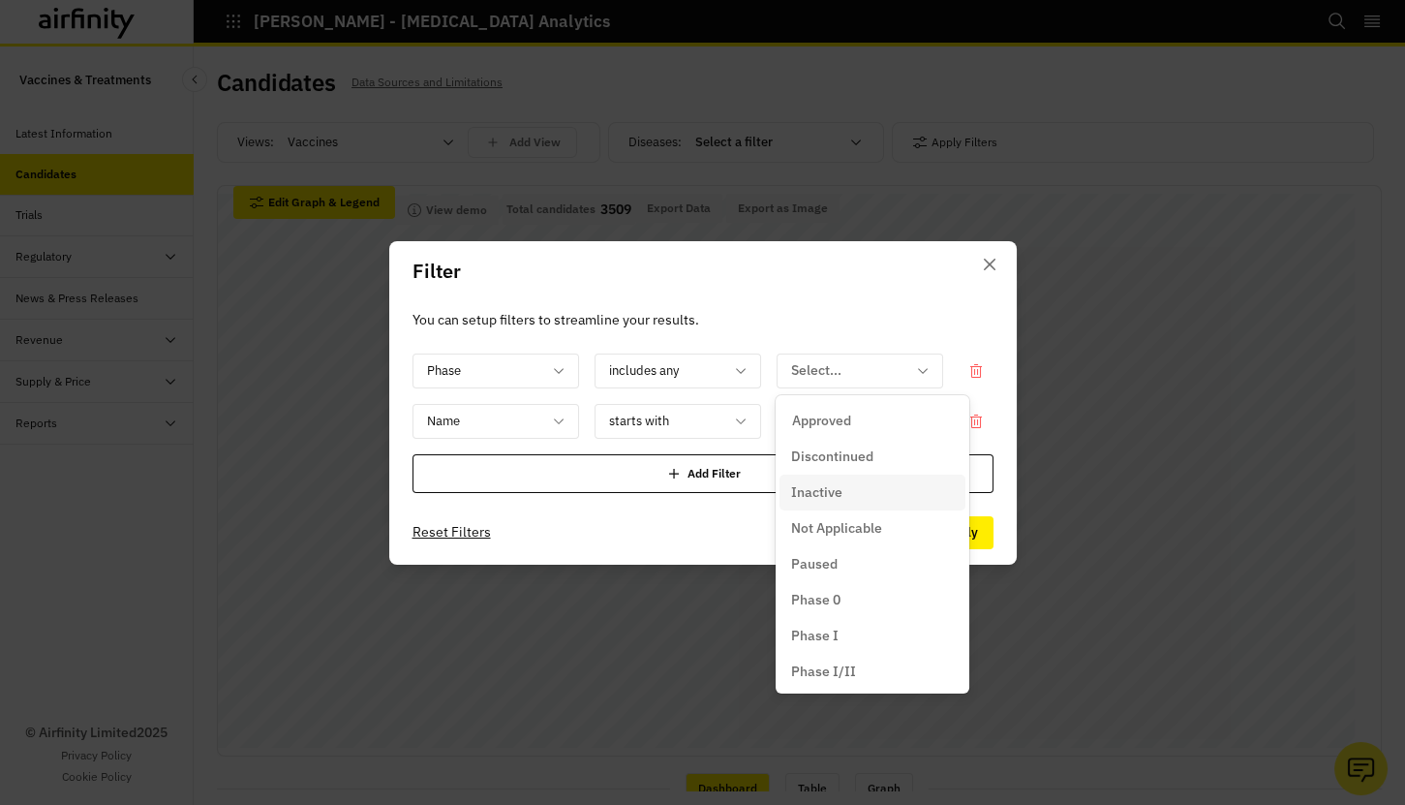
click at [839, 496] on p "Inactive" at bounding box center [816, 492] width 51 height 20
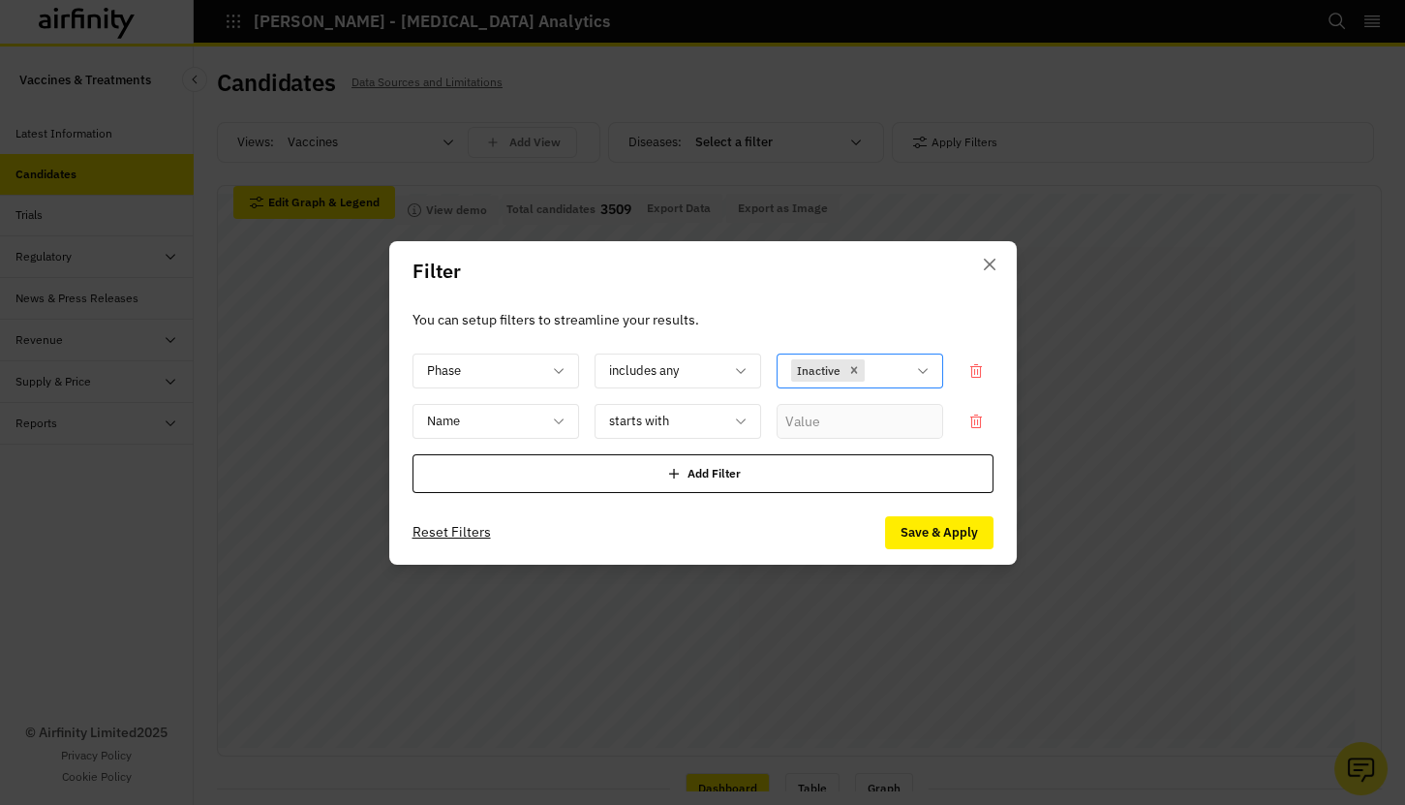
click at [920, 372] on icon at bounding box center [922, 370] width 15 height 15
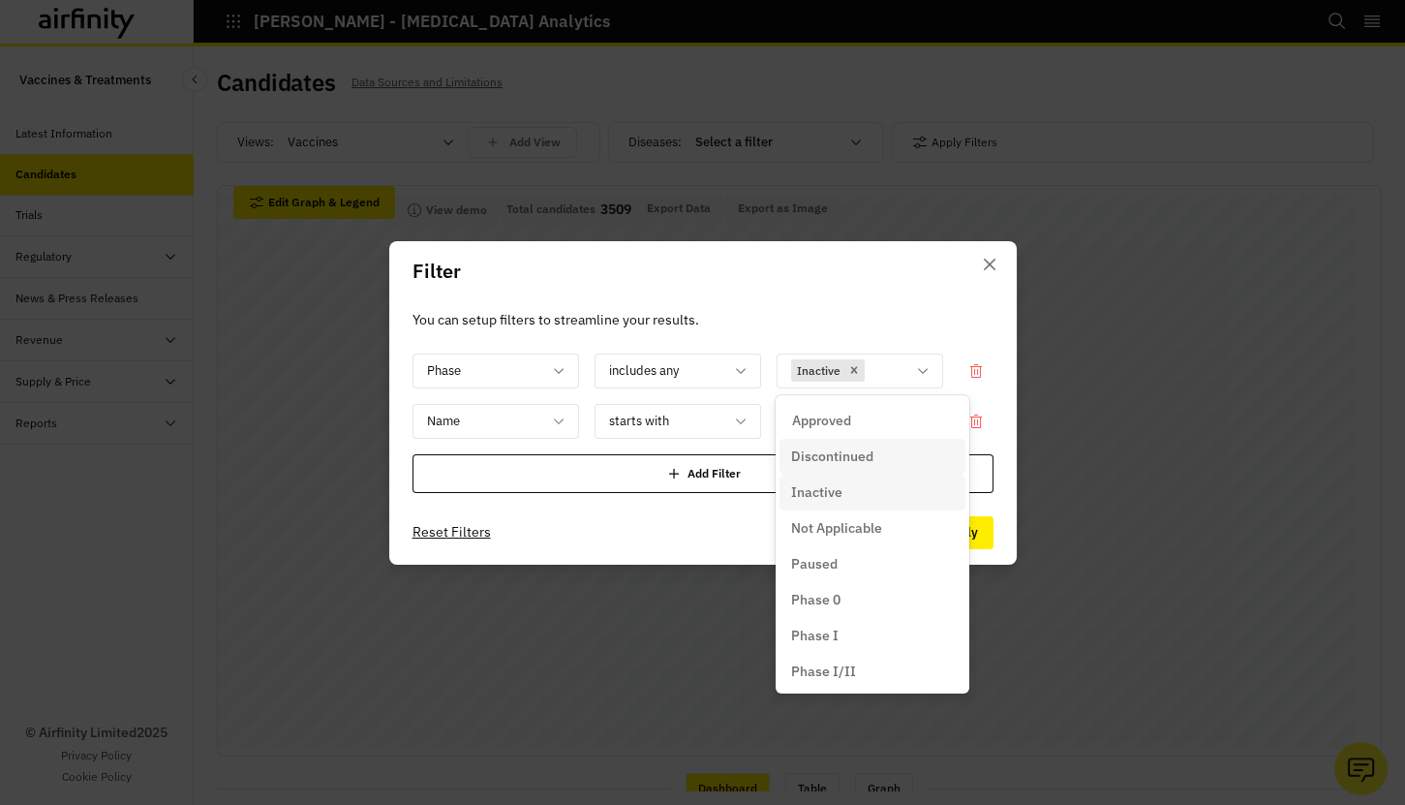
click at [878, 462] on div "Discontinued" at bounding box center [872, 456] width 163 height 20
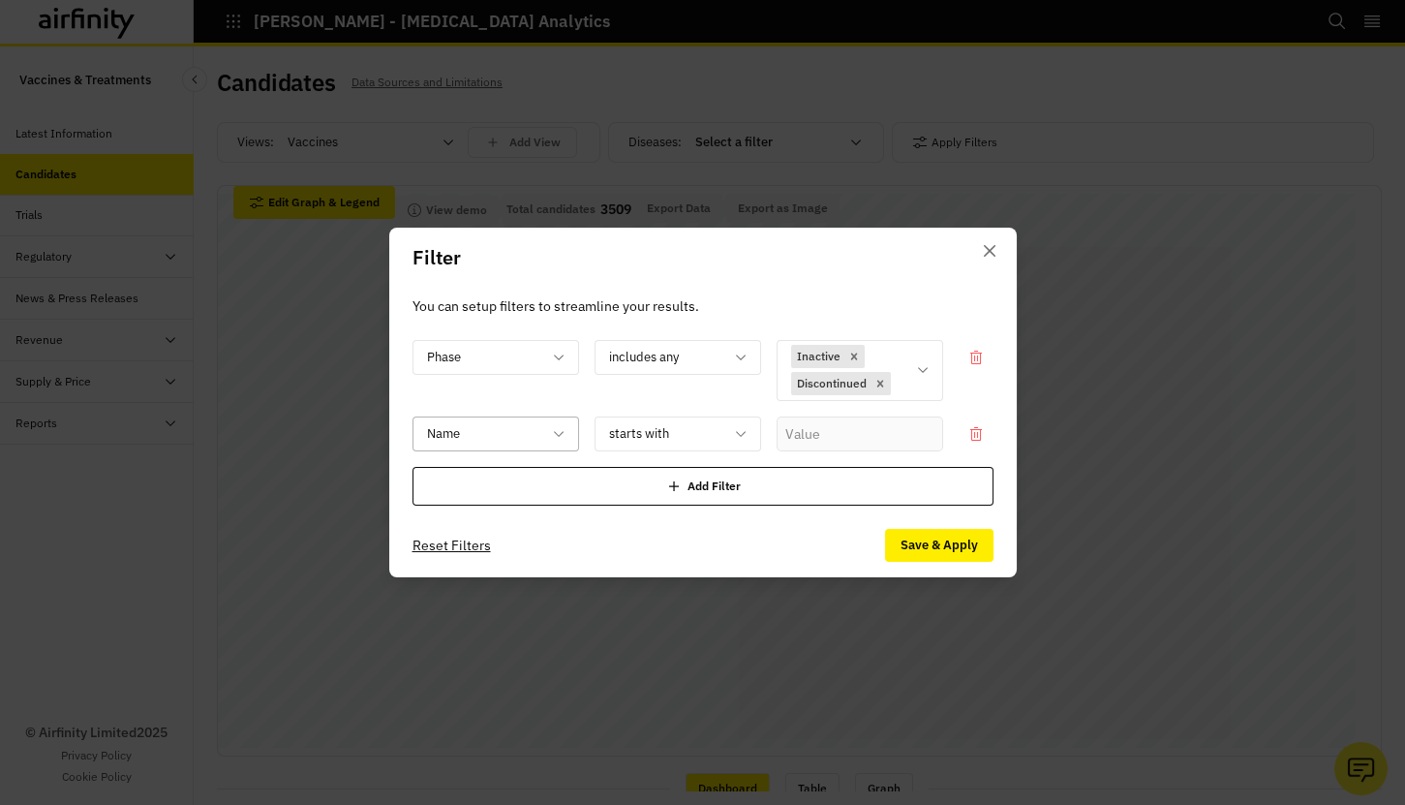
click at [528, 423] on div at bounding box center [484, 433] width 114 height 24
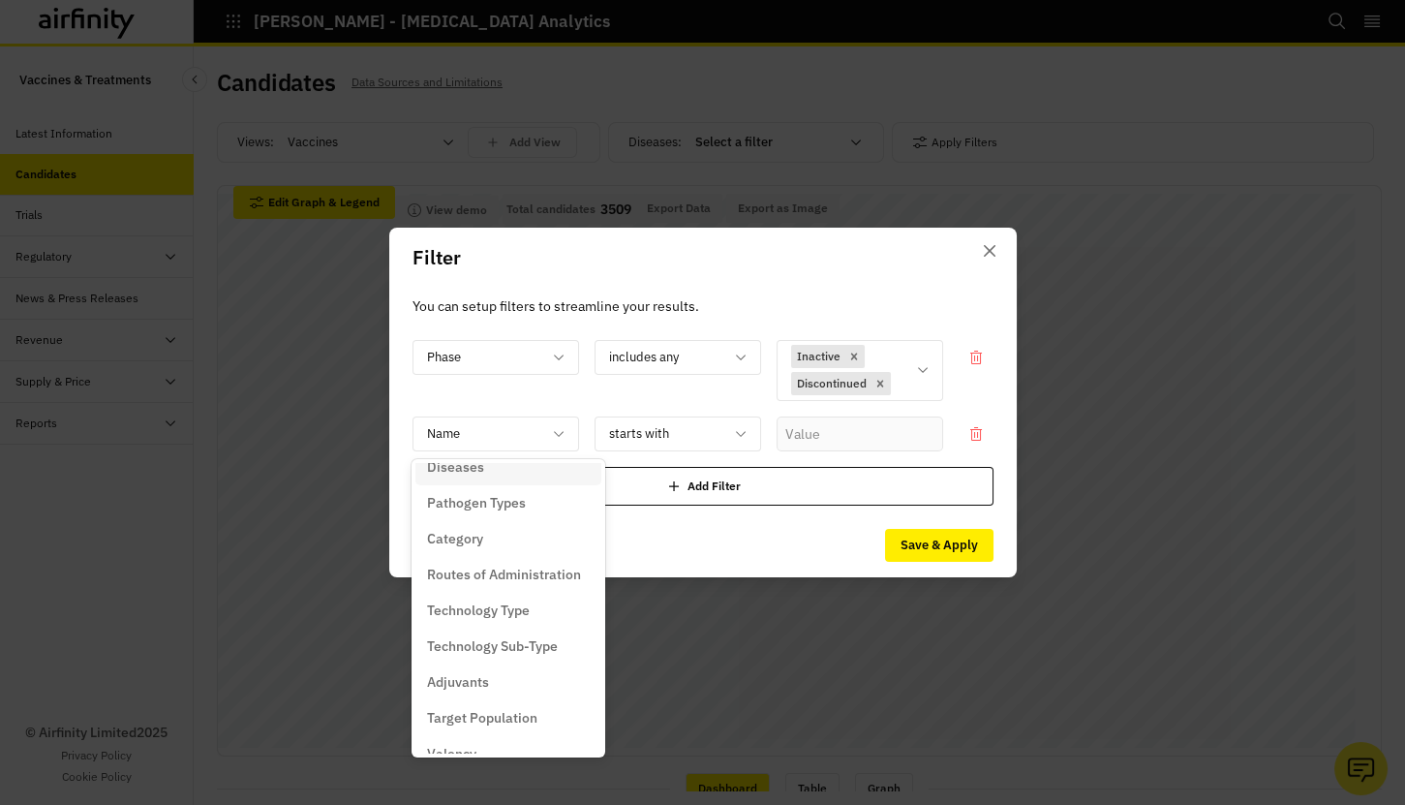
scroll to position [175, 0]
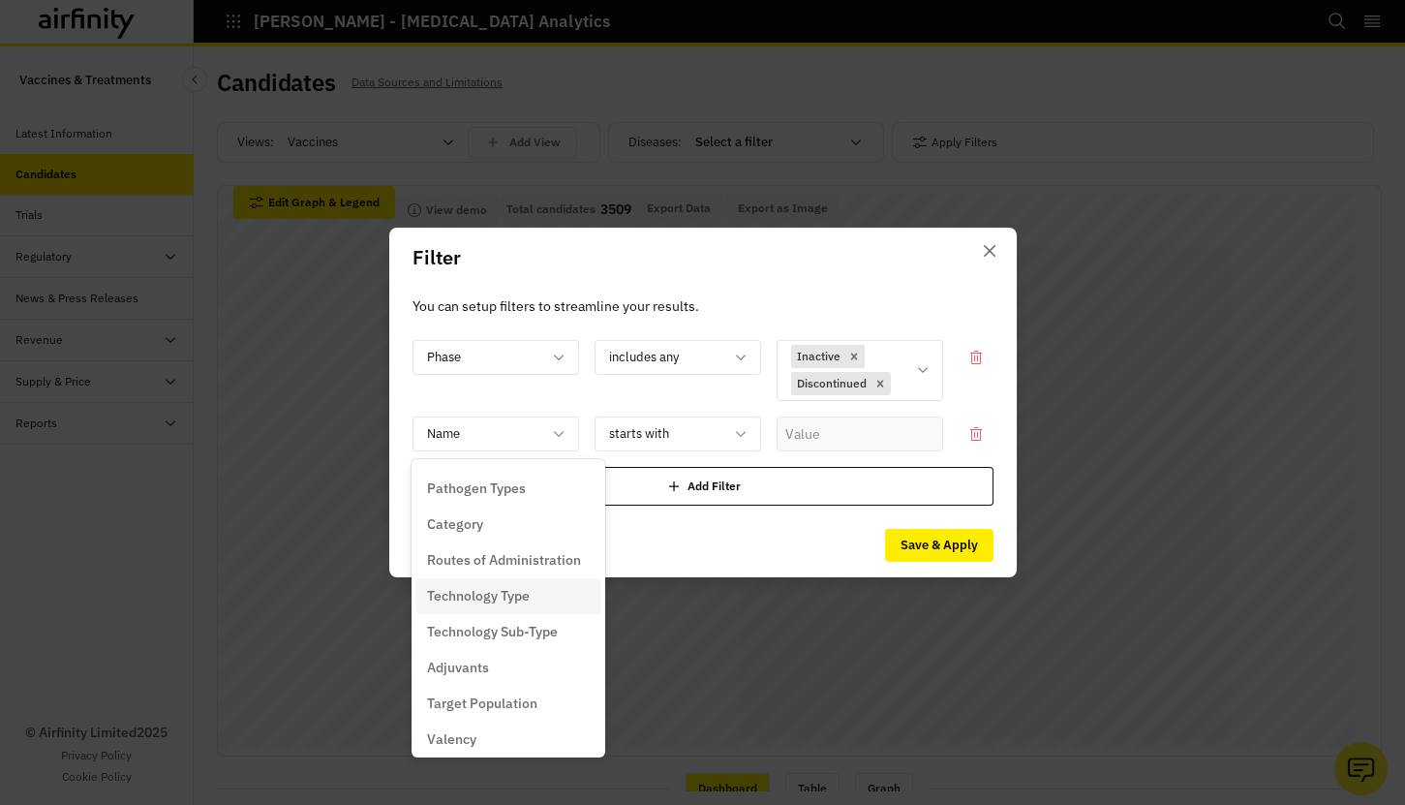
click at [512, 593] on p "Technology Type" at bounding box center [478, 596] width 103 height 20
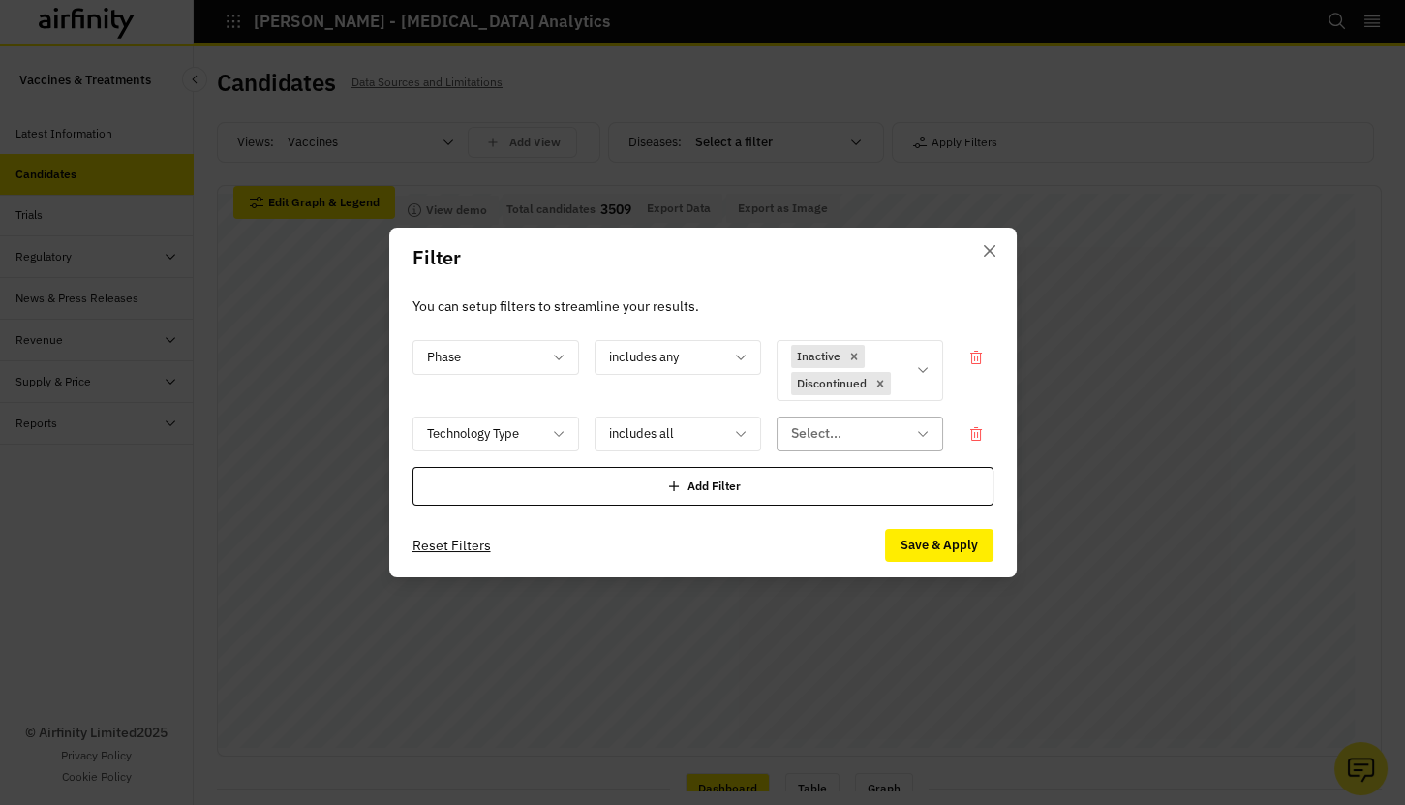
click at [814, 440] on div at bounding box center [848, 433] width 114 height 24
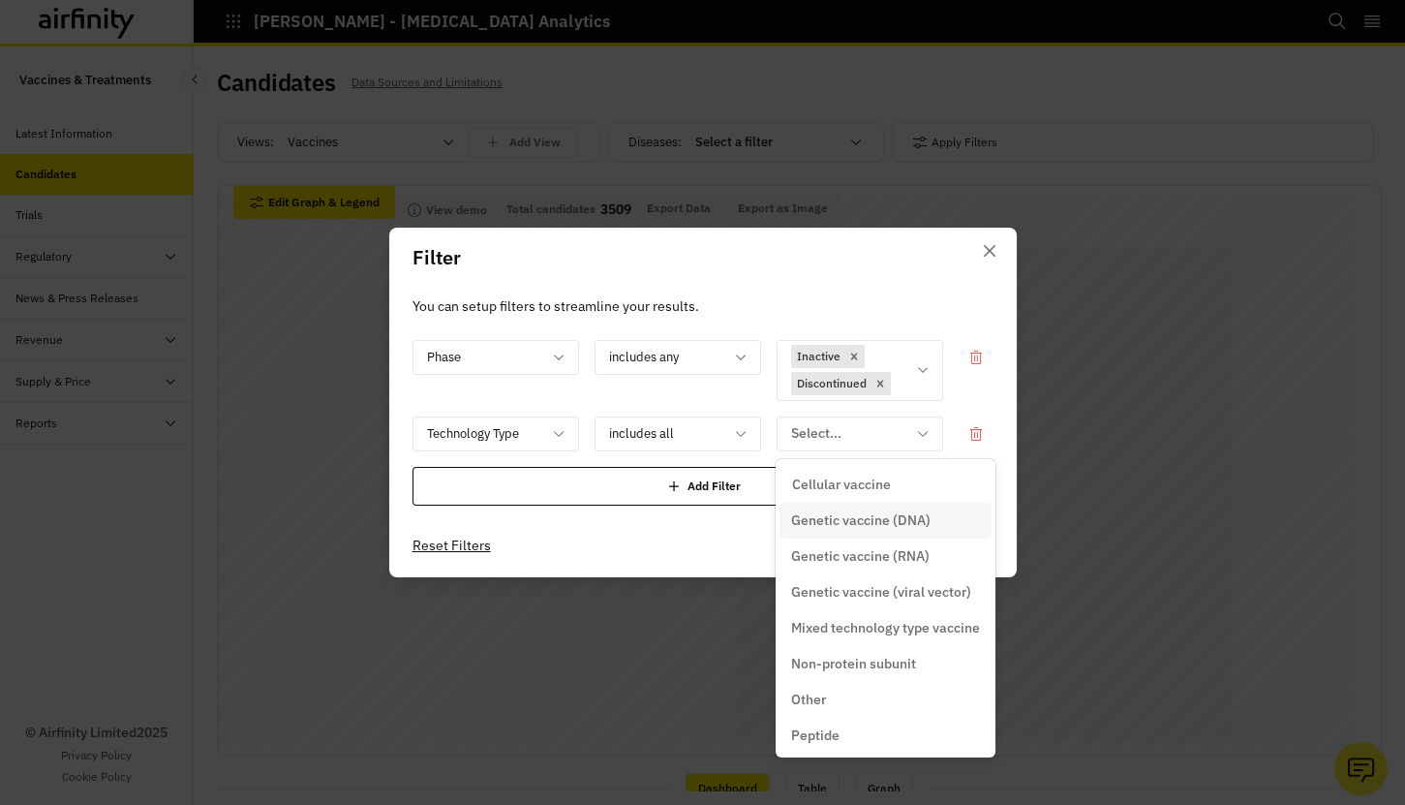
drag, startPoint x: 862, startPoint y: 523, endPoint x: 875, endPoint y: 526, distance: 12.9
click at [862, 523] on p "Genetic vaccine (DNA)" at bounding box center [860, 520] width 139 height 20
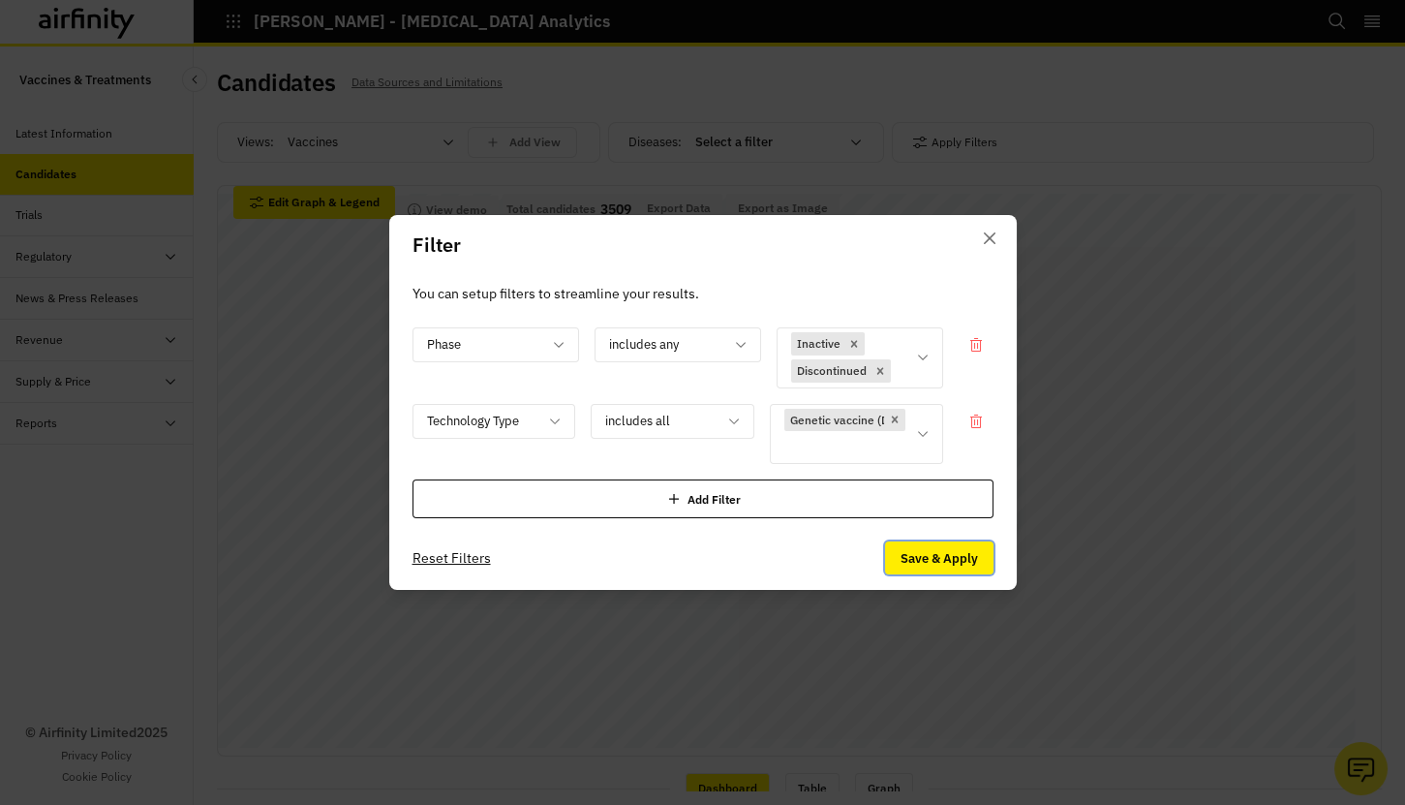
click at [923, 563] on button "Save & Apply" at bounding box center [939, 557] width 108 height 33
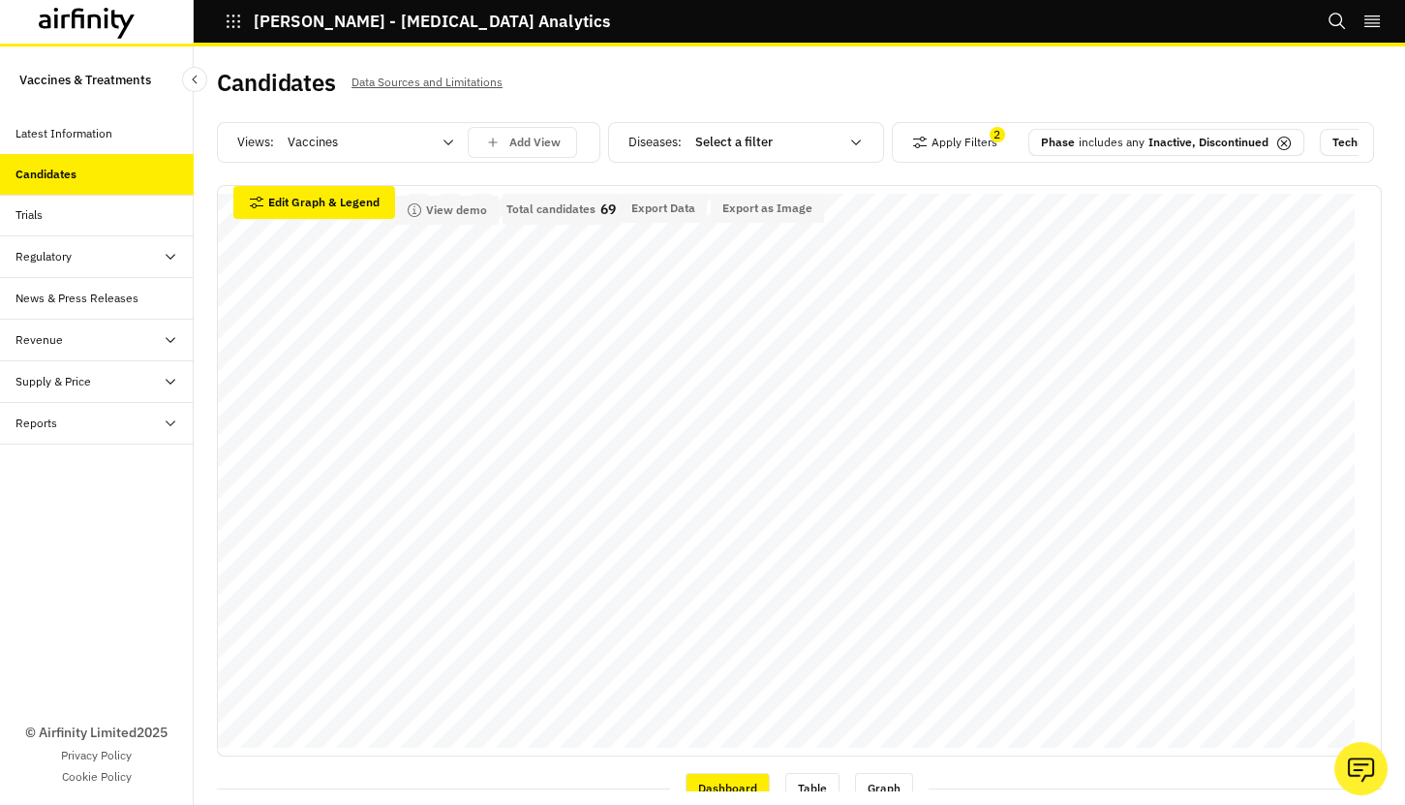
click at [230, 22] on icon "button" at bounding box center [233, 21] width 17 height 17
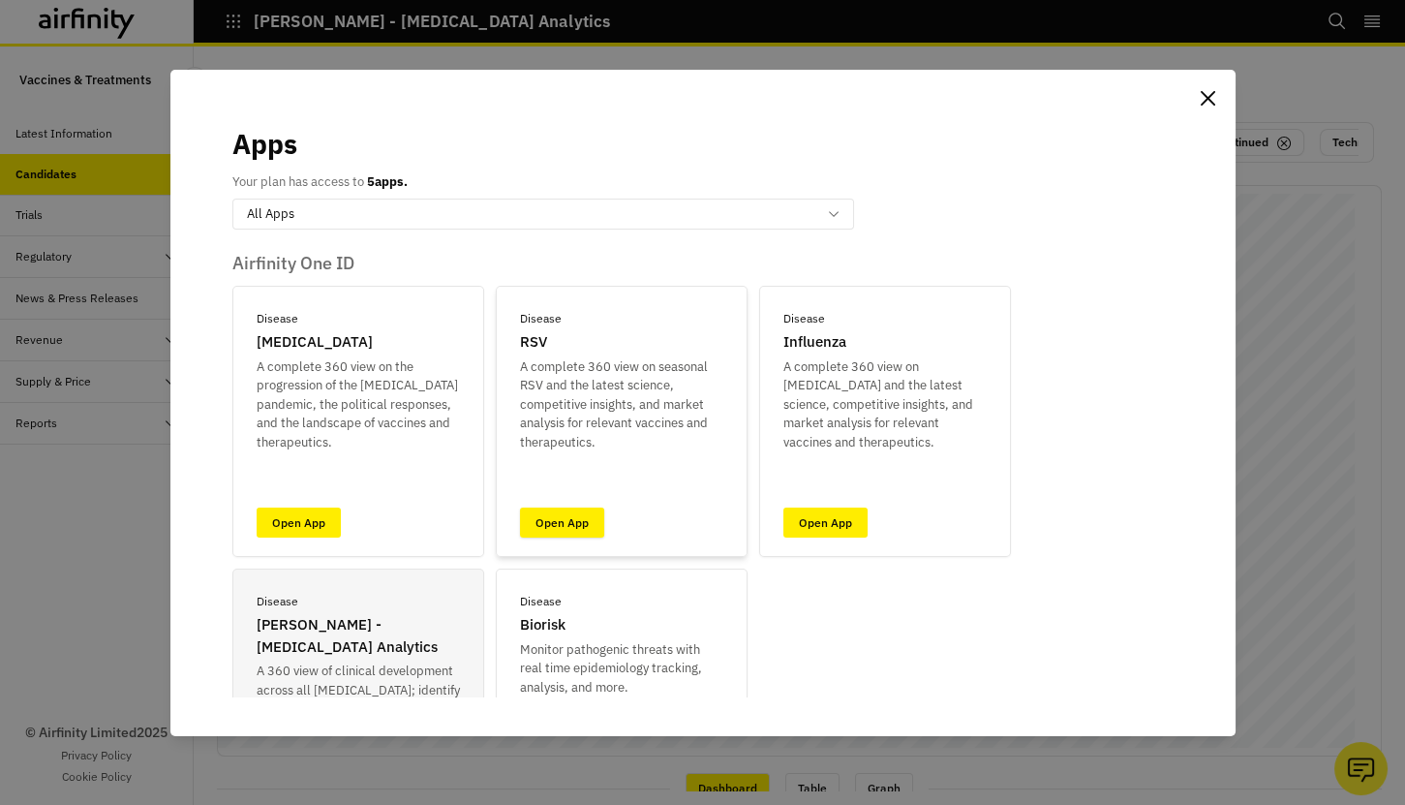
click at [545, 514] on link "Open App" at bounding box center [562, 523] width 84 height 30
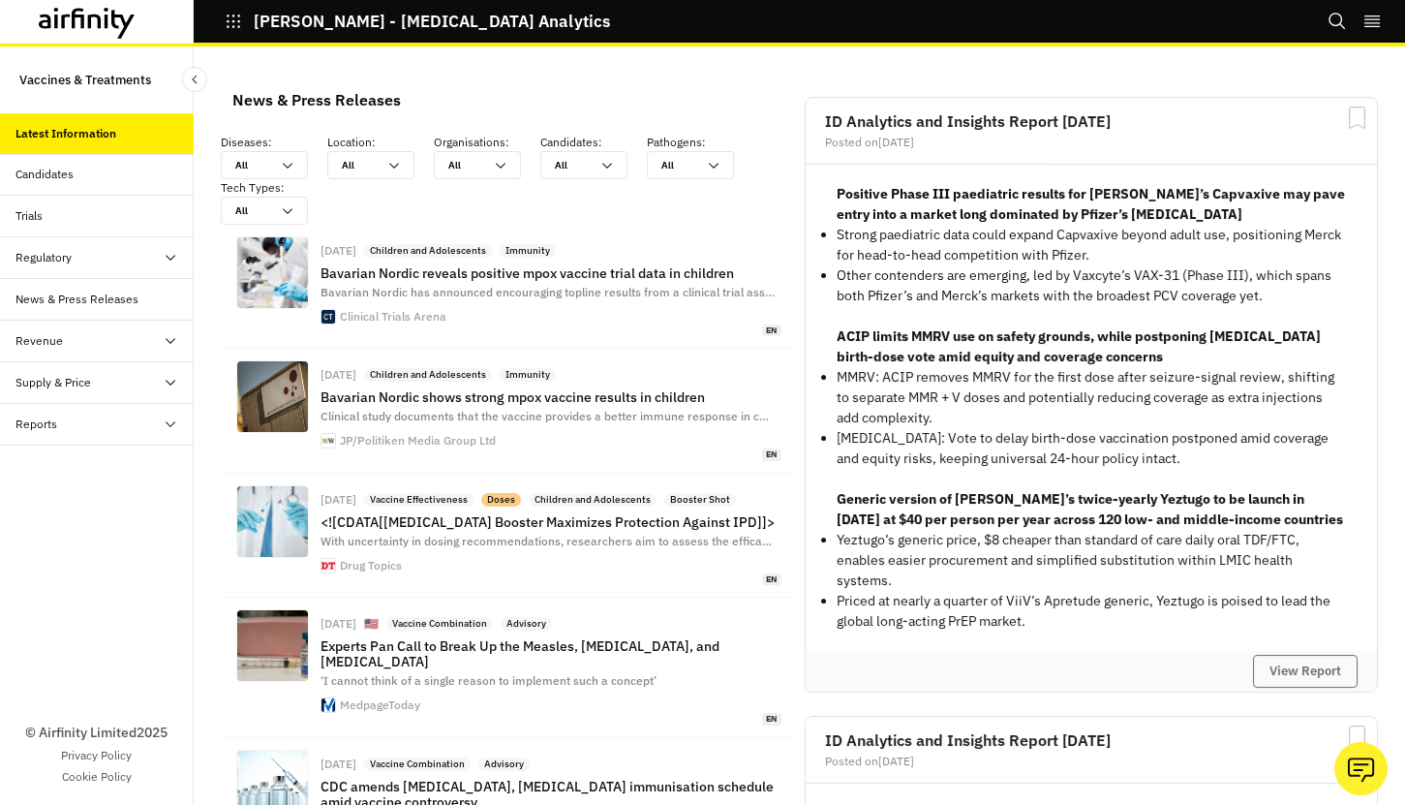
scroll to position [1551, 568]
click at [113, 171] on div "Candidates" at bounding box center [104, 174] width 178 height 17
